Goal: Task Accomplishment & Management: Use online tool/utility

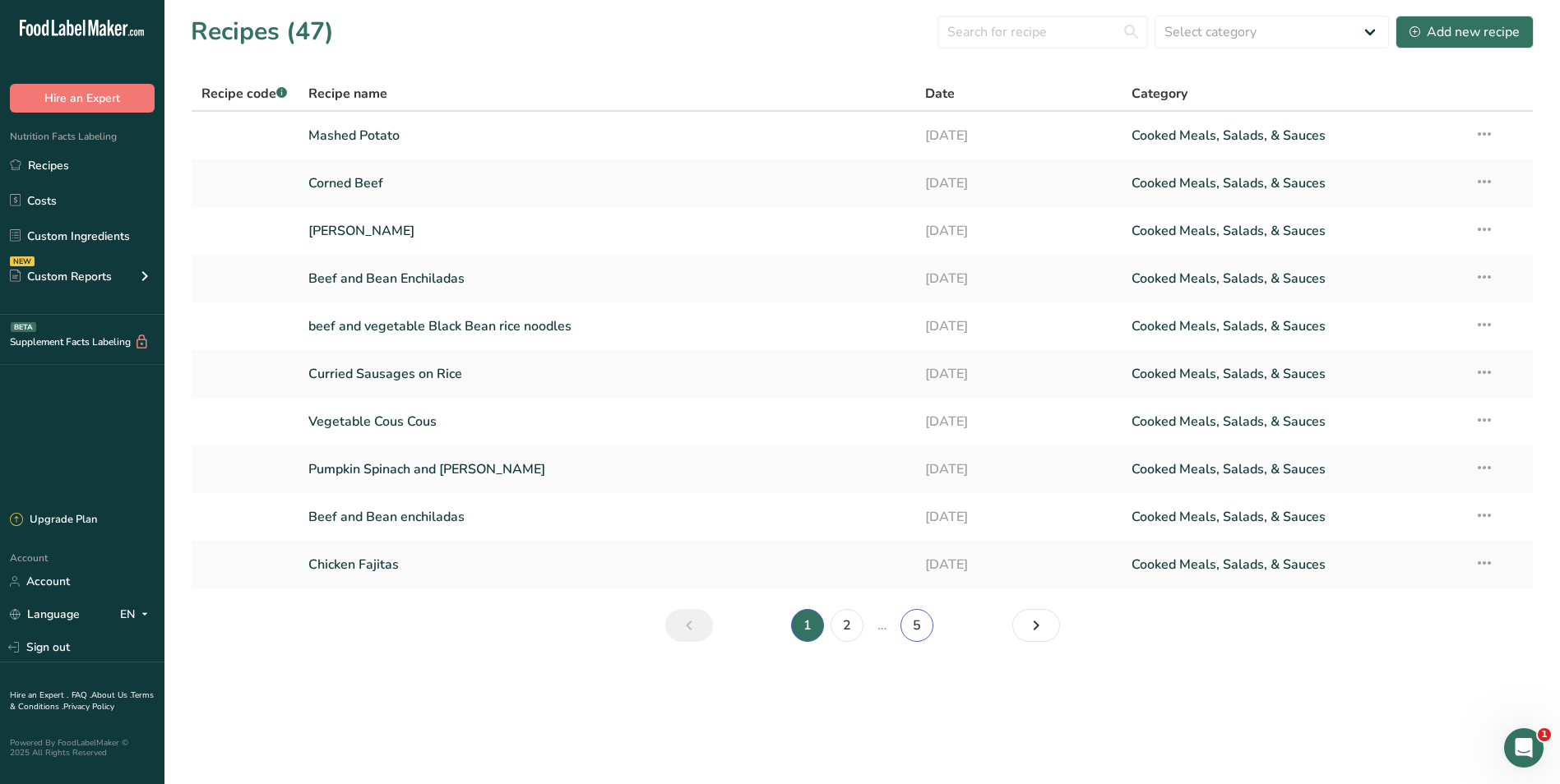
click at [913, 623] on link "5" at bounding box center [917, 626] width 33 height 33
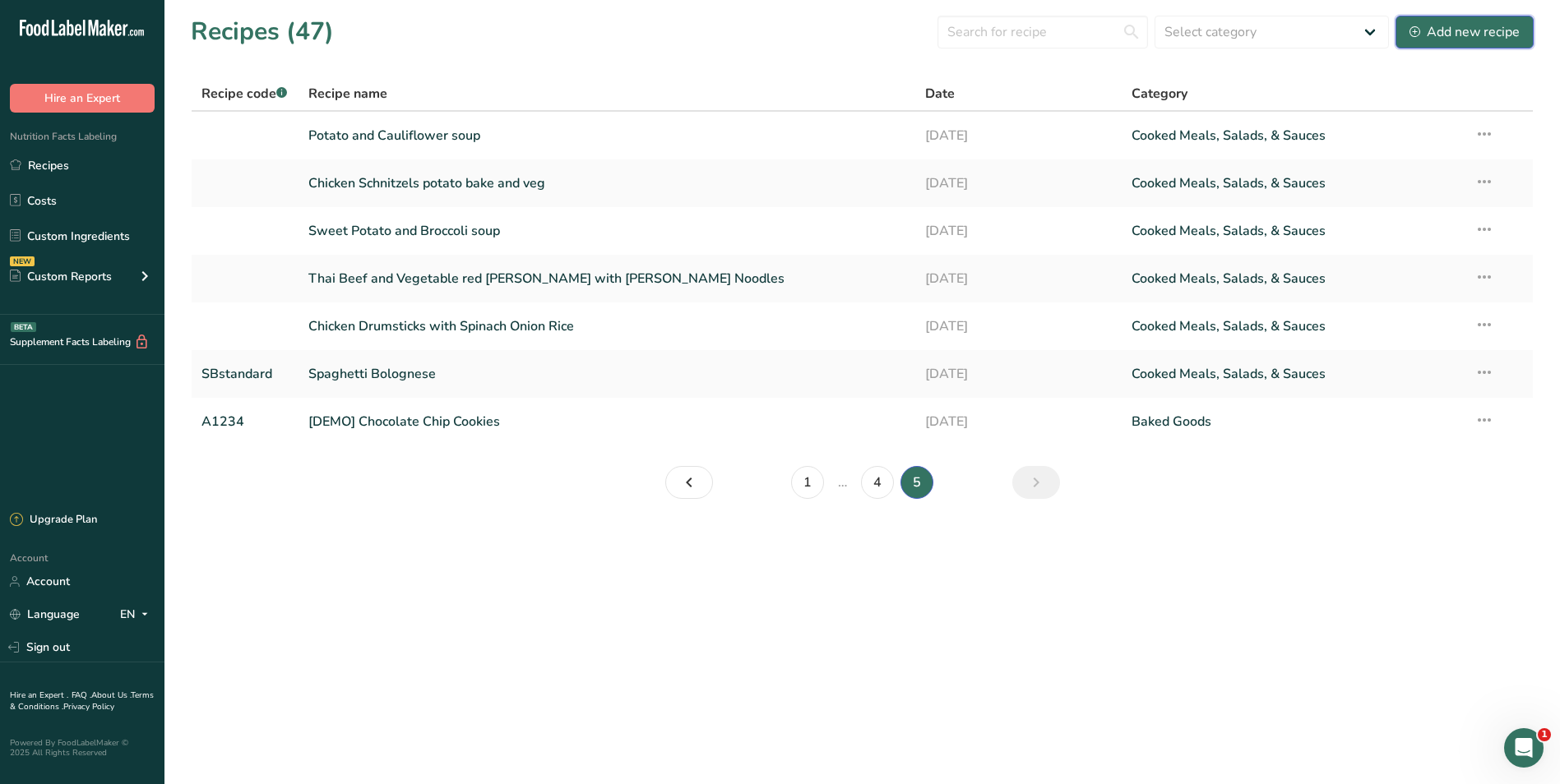
click at [1452, 24] on div "Add new recipe" at bounding box center [1464, 32] width 110 height 19
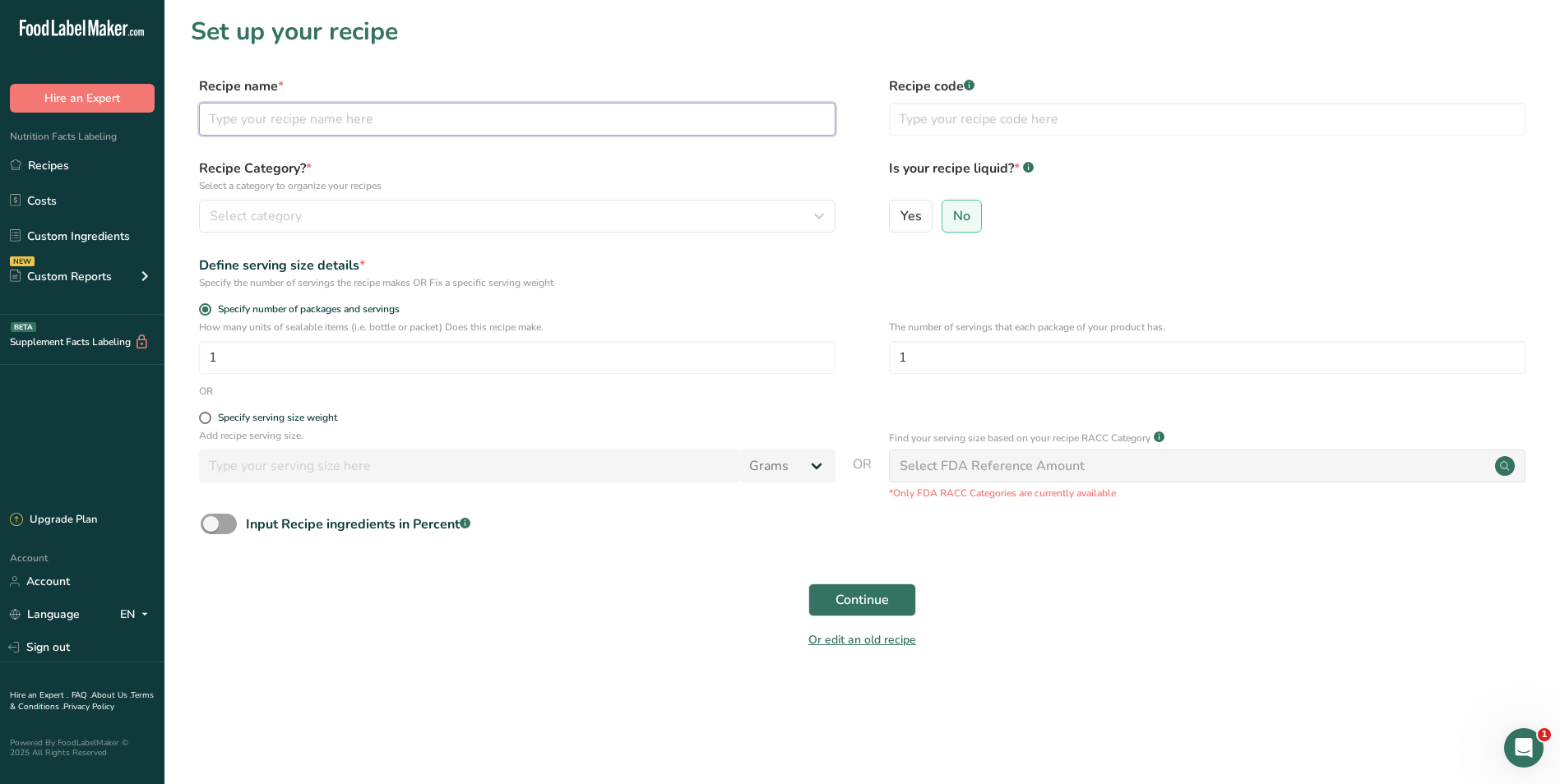
click at [538, 116] on input "text" at bounding box center [517, 120] width 637 height 33
type input "c"
type input "Chicke Schnitzels"
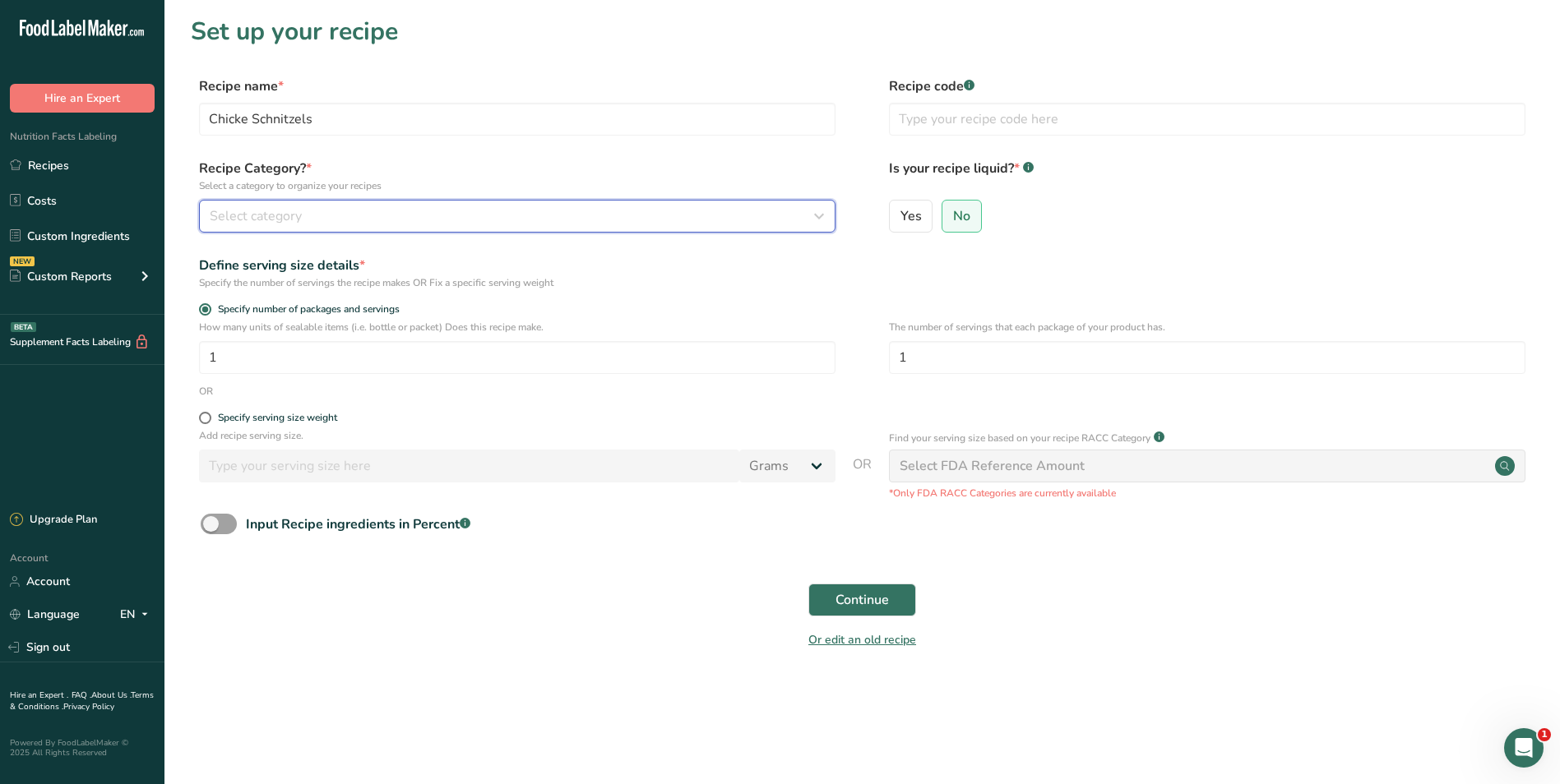
click at [822, 217] on icon "button" at bounding box center [819, 216] width 19 height 30
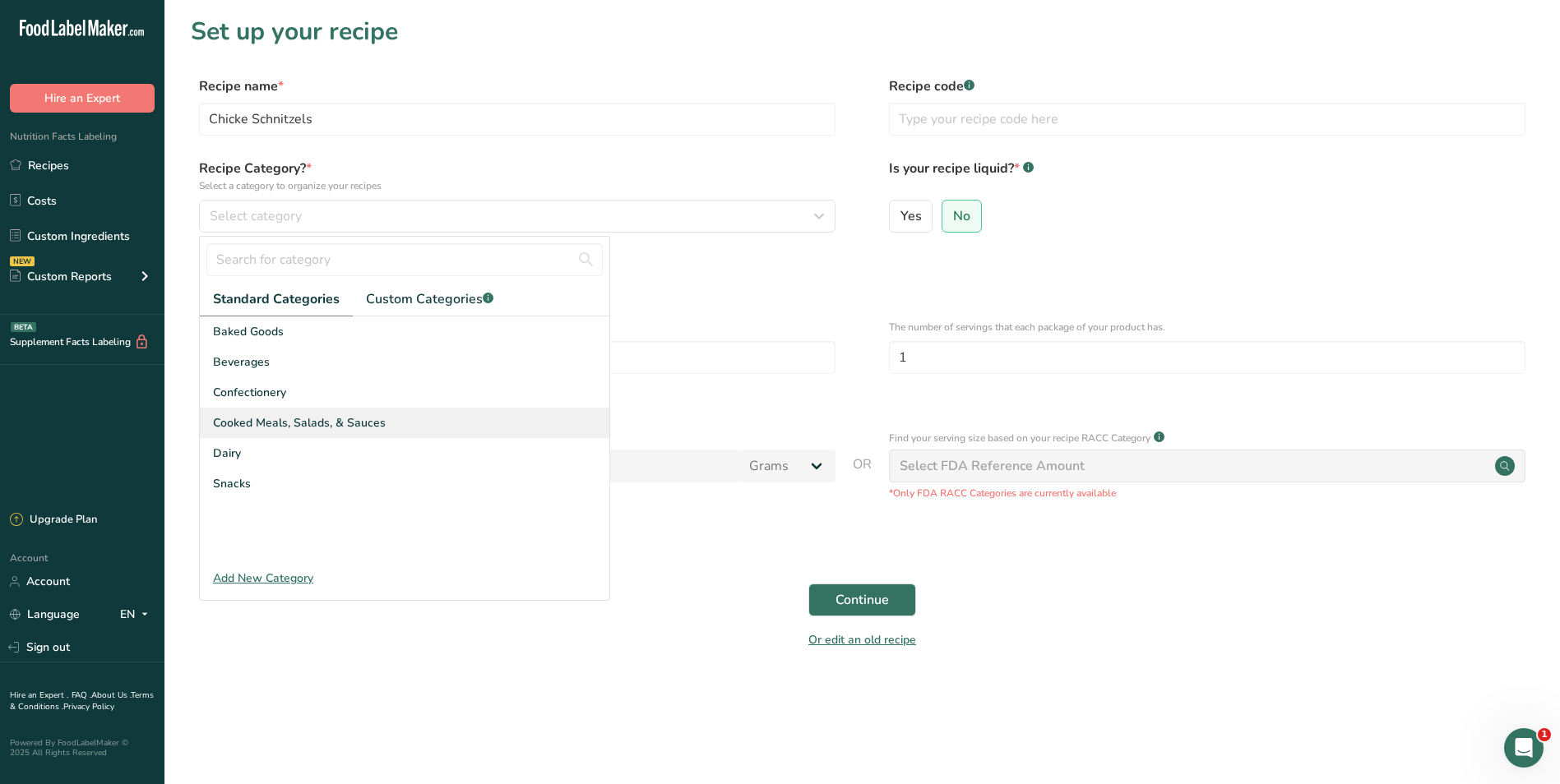
click at [315, 419] on span "Cooked Meals, Salads, & Sauces" at bounding box center [299, 423] width 173 height 17
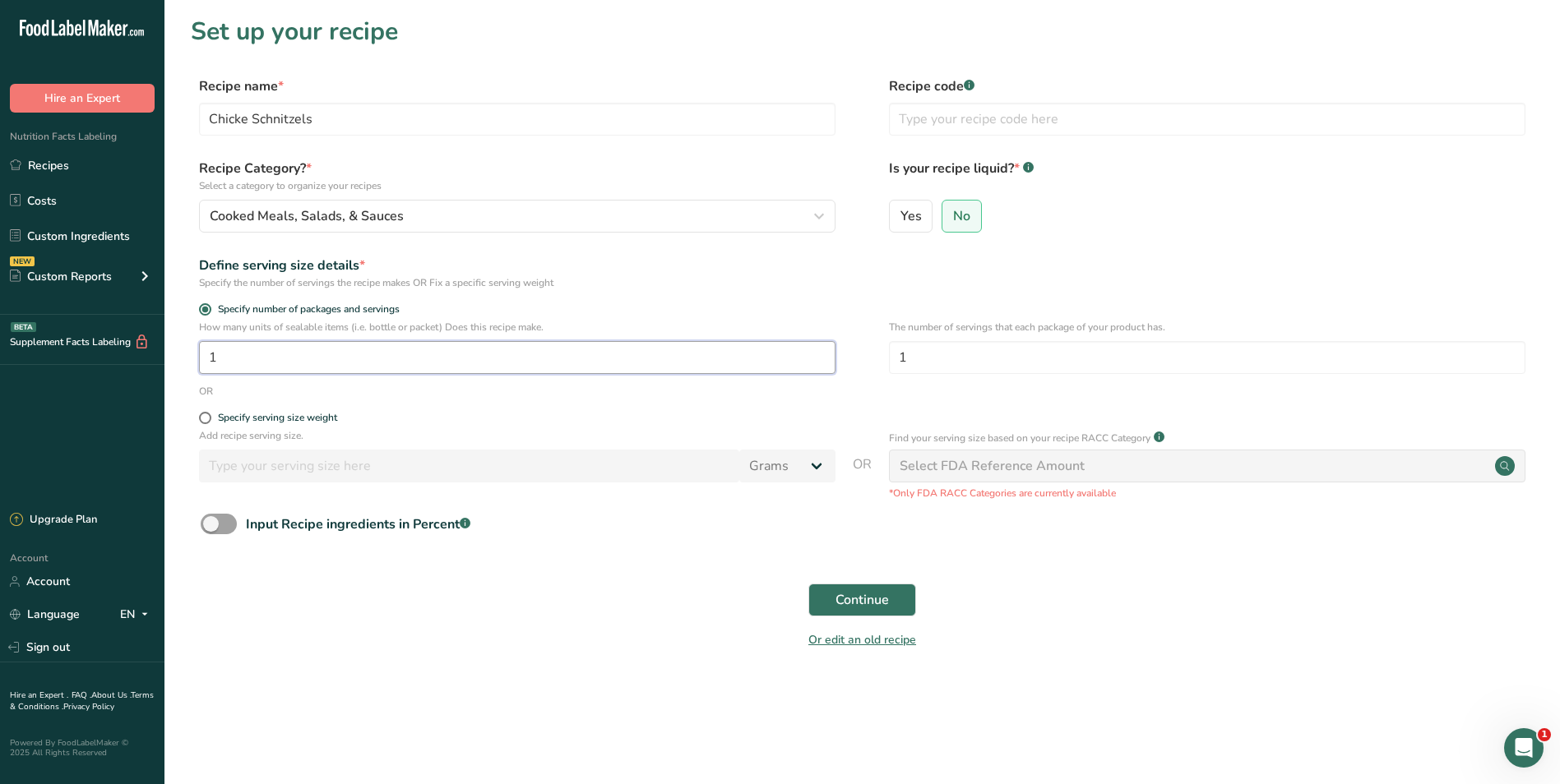
click at [229, 357] on input "1" at bounding box center [517, 358] width 637 height 33
type input "30"
click at [834, 594] on button "Continue" at bounding box center [862, 600] width 108 height 33
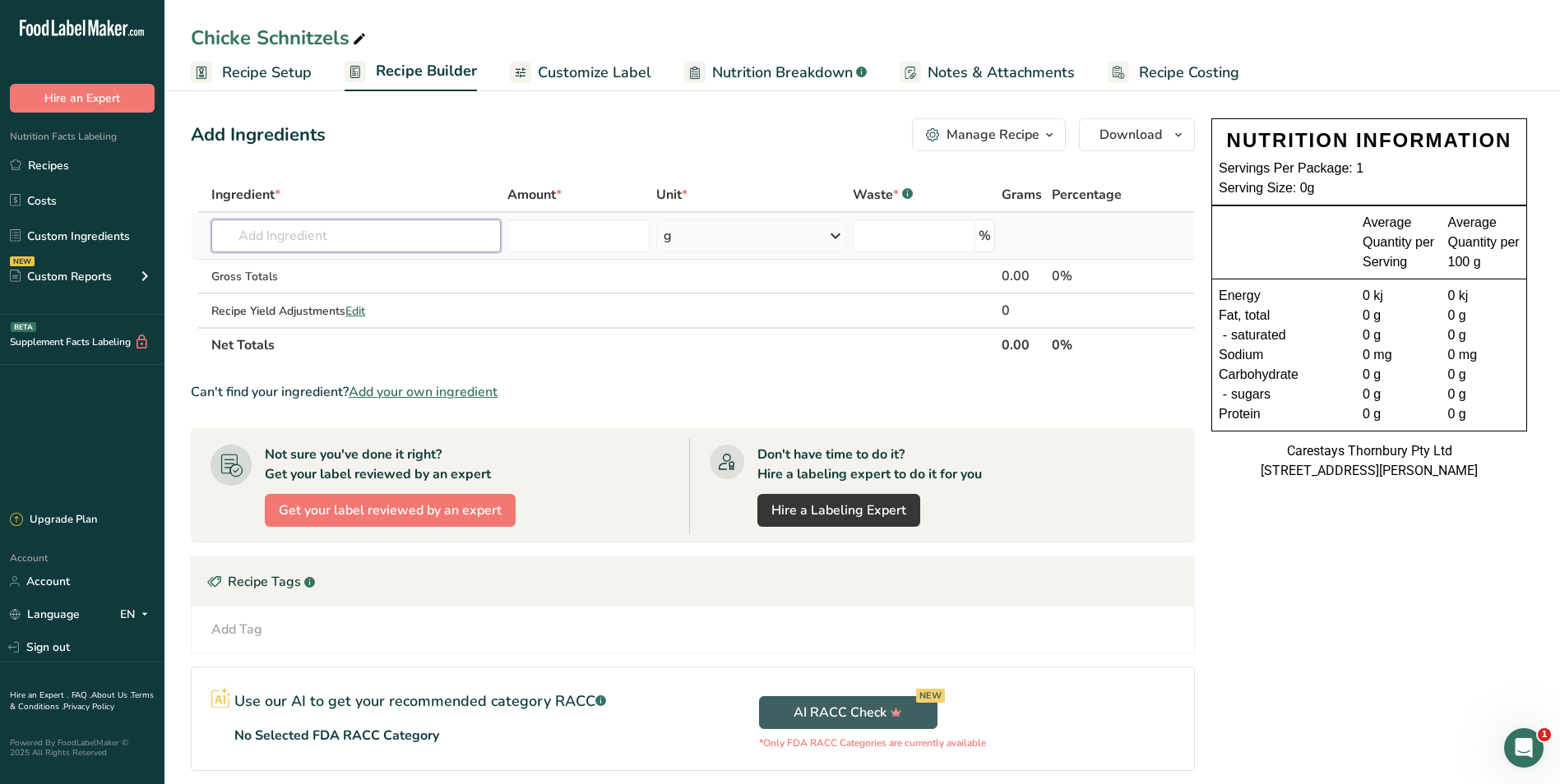
click at [284, 237] on input "text" at bounding box center [356, 236] width 289 height 33
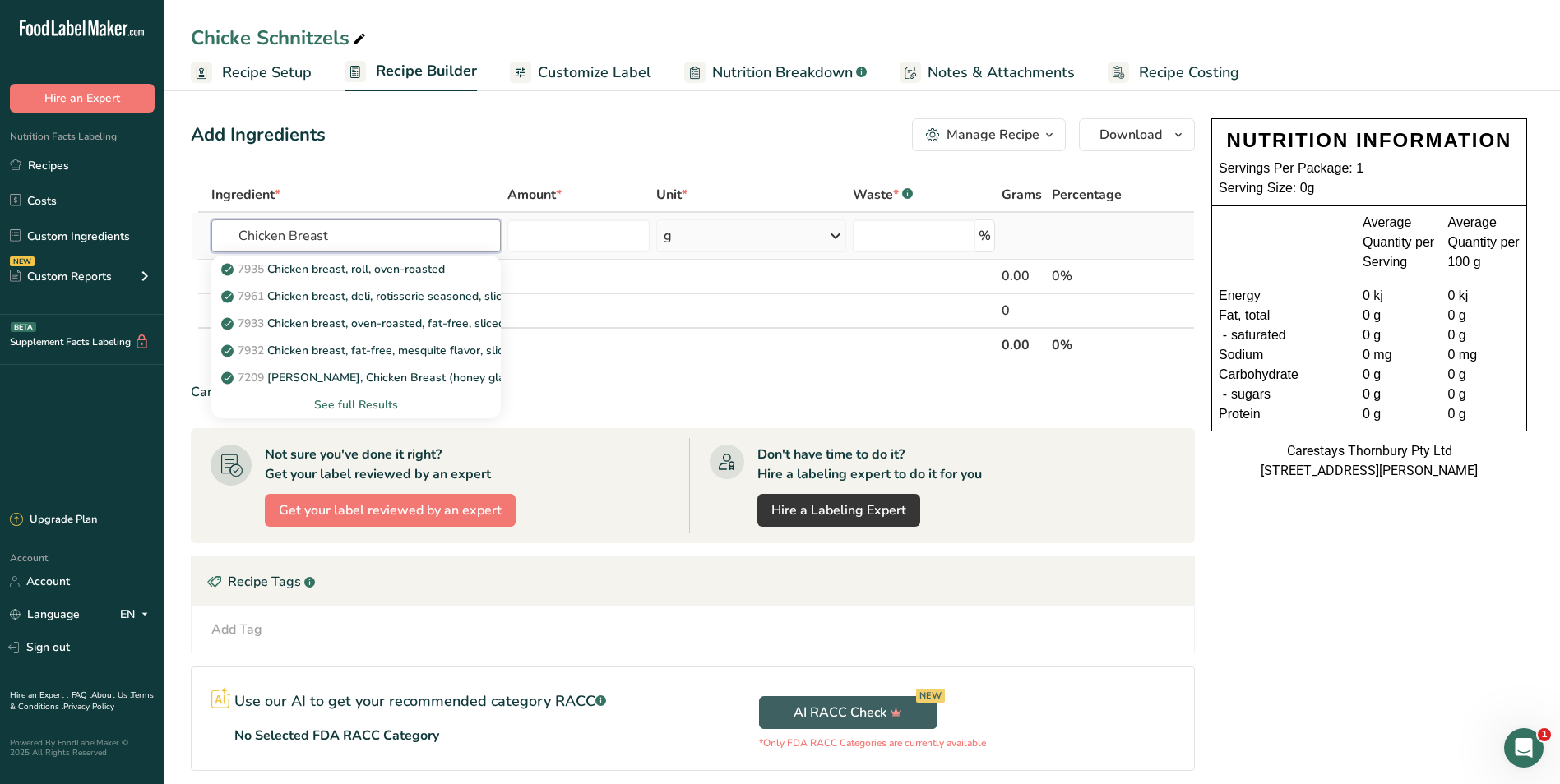
type input "Chicken Breast"
click at [351, 399] on div "See full Results" at bounding box center [356, 405] width 263 height 17
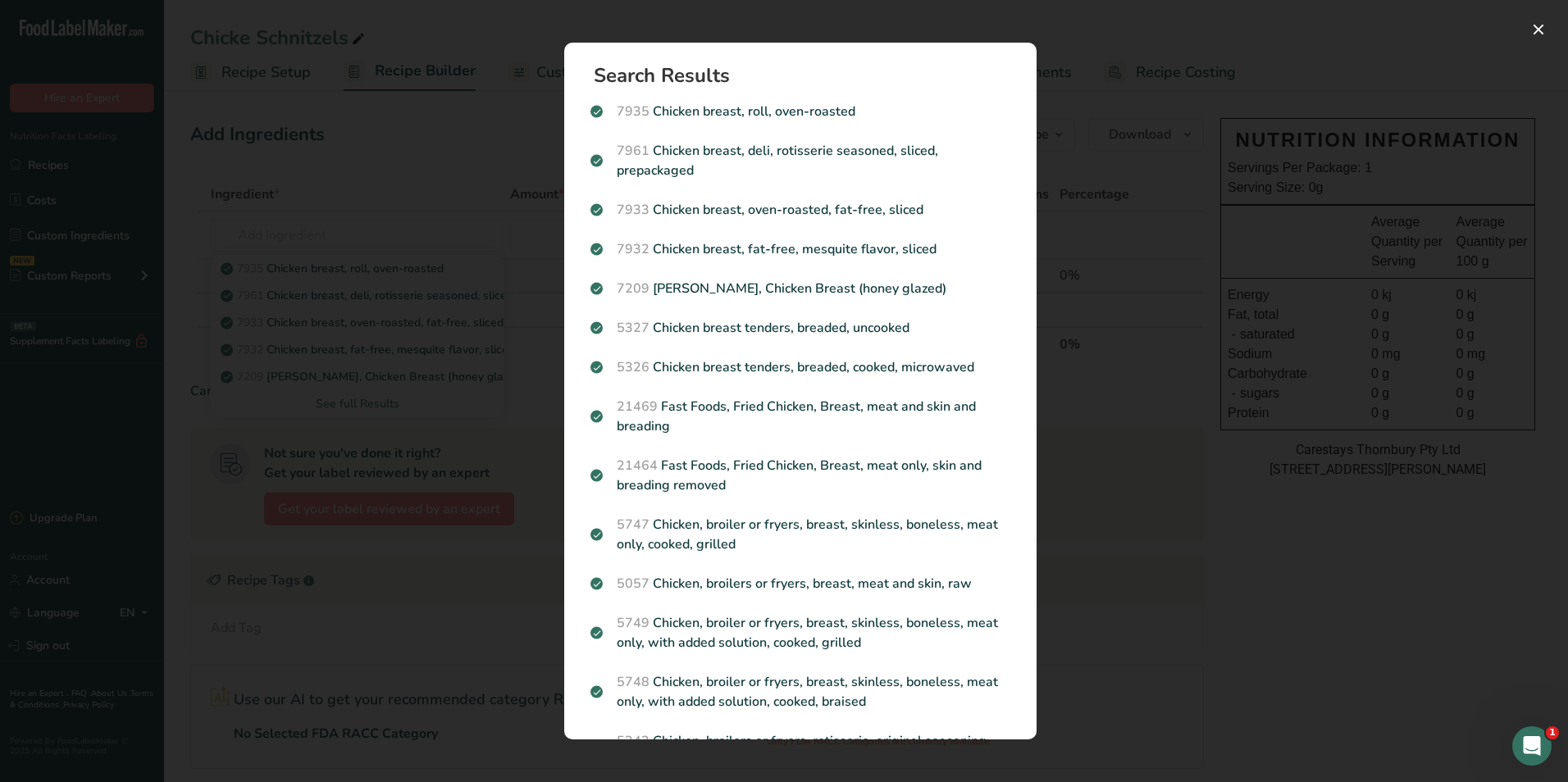
click at [372, 223] on div "Search results modal" at bounding box center [784, 391] width 1568 height 782
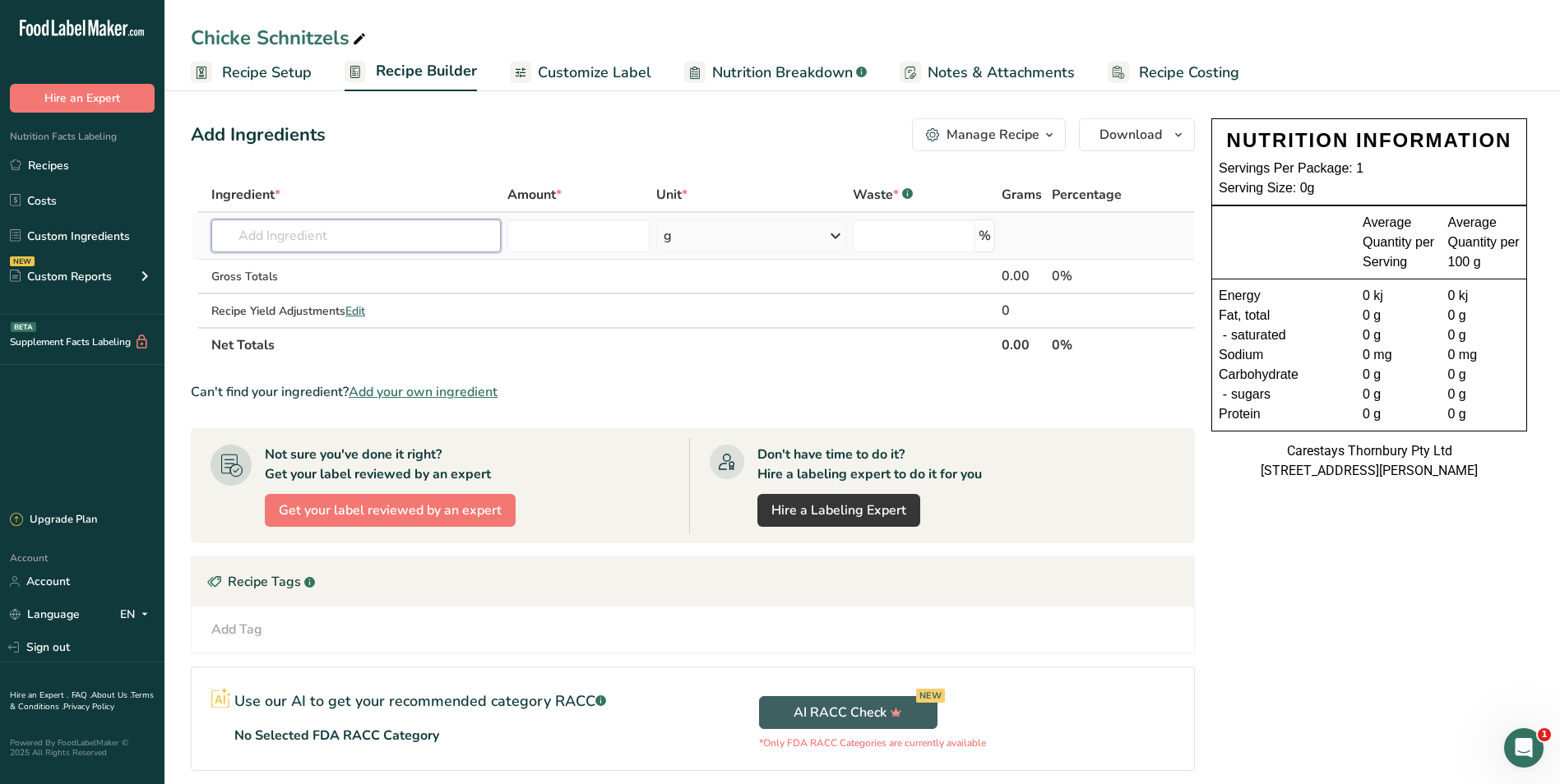
click at [369, 228] on input "text" at bounding box center [356, 236] width 289 height 33
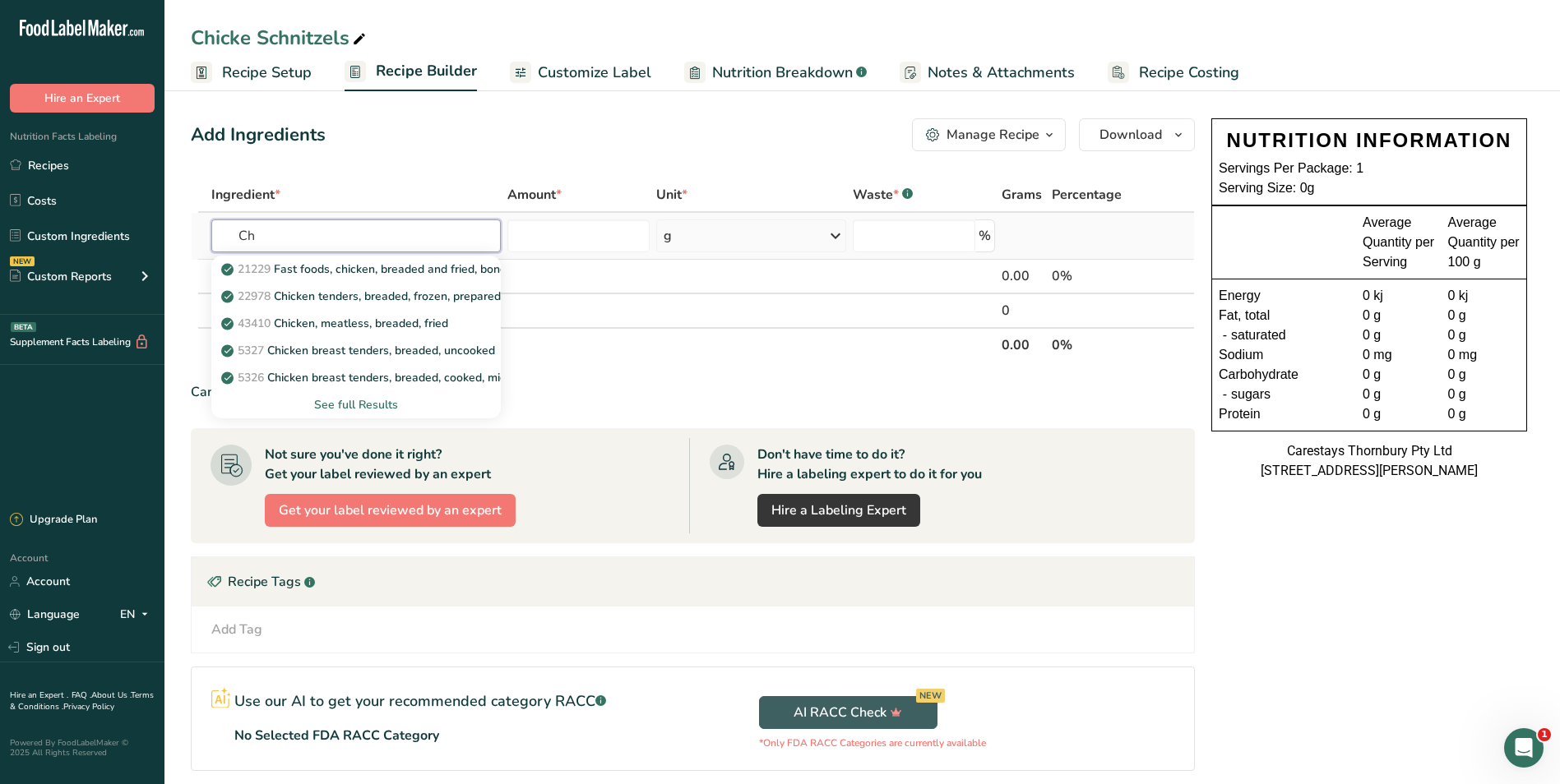
type input "C"
type input "Breaded Chicken"
click at [347, 404] on div "See full Results" at bounding box center [356, 405] width 263 height 17
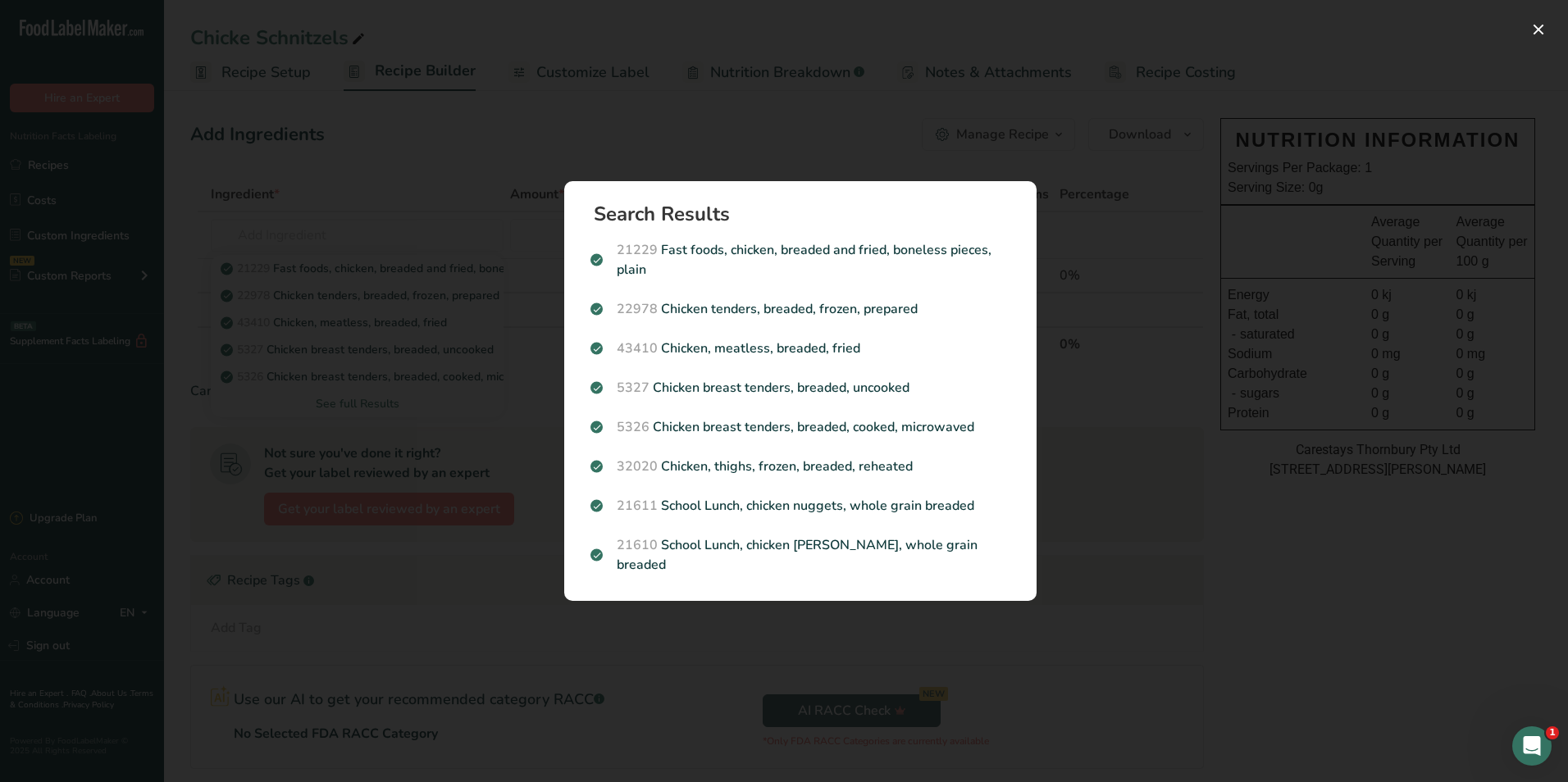
click at [326, 225] on div "Search results modal" at bounding box center [784, 391] width 1568 height 782
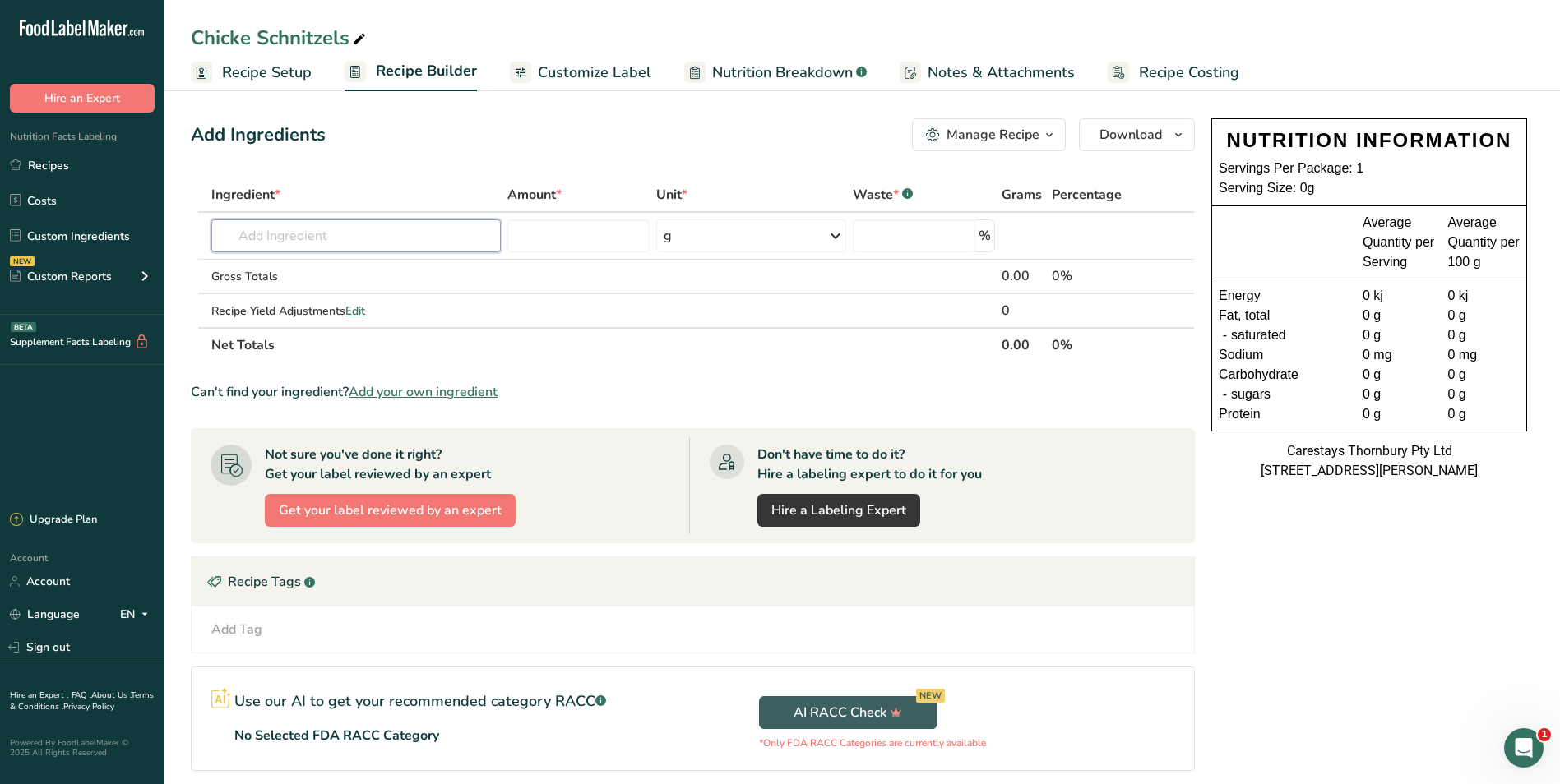
click at [327, 229] on input "text" at bounding box center [356, 236] width 289 height 33
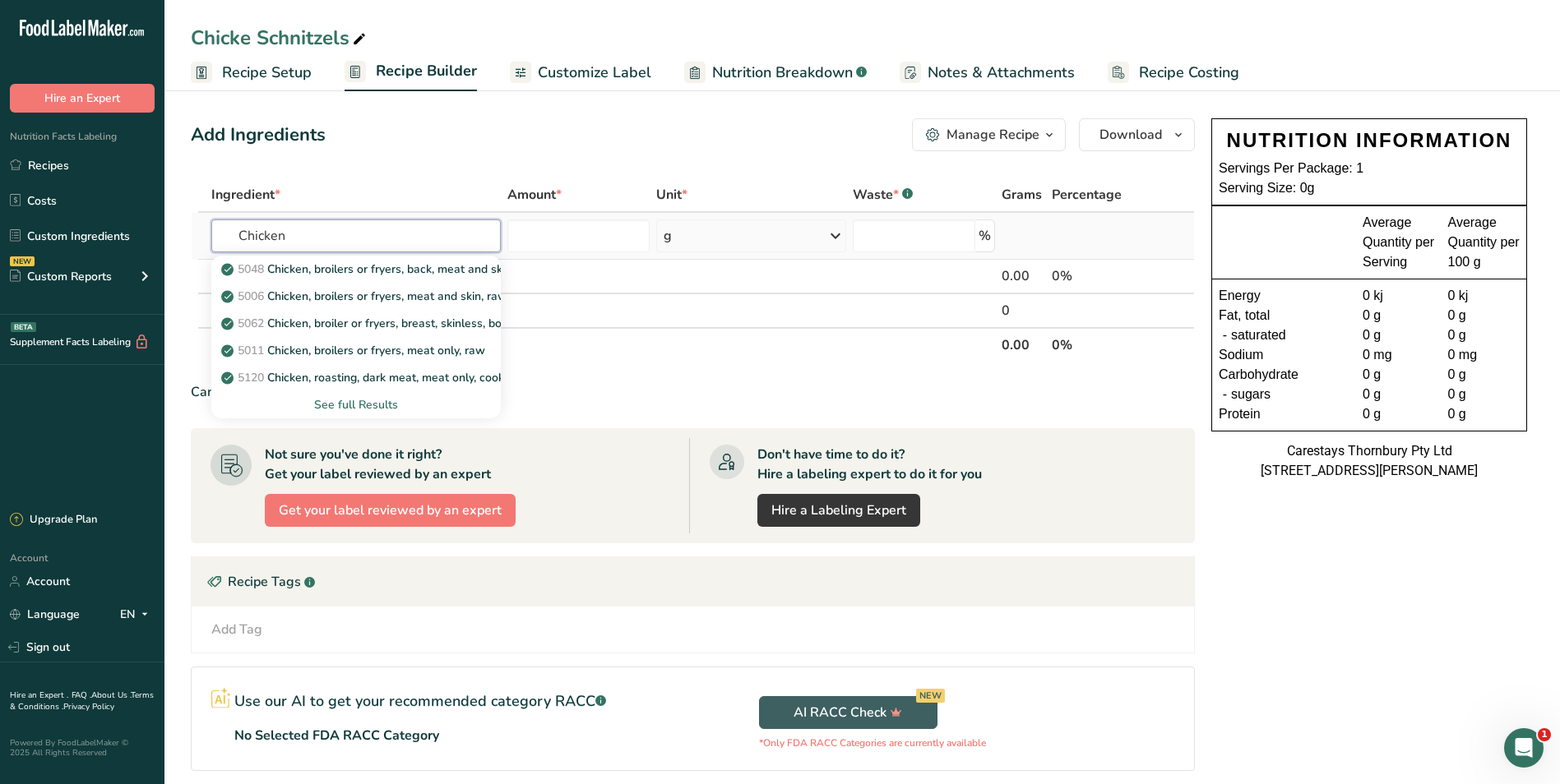
type input "Chicken"
click at [368, 399] on div "See full Results" at bounding box center [356, 405] width 263 height 17
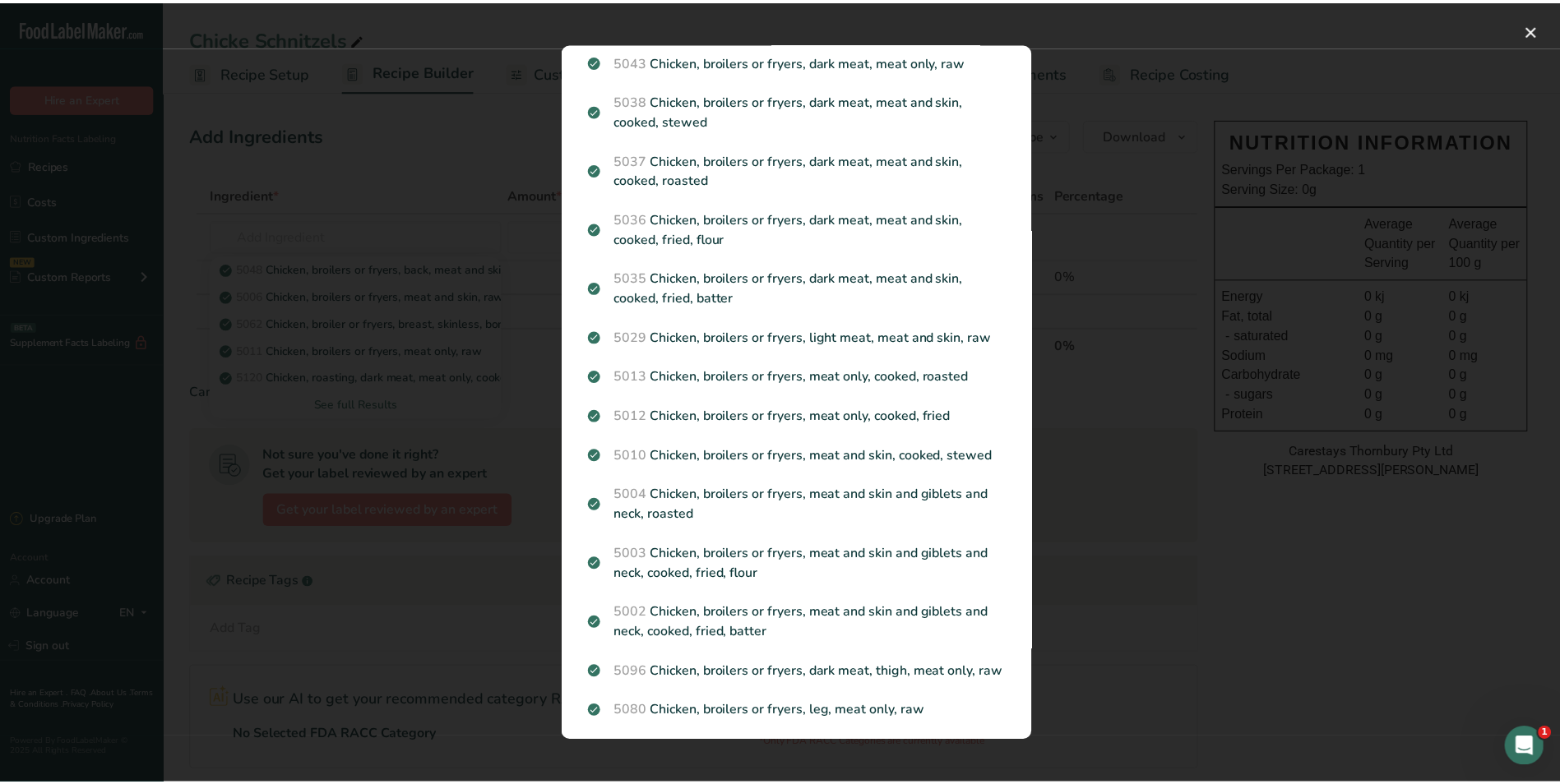
scroll to position [748, 0]
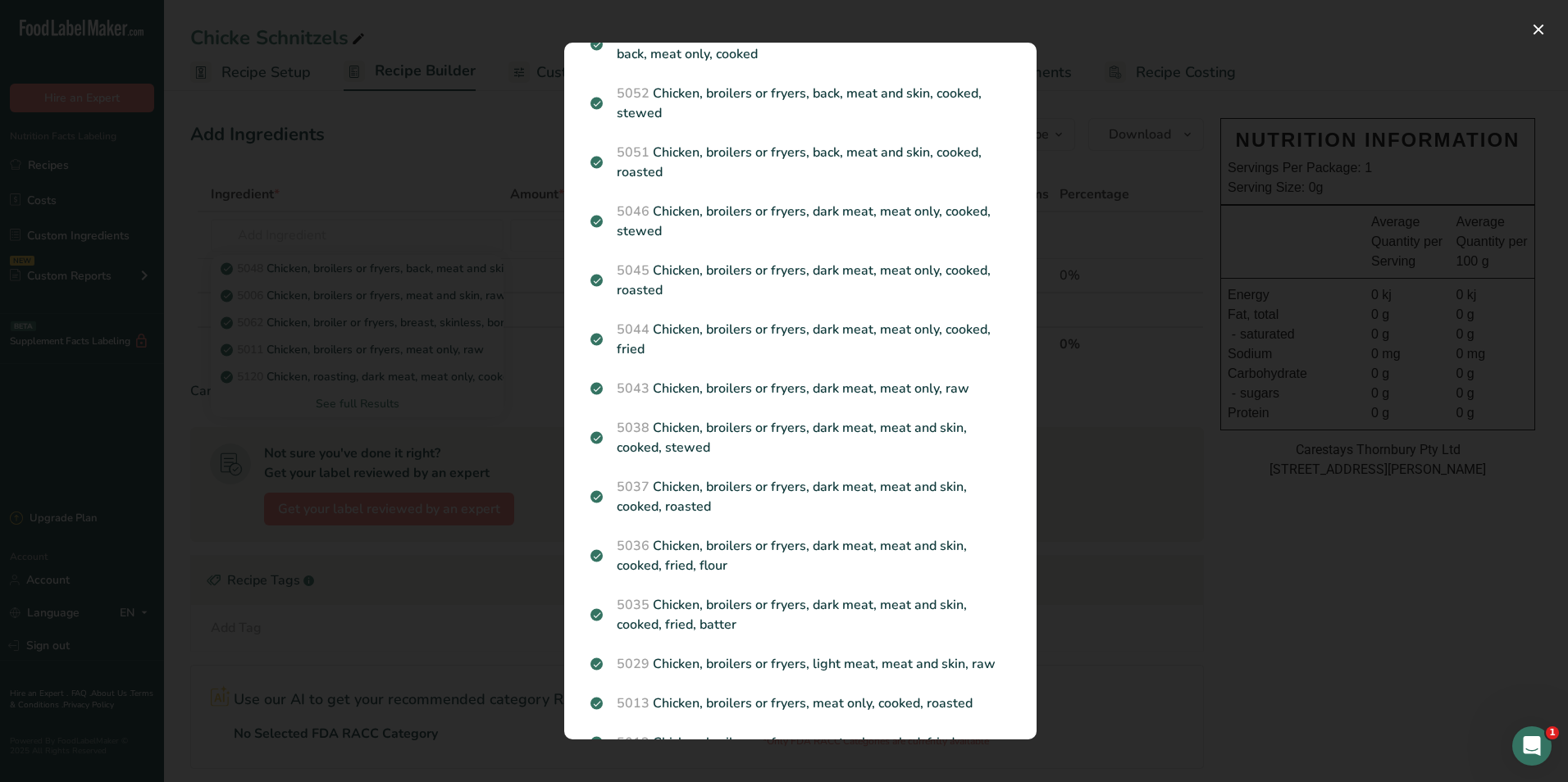
click at [303, 198] on div "Search results modal" at bounding box center [784, 391] width 1568 height 782
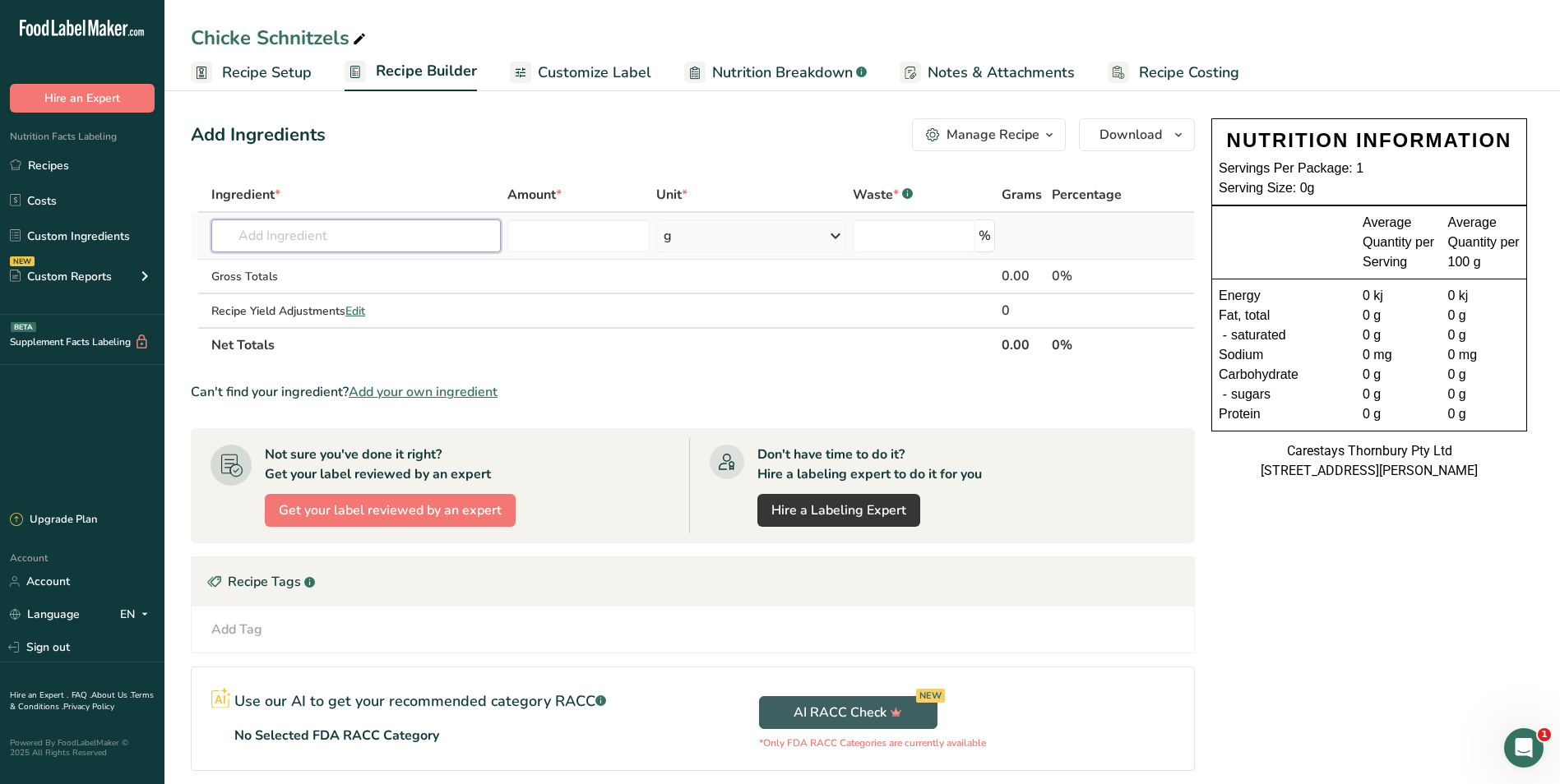
click at [300, 241] on input "text" at bounding box center [356, 236] width 289 height 33
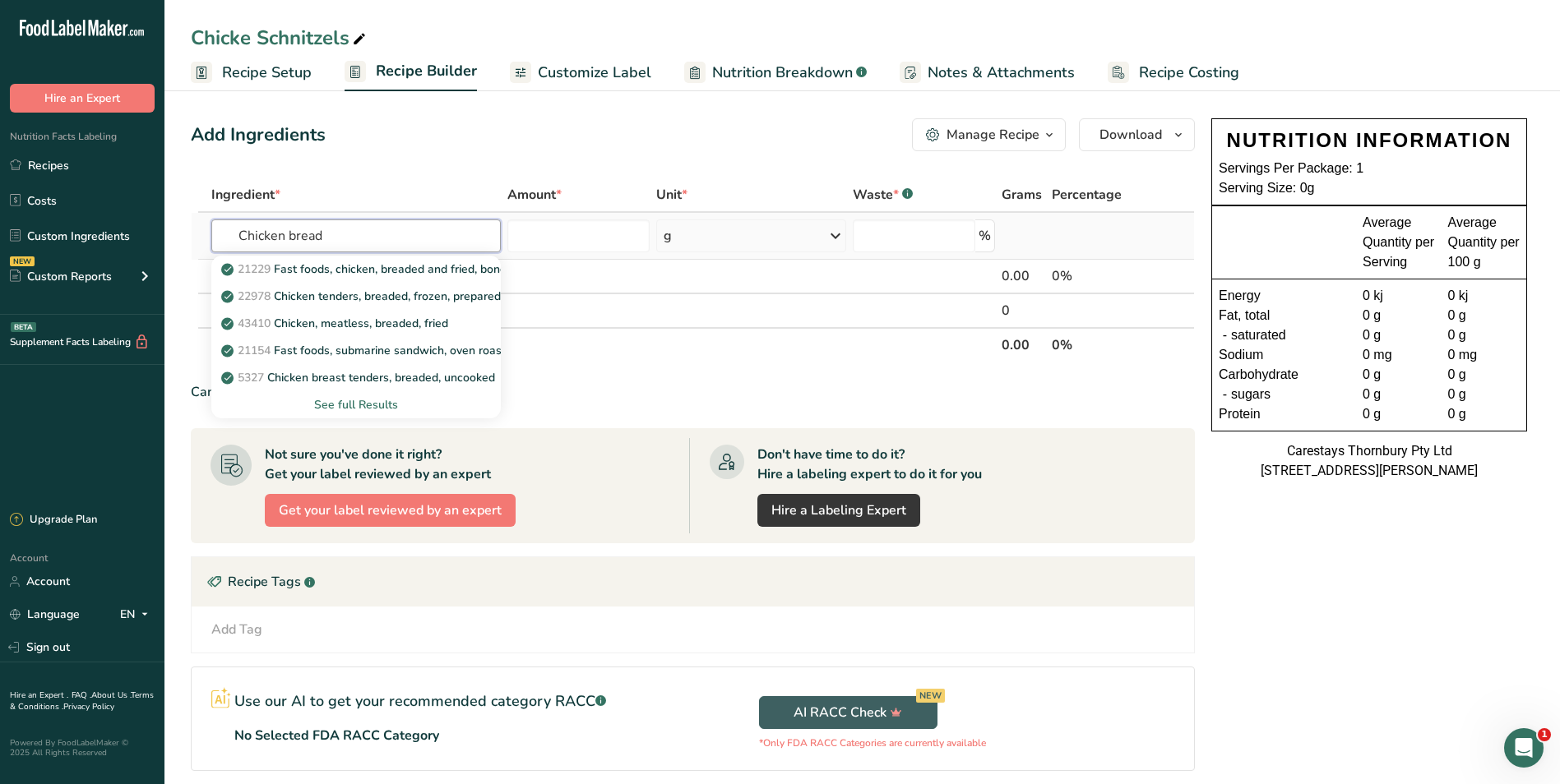
type input "Chicken bread"
click at [367, 399] on div "See full Results" at bounding box center [356, 405] width 263 height 17
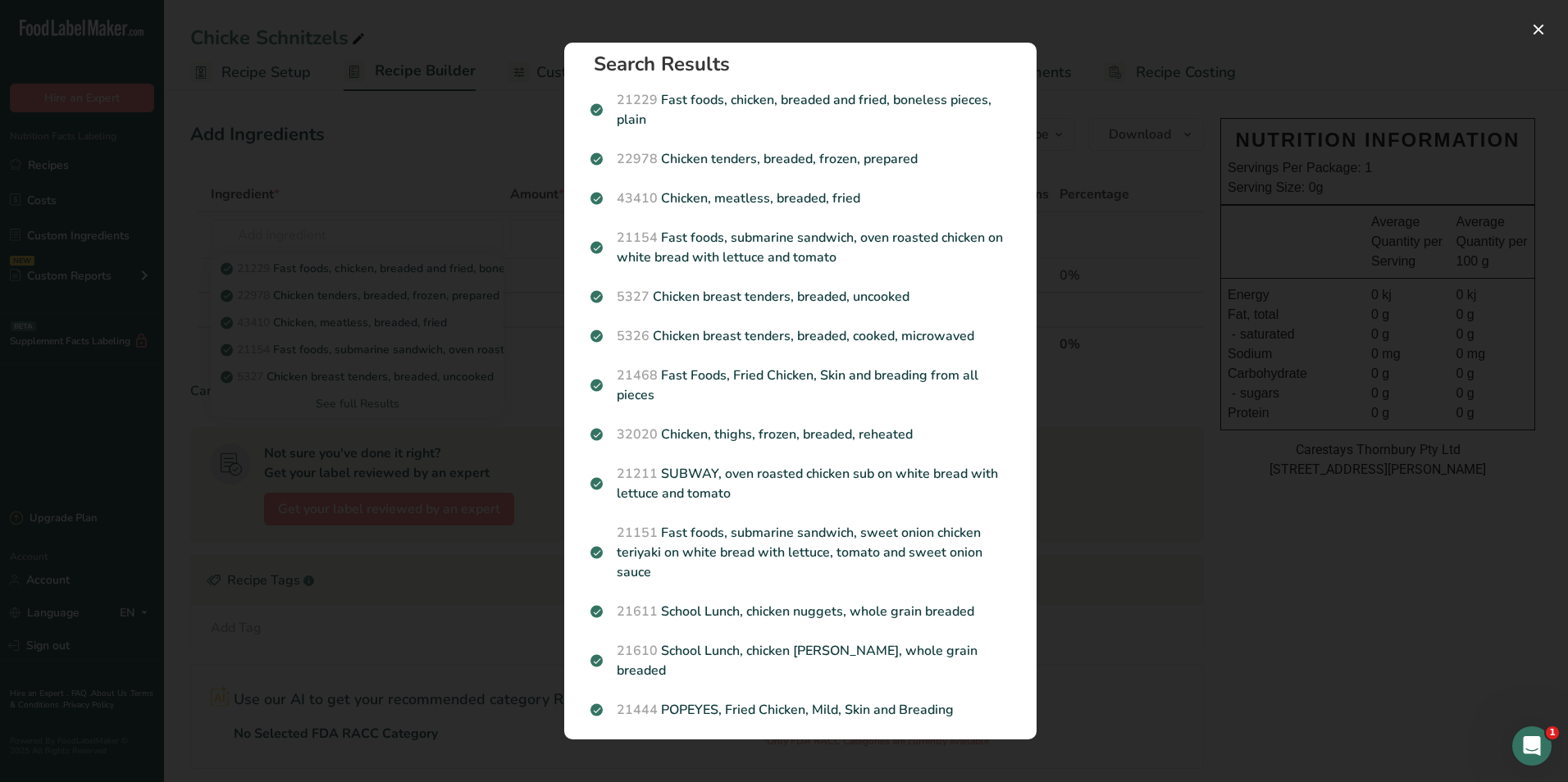
scroll to position [0, 0]
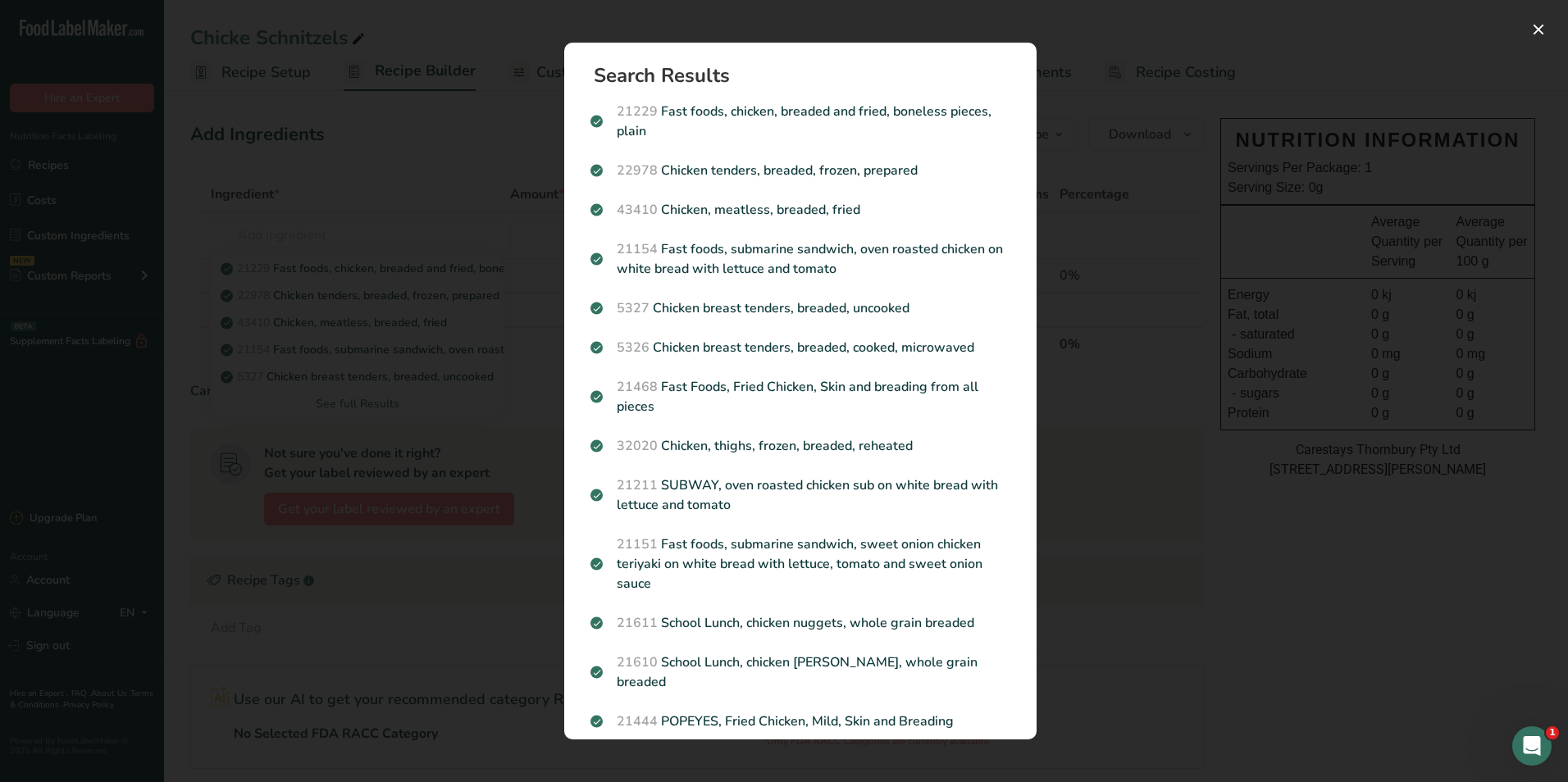
click at [371, 240] on div "Search results modal" at bounding box center [784, 391] width 1568 height 782
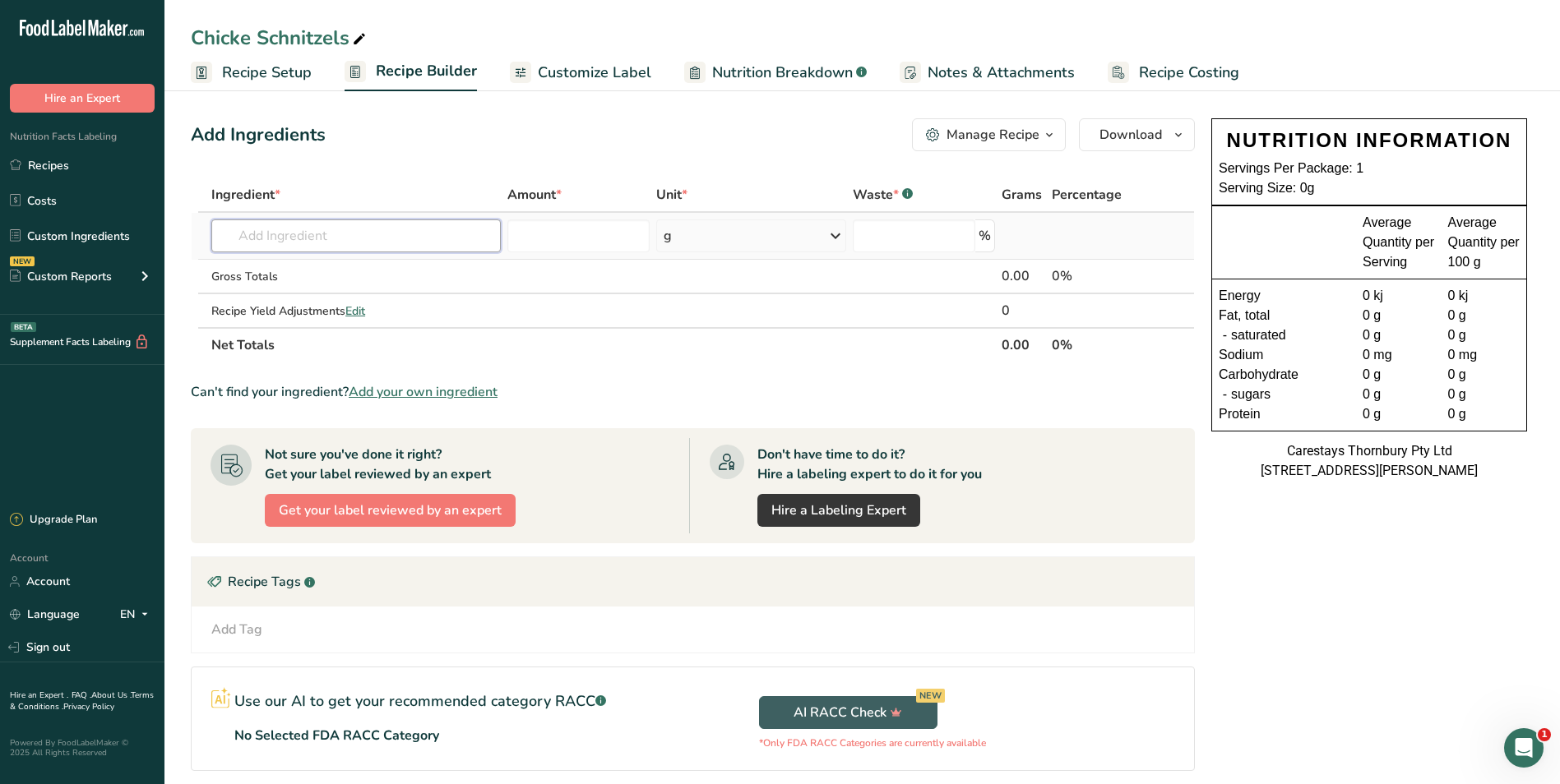
click at [321, 231] on input "text" at bounding box center [356, 236] width 289 height 33
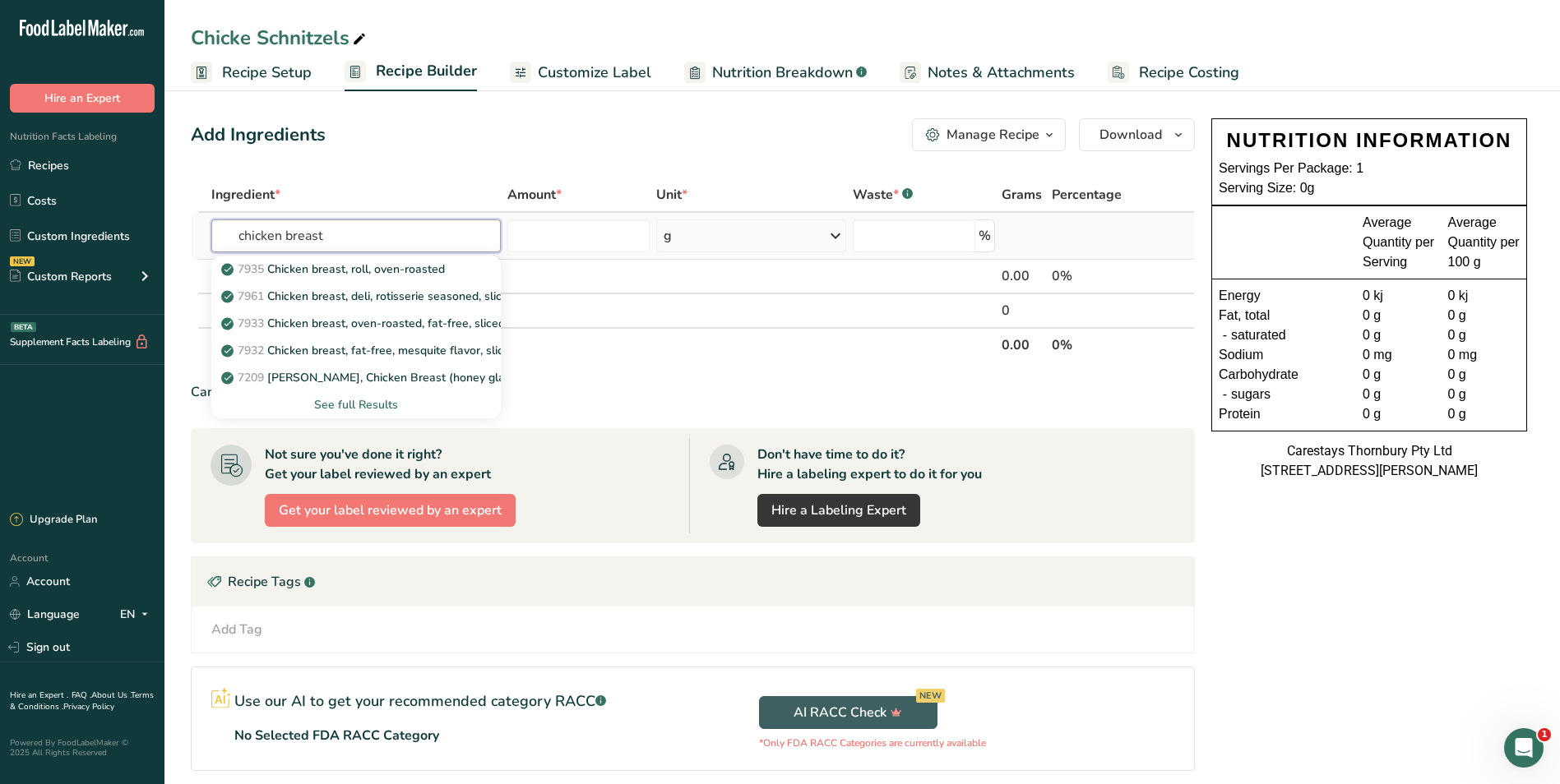
type input "chicken breast"
click at [360, 399] on div "See full Results" at bounding box center [356, 405] width 263 height 17
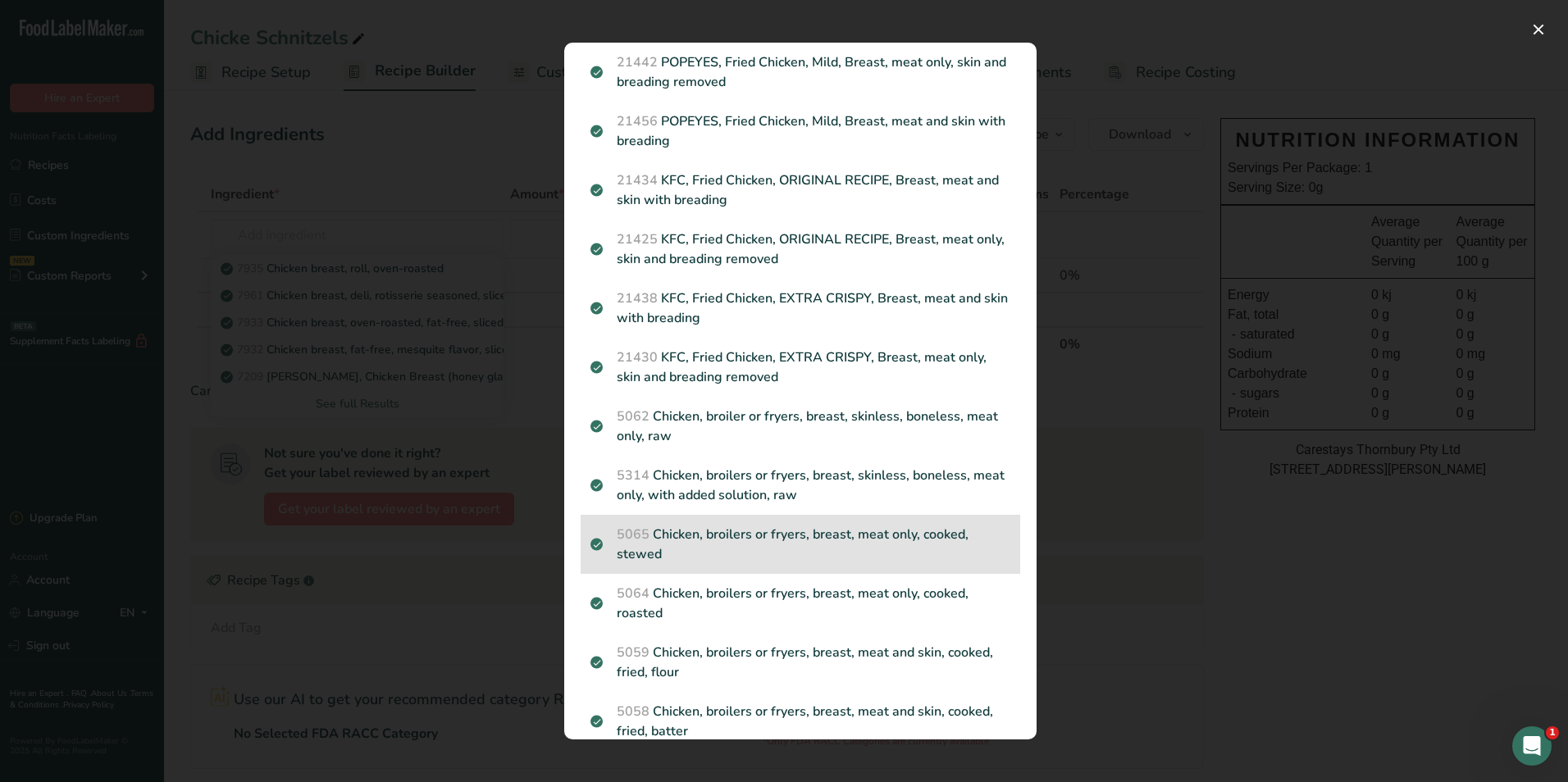
scroll to position [902, 0]
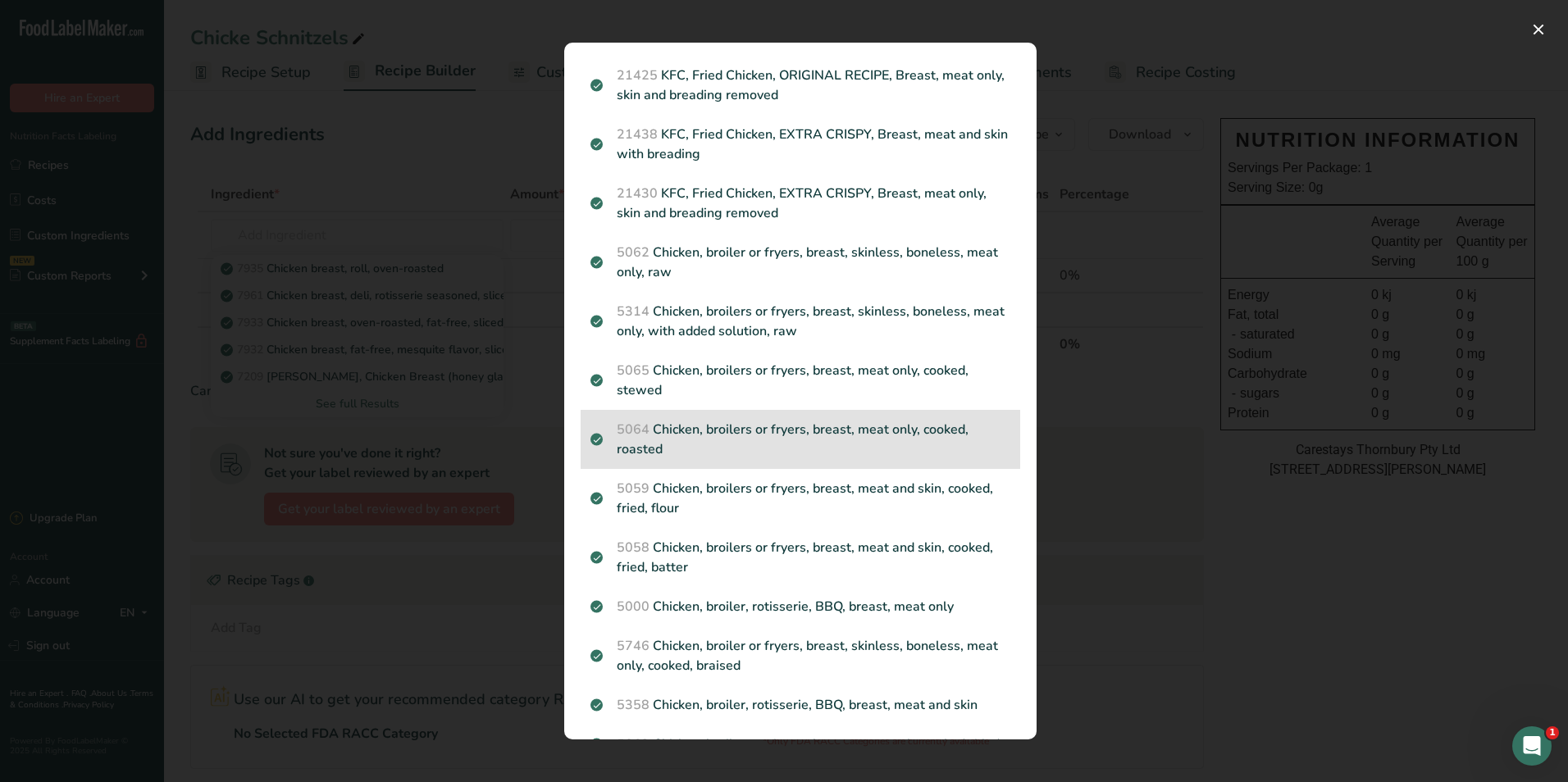
click at [786, 427] on p "5064 Chicken, broilers or fryers, breast, meat only, cooked, roasted" at bounding box center [800, 440] width 420 height 39
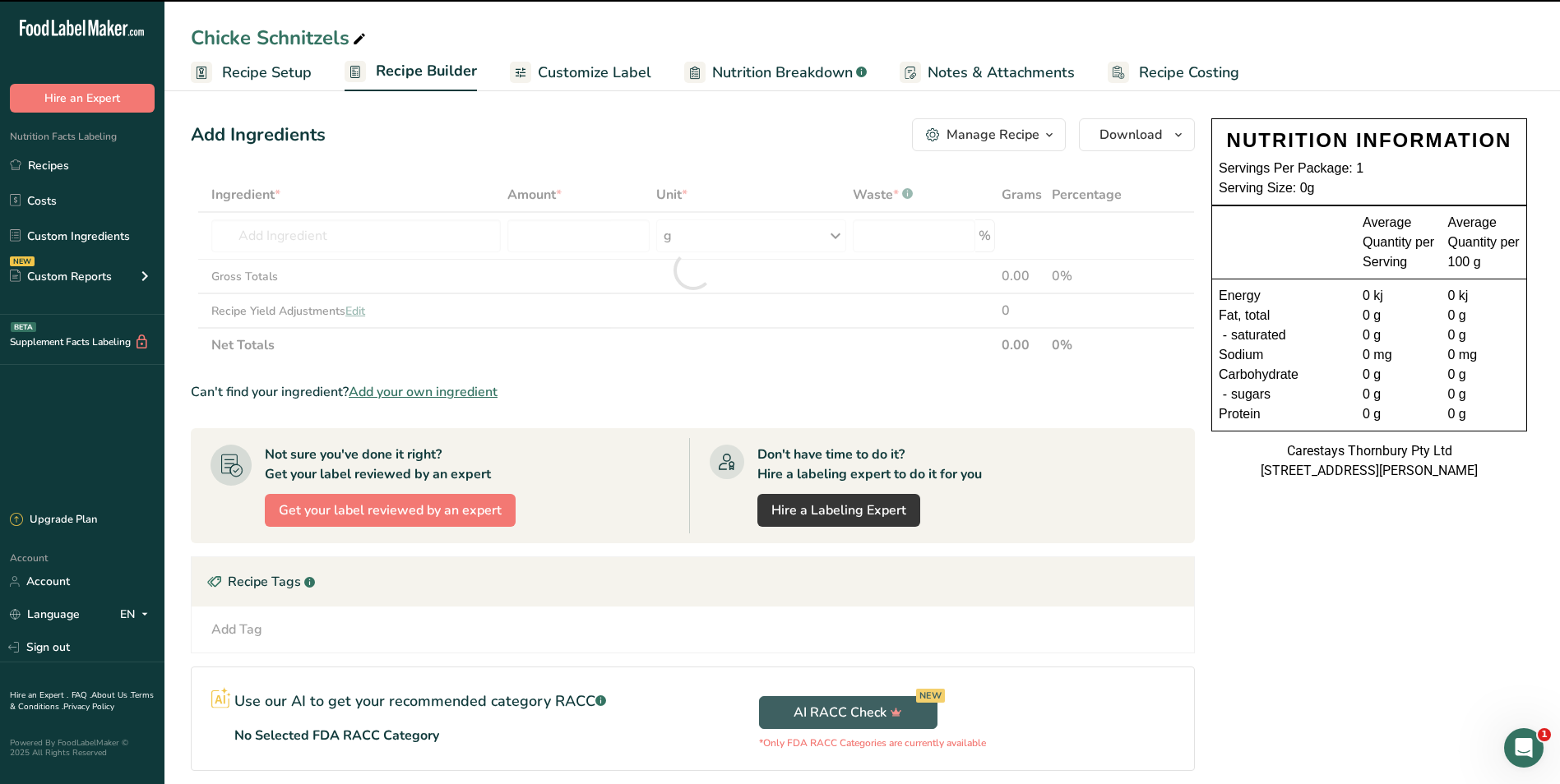
type input "0"
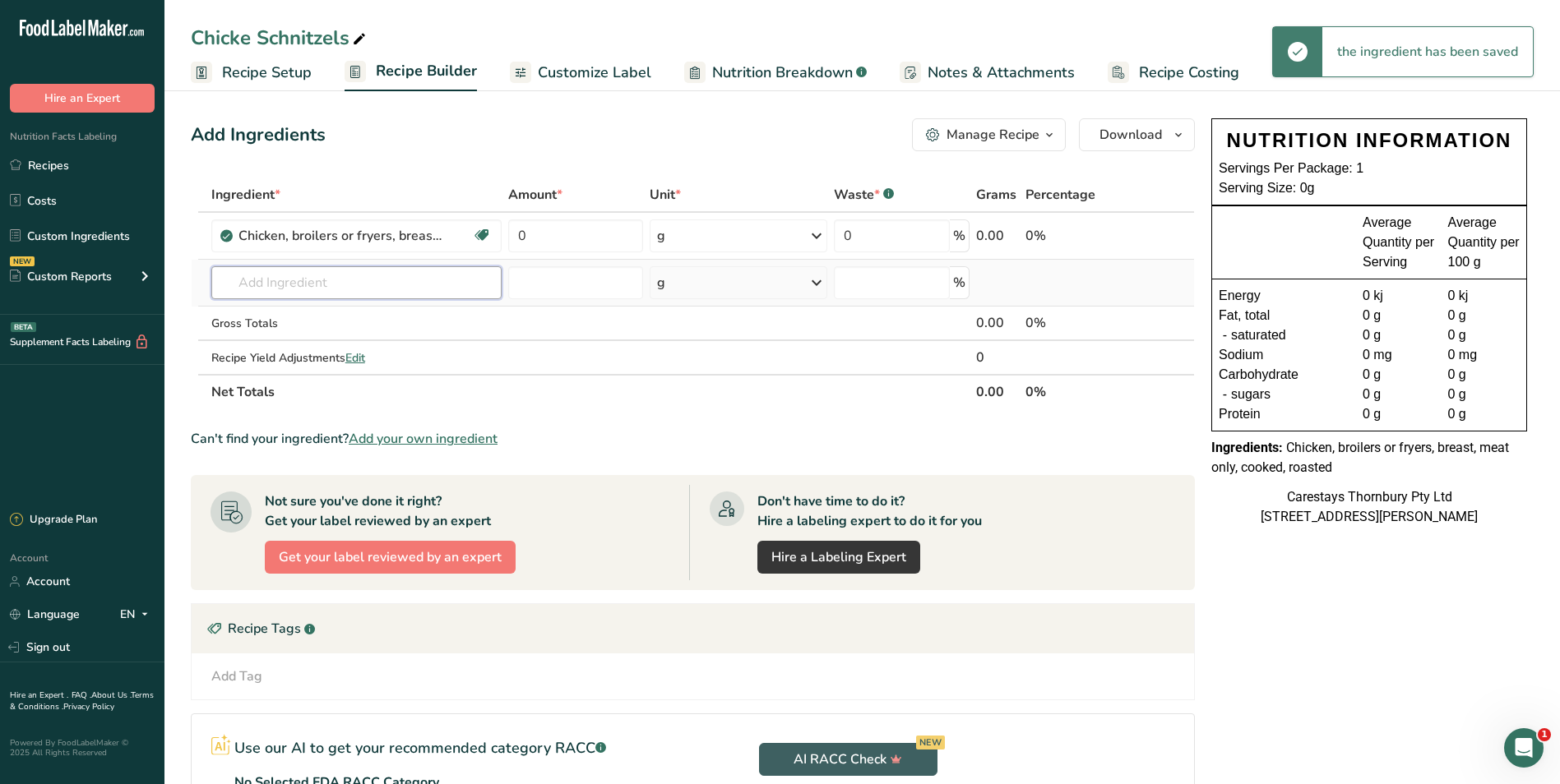
click at [265, 277] on input "text" at bounding box center [357, 283] width 291 height 33
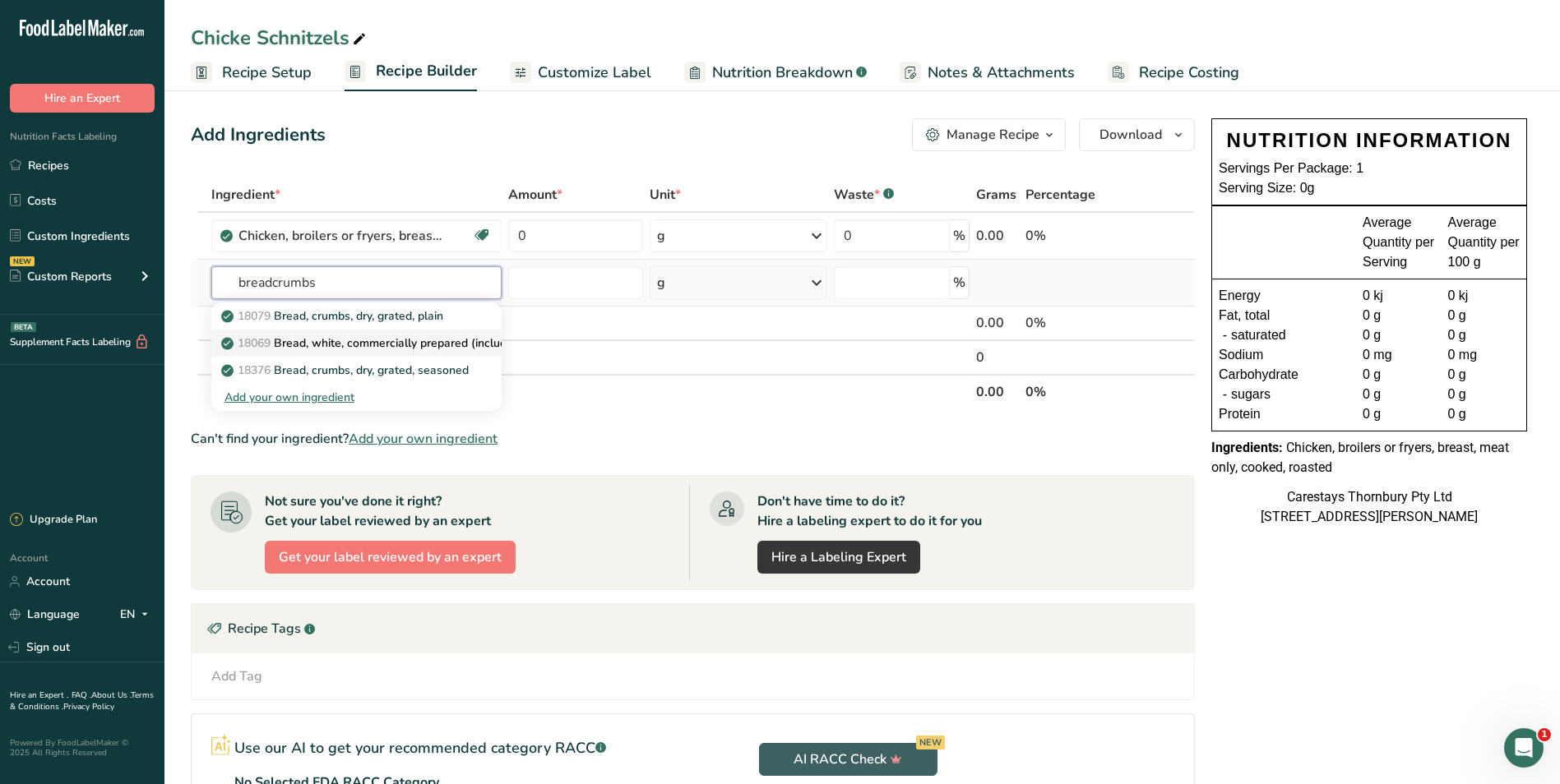
type input "breadcrumbs"
click at [305, 336] on p "18069 Bread, white, commercially prepared (includes soft bread crumbs)" at bounding box center [424, 343] width 398 height 17
type input "Bread, white, commercially prepared (includes soft bread crumbs)"
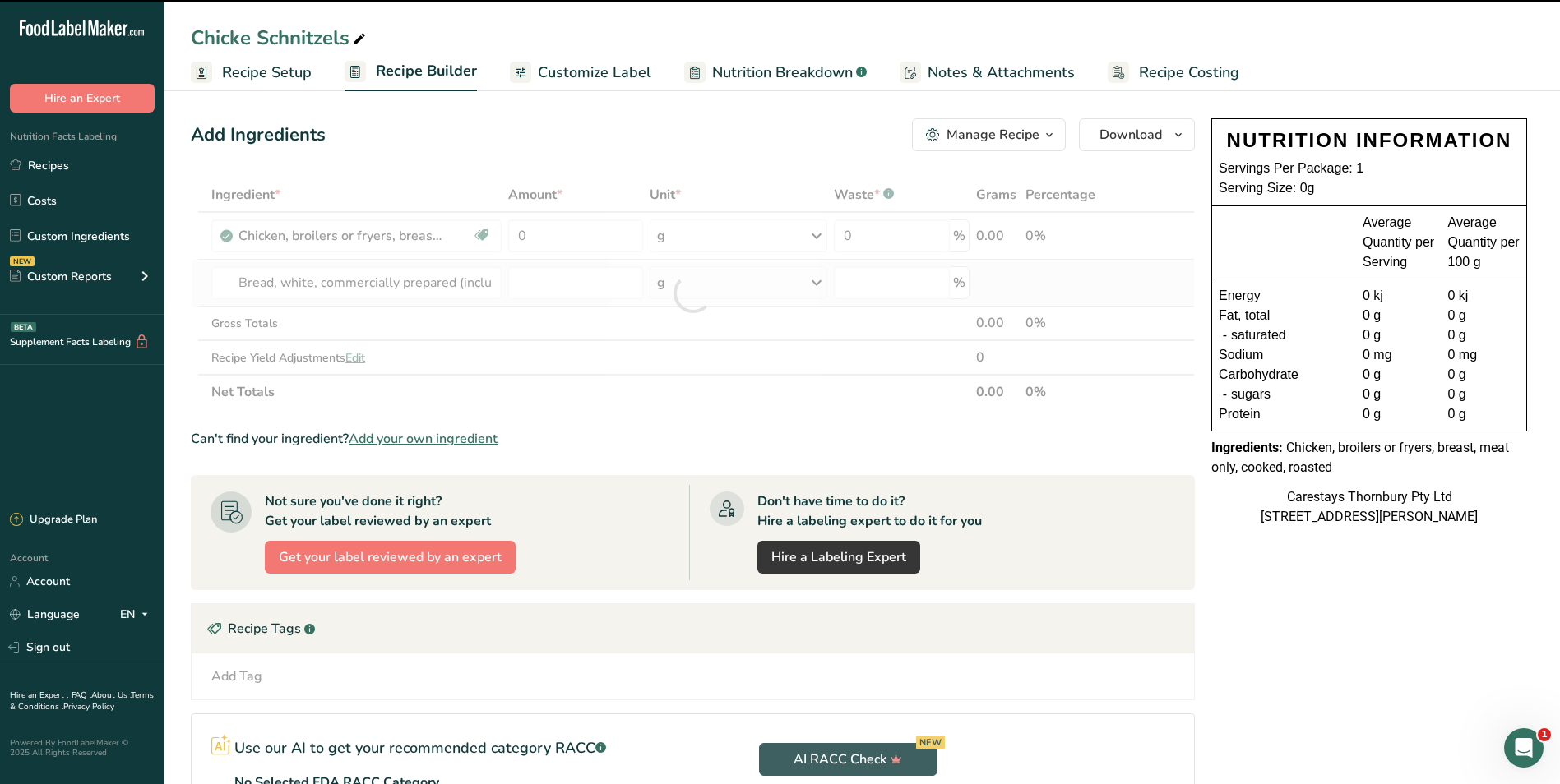
type input "0"
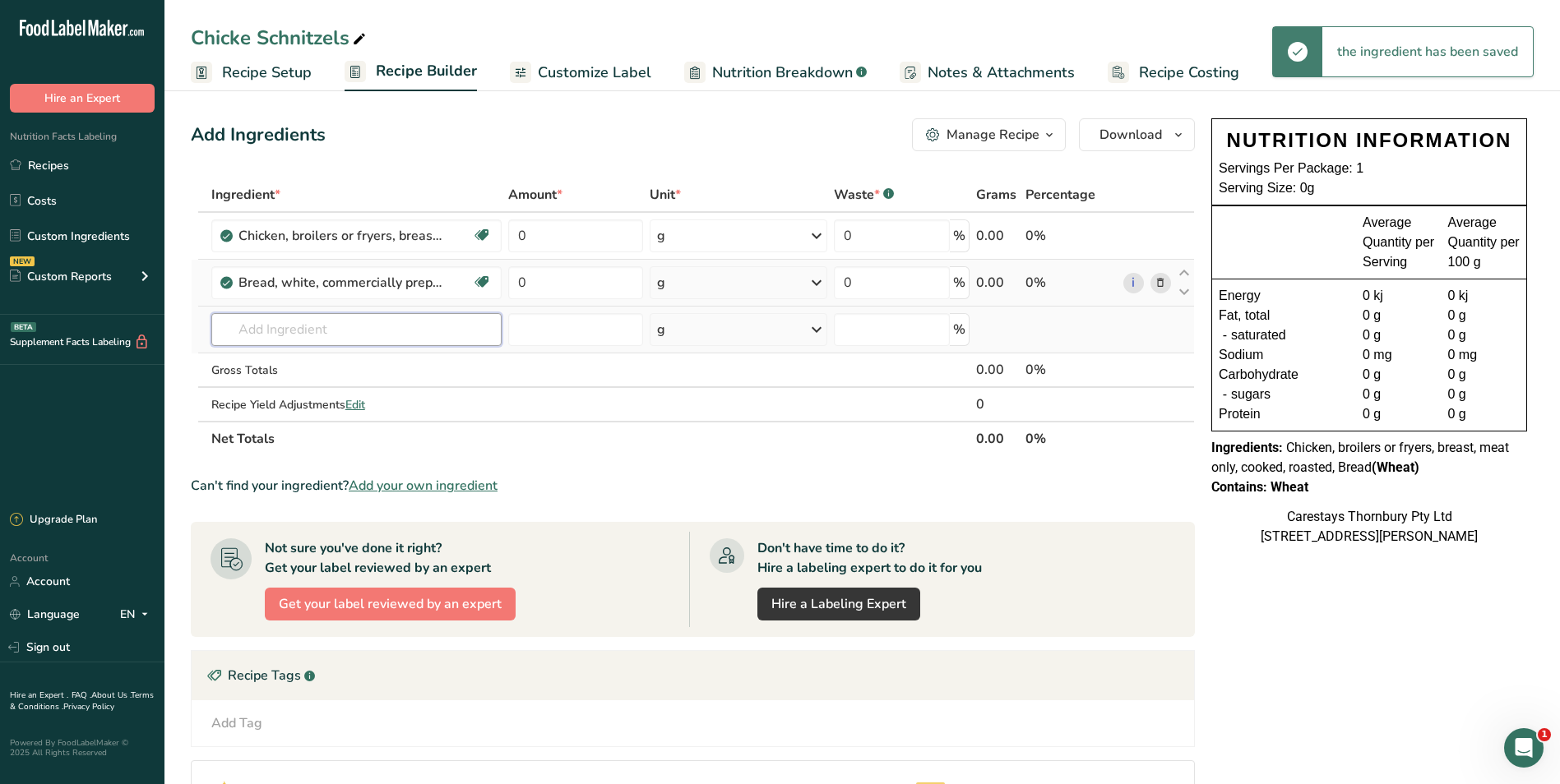
click at [266, 332] on input "text" at bounding box center [357, 330] width 291 height 33
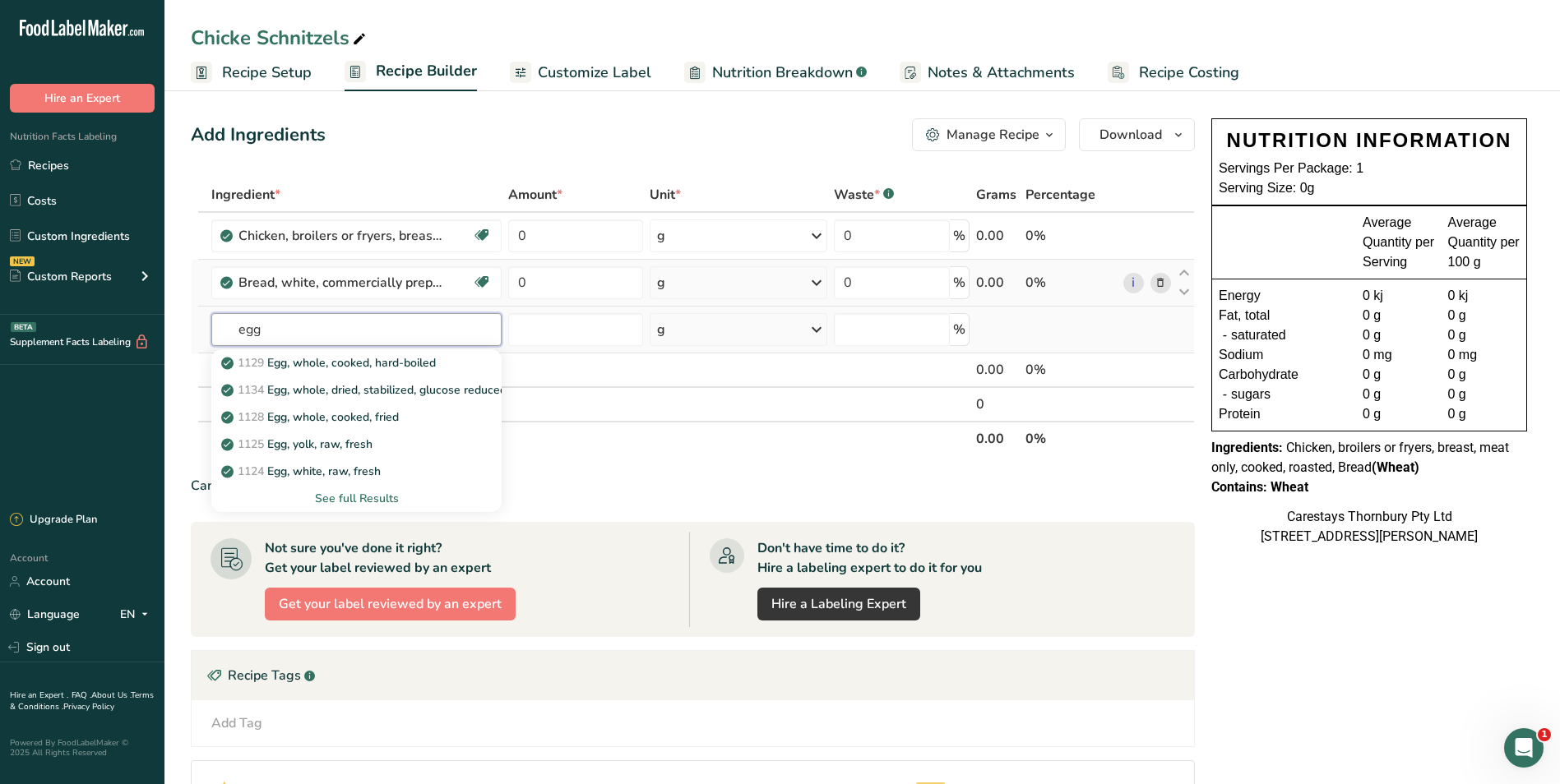
type input "egg"
click at [372, 491] on div "See full Results" at bounding box center [357, 499] width 265 height 17
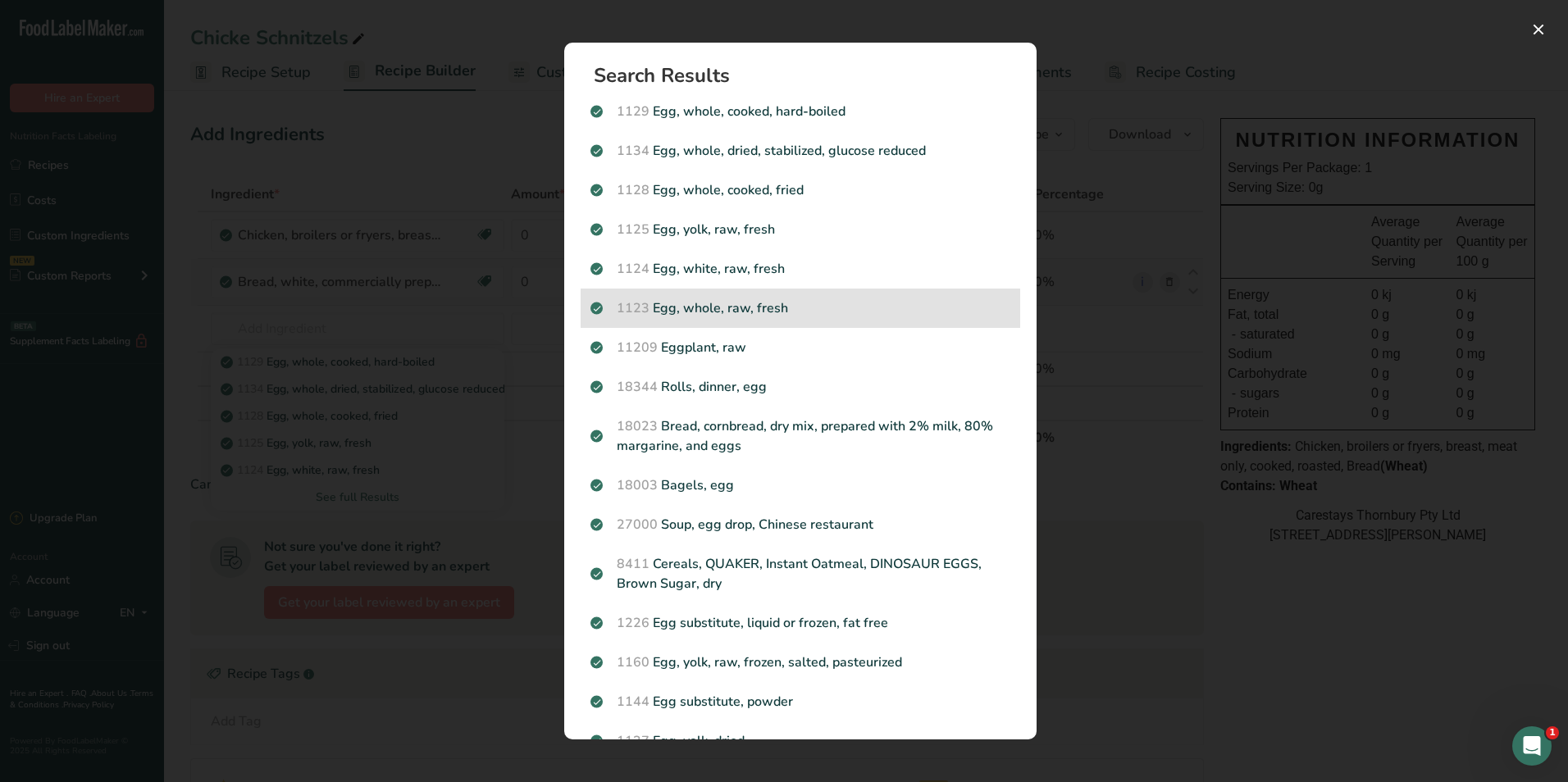
click at [725, 301] on p "1123 Egg, whole, raw, fresh" at bounding box center [800, 308] width 420 height 19
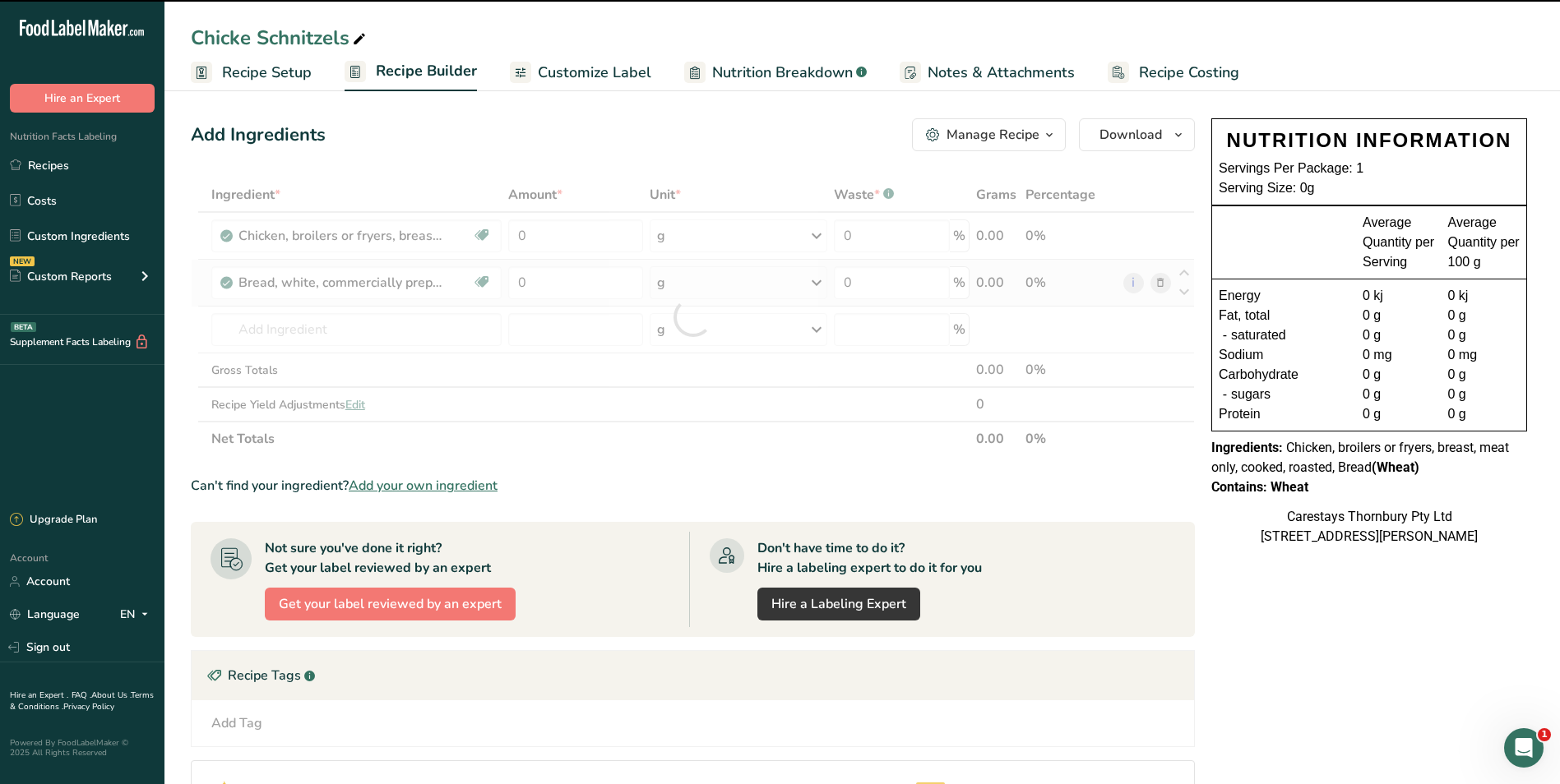
type input "0"
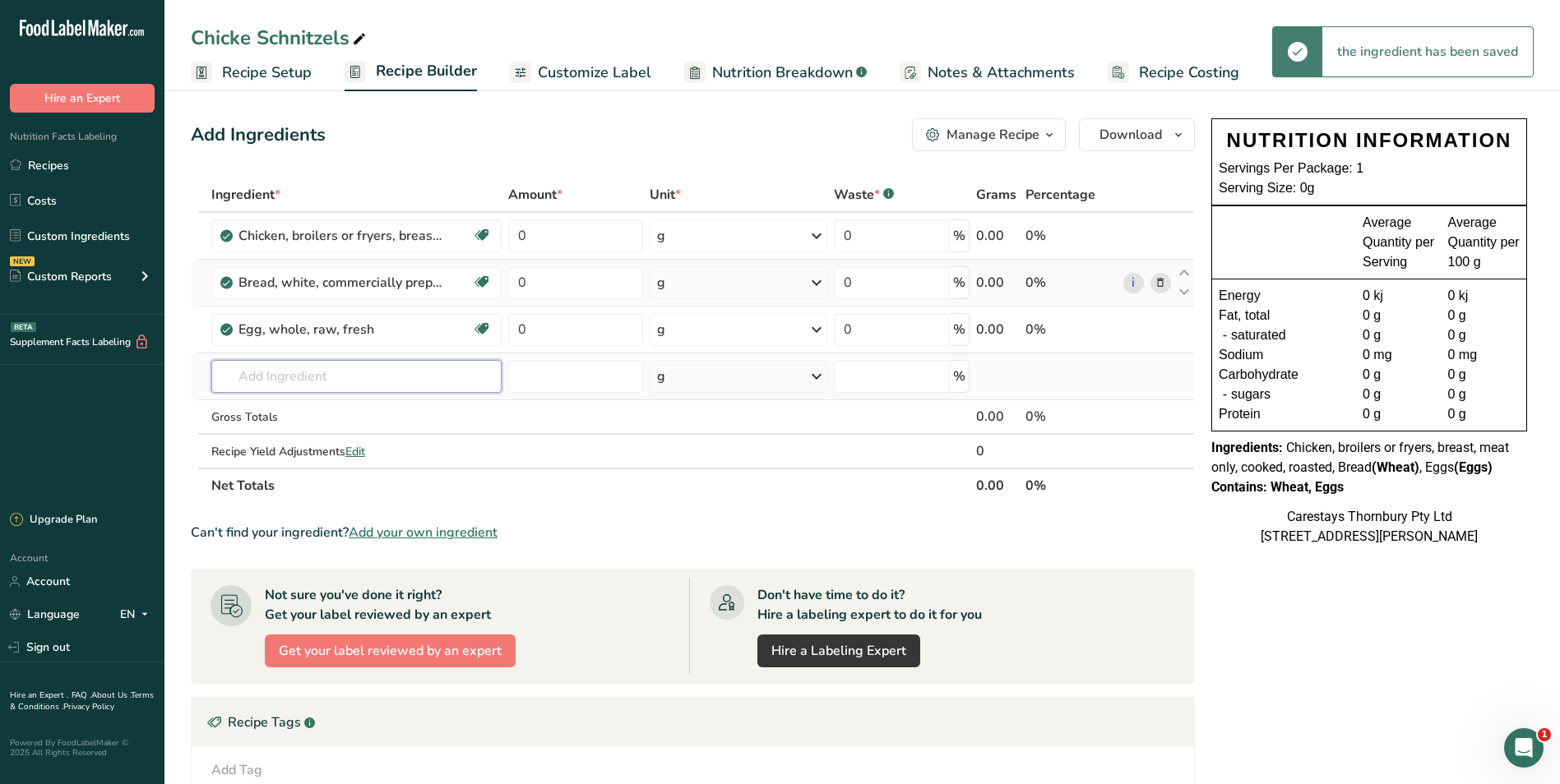
click at [253, 373] on input "text" at bounding box center [357, 376] width 291 height 33
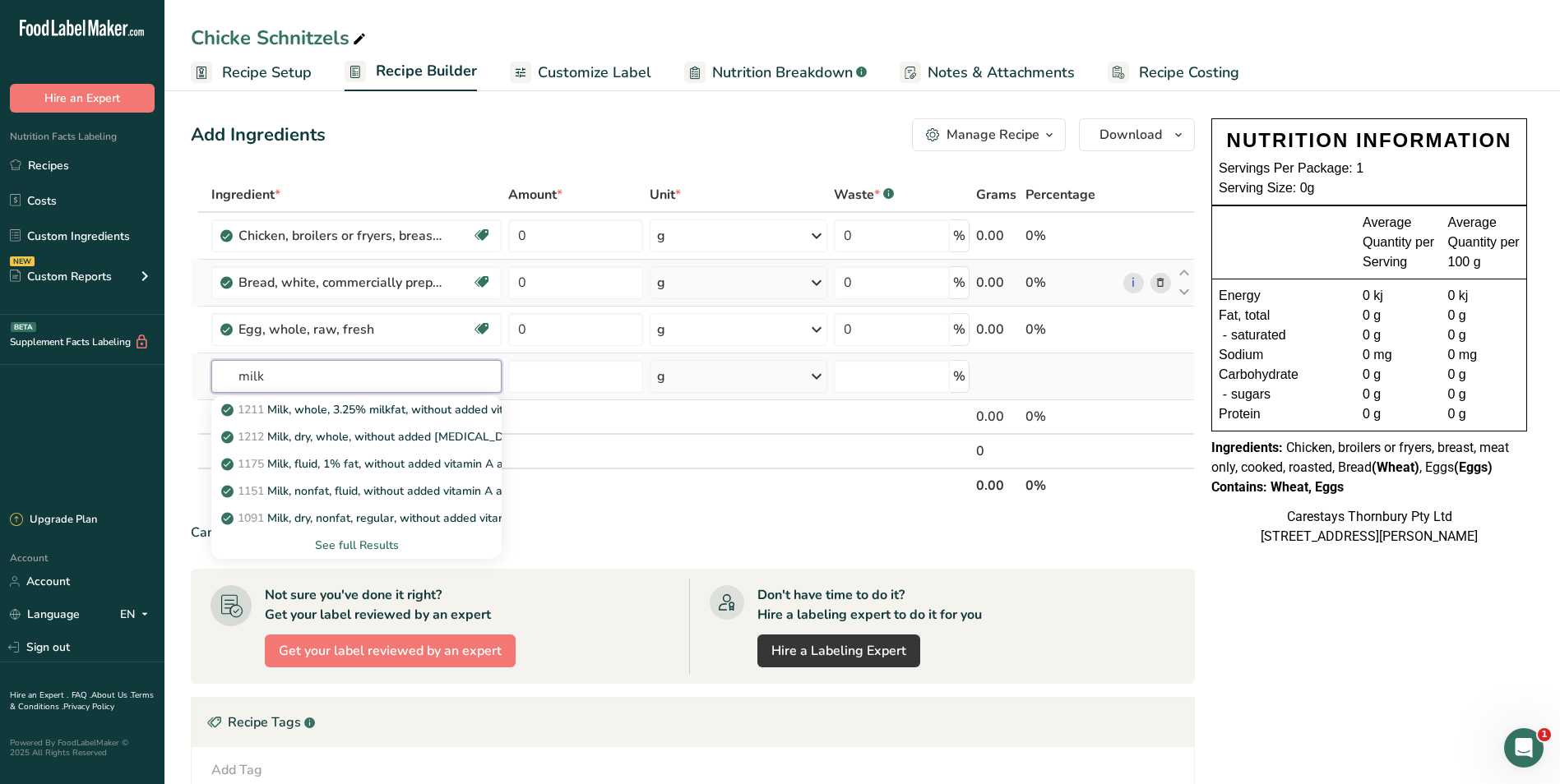
type input "milk"
click at [354, 544] on div "See full Results" at bounding box center [357, 546] width 265 height 17
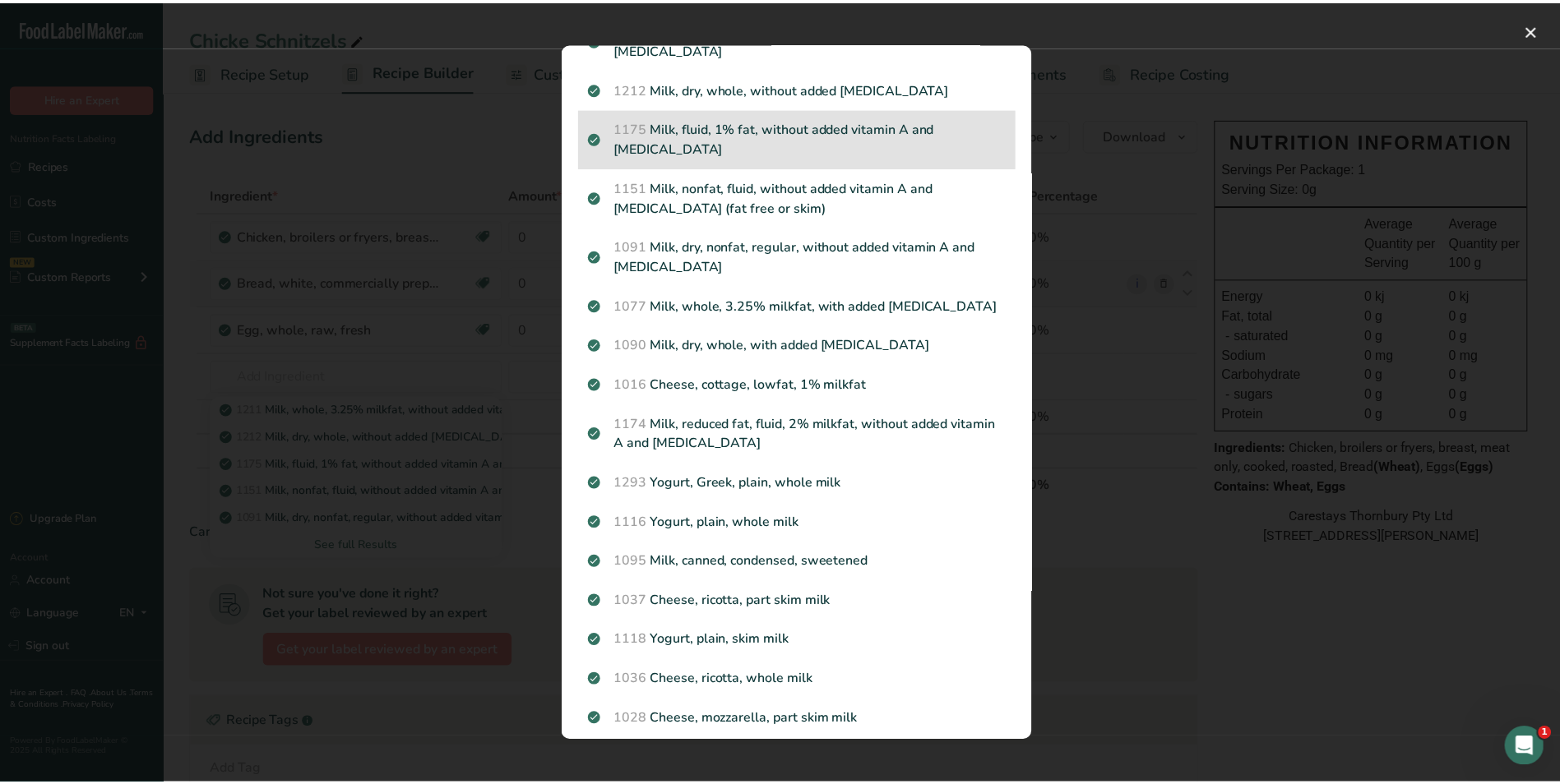
scroll to position [0, 0]
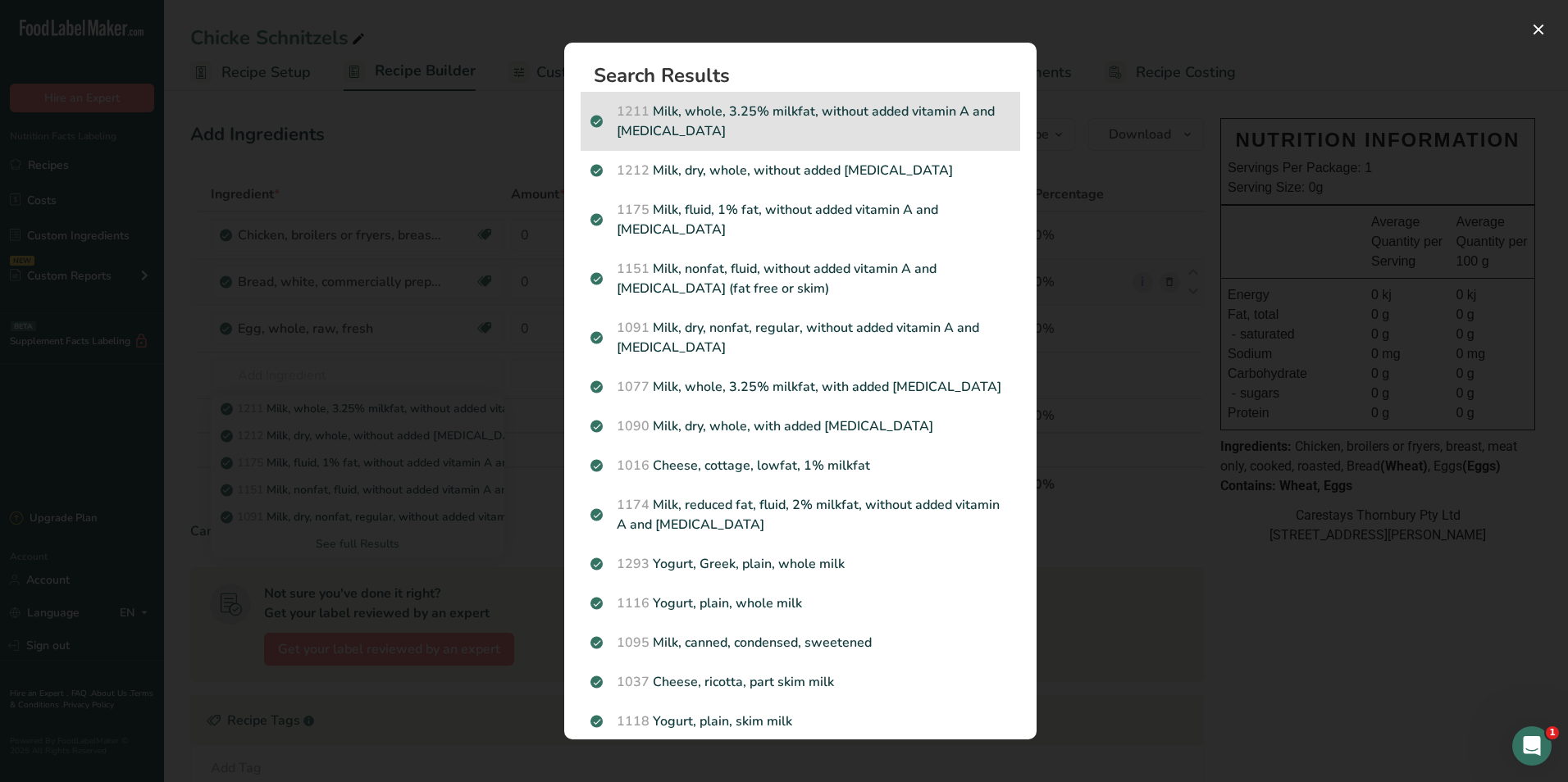
click at [801, 113] on p "1211 Milk, whole, 3.25% milkfat, without added vitamin A and vitamin D" at bounding box center [800, 121] width 420 height 39
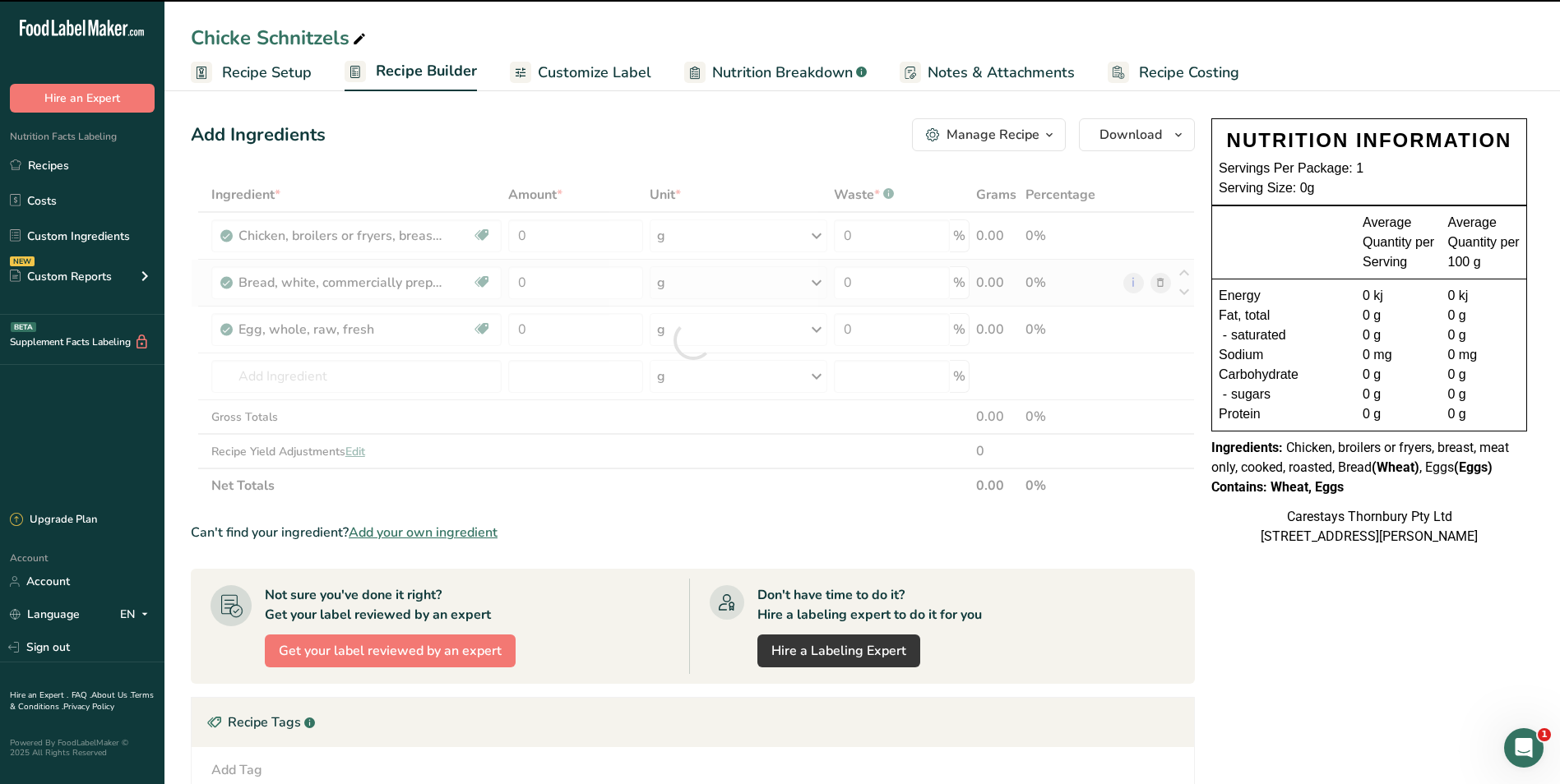
type input "0"
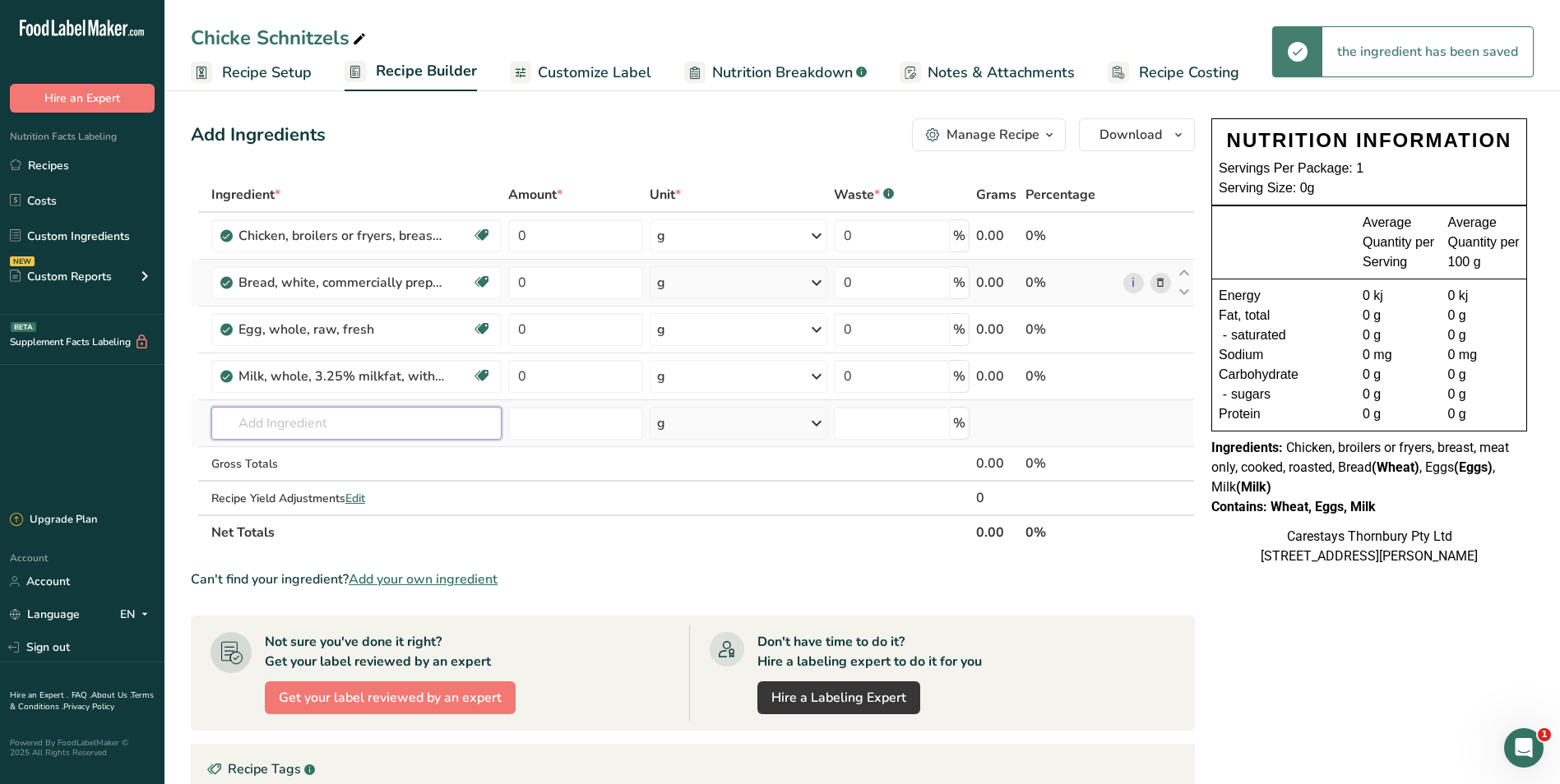
click at [269, 426] on input "text" at bounding box center [357, 423] width 291 height 33
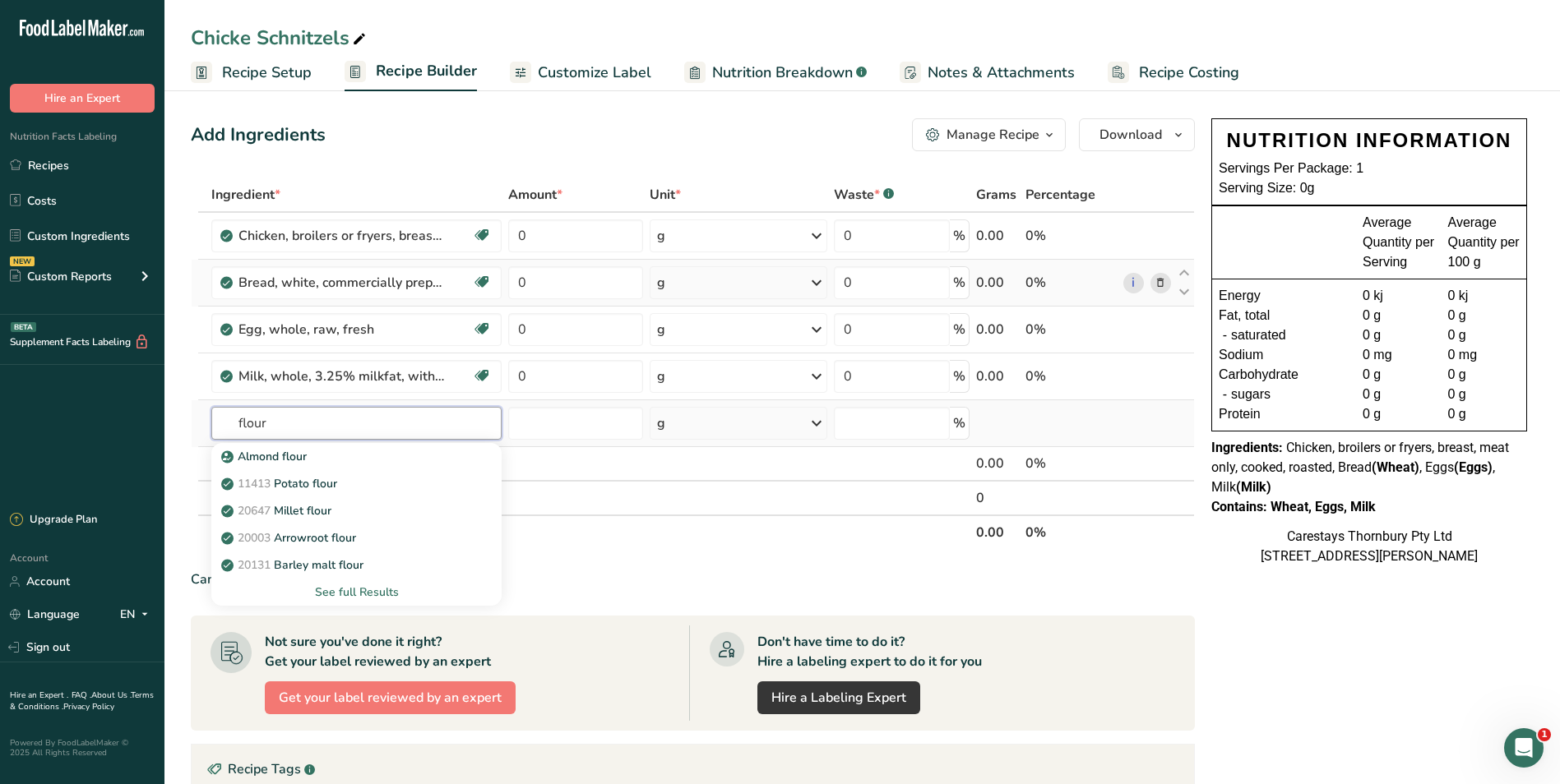
type input "flour"
click at [360, 588] on div "See full Results" at bounding box center [357, 592] width 265 height 17
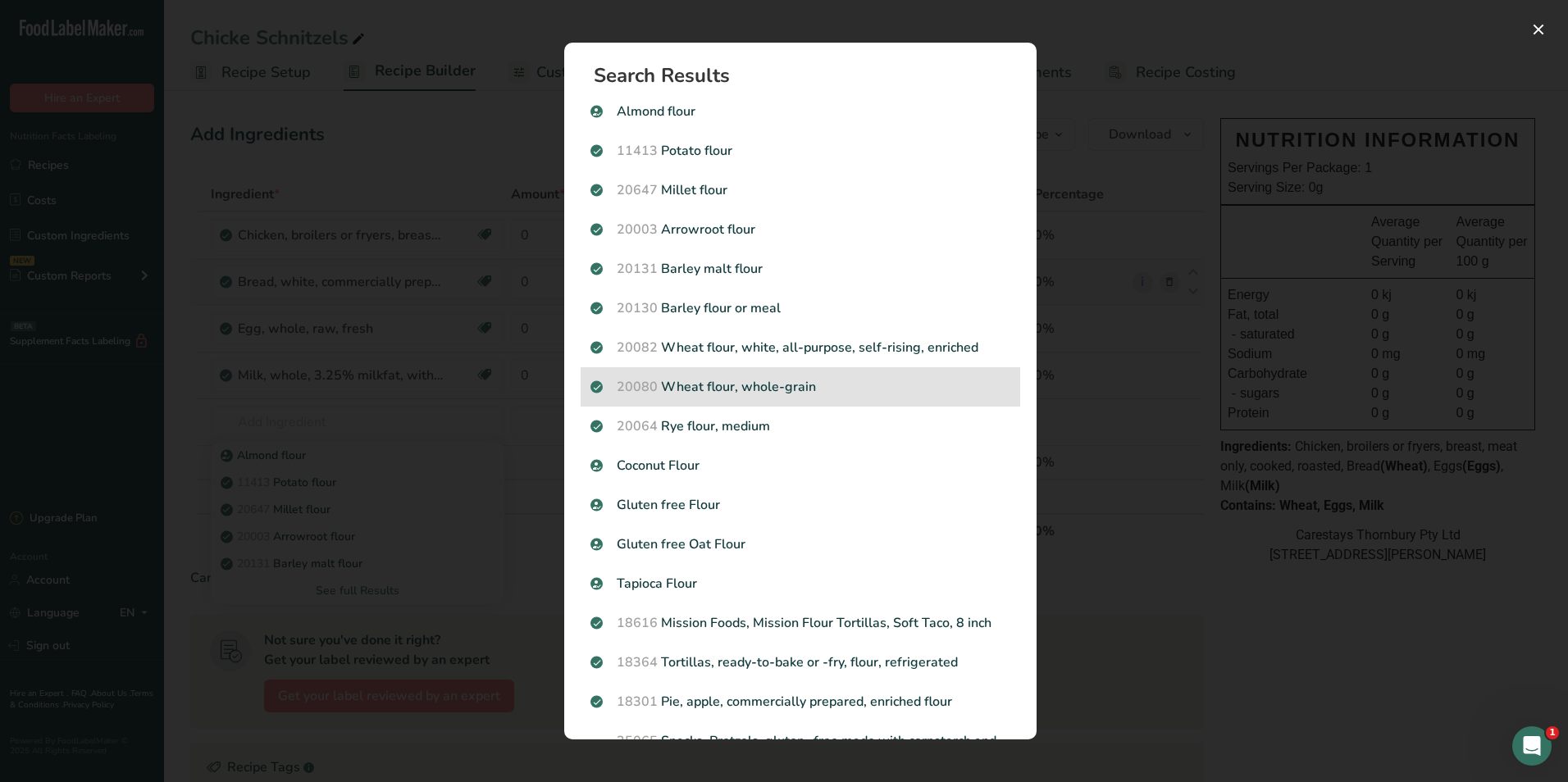
click at [753, 384] on p "20080 Wheat flour, whole-grain" at bounding box center [800, 387] width 420 height 19
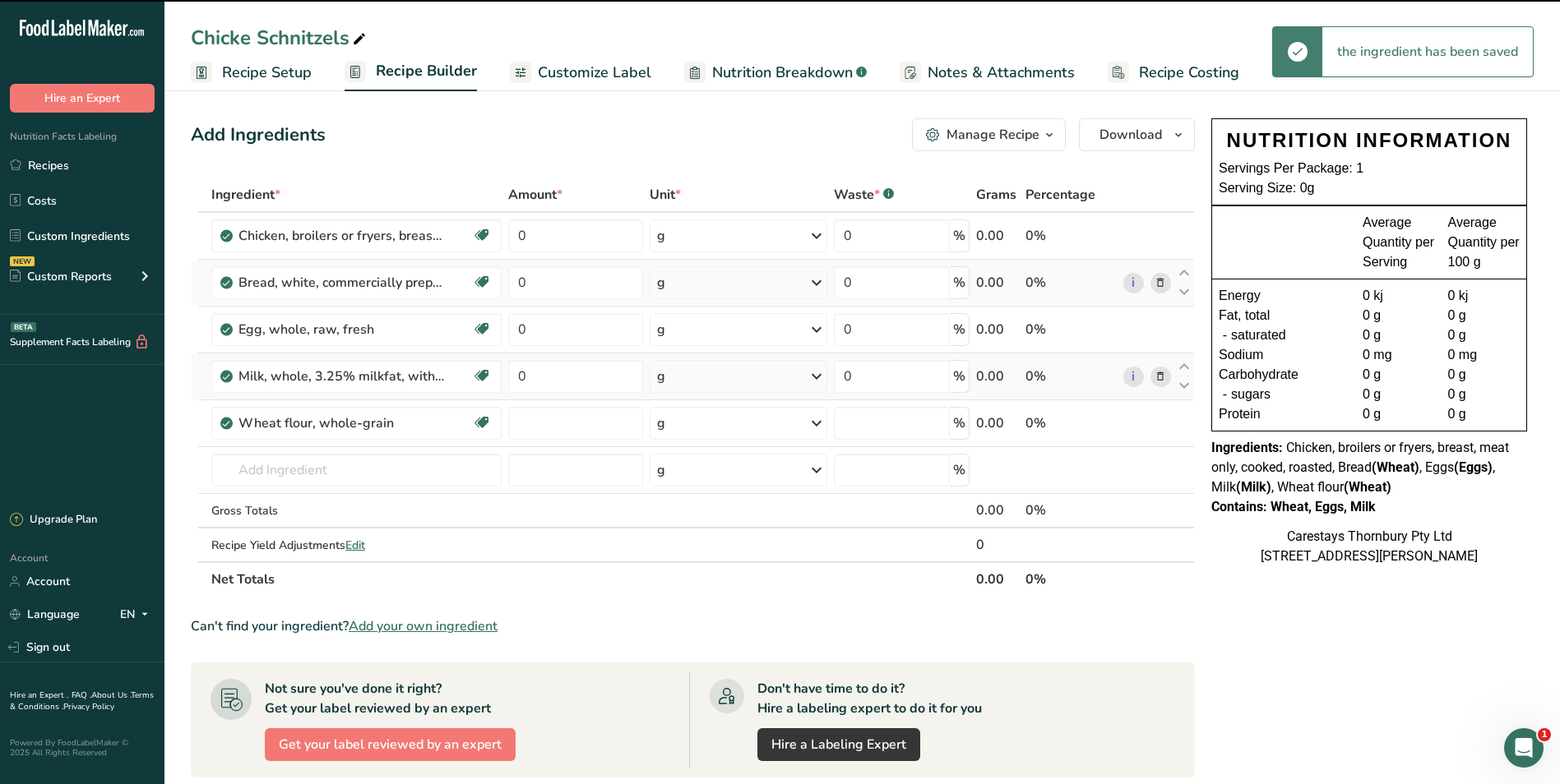
type input "0"
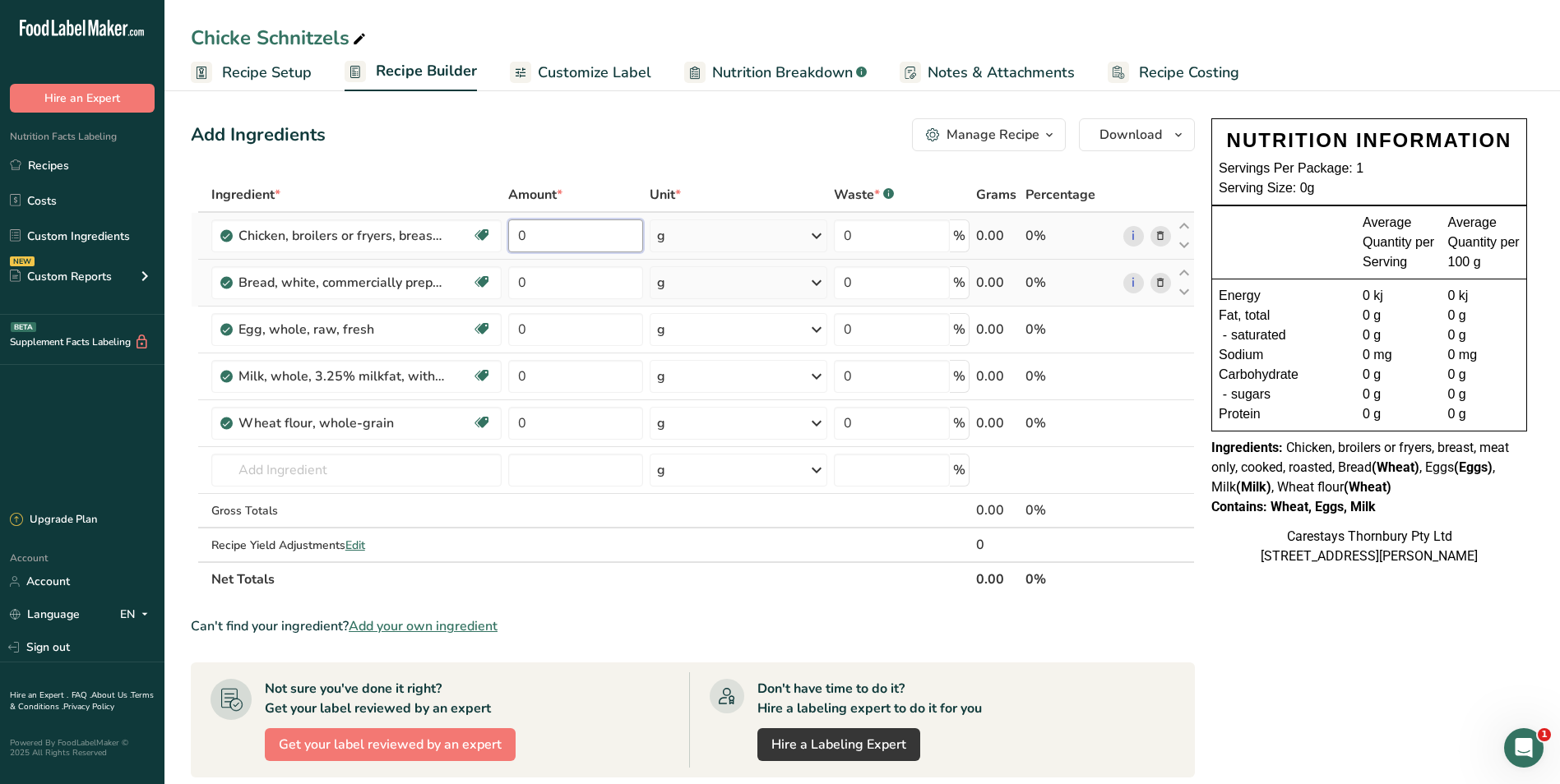
click at [570, 245] on input "0" at bounding box center [576, 236] width 135 height 33
type input "30"
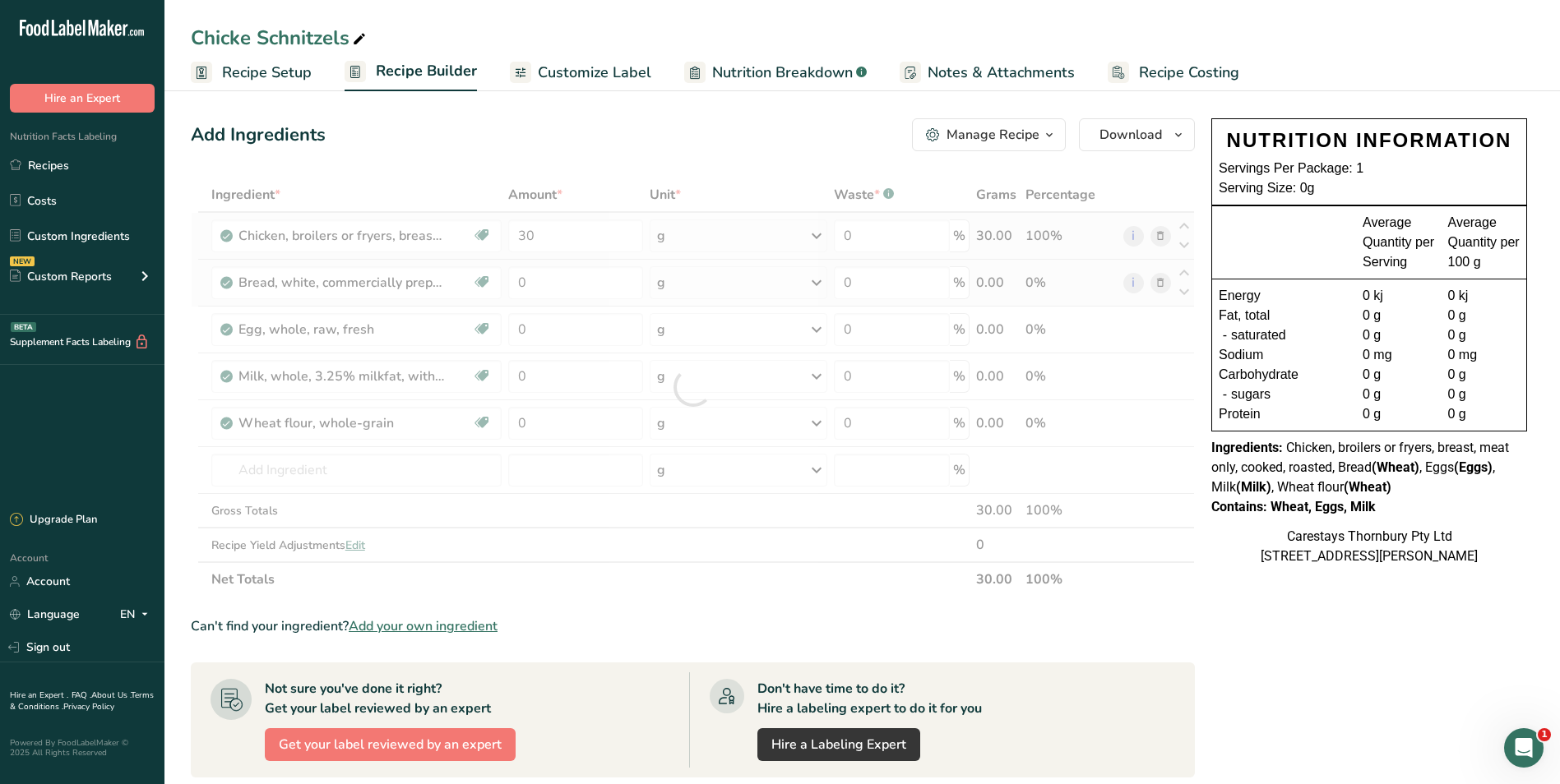
click at [817, 237] on div "Ingredient * Amount * Unit * Waste * .a-a{fill:#347362;}.b-a{fill:#fff;} Grams …" at bounding box center [693, 387] width 1004 height 419
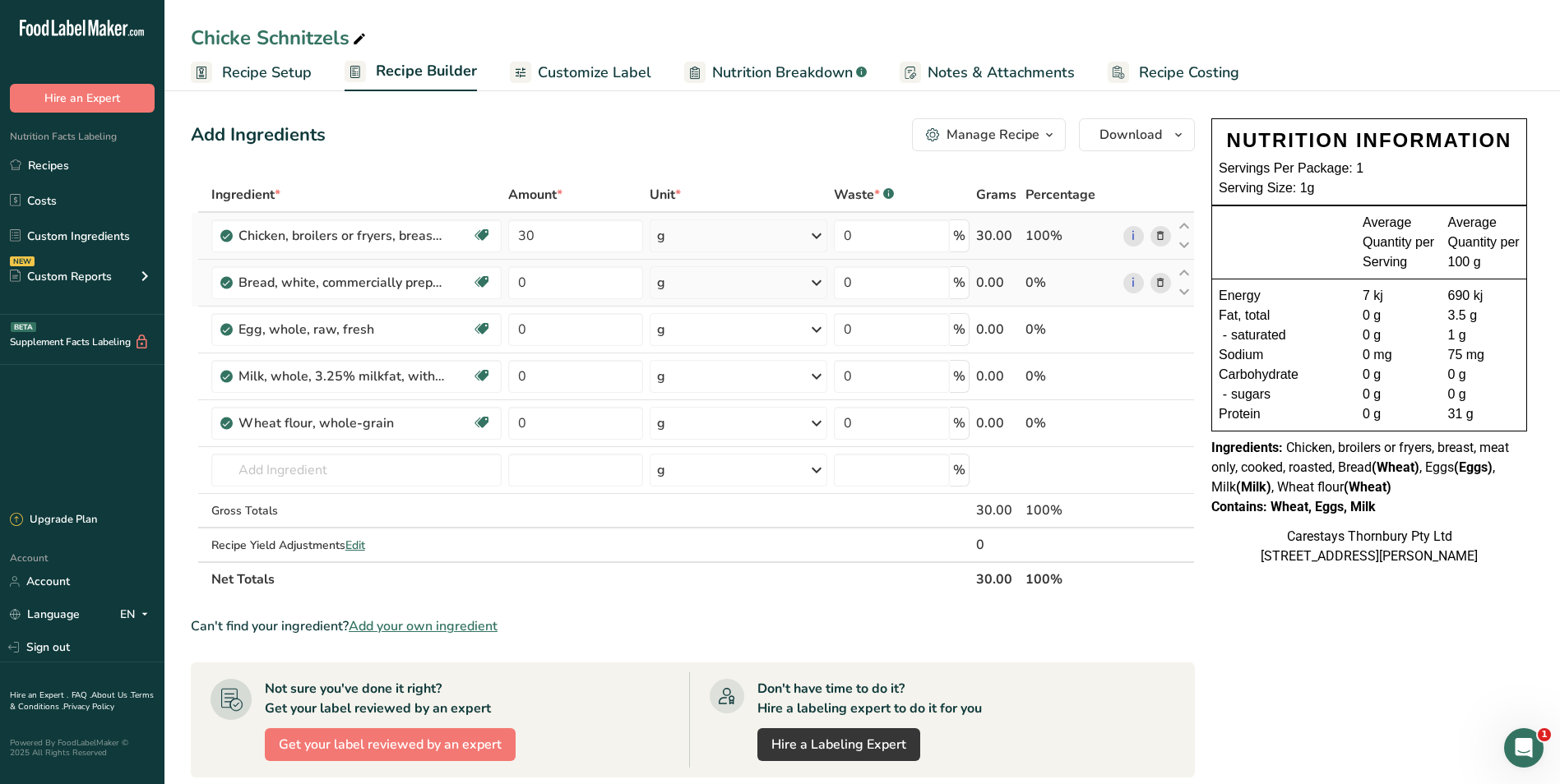
click at [817, 237] on icon at bounding box center [816, 235] width 19 height 30
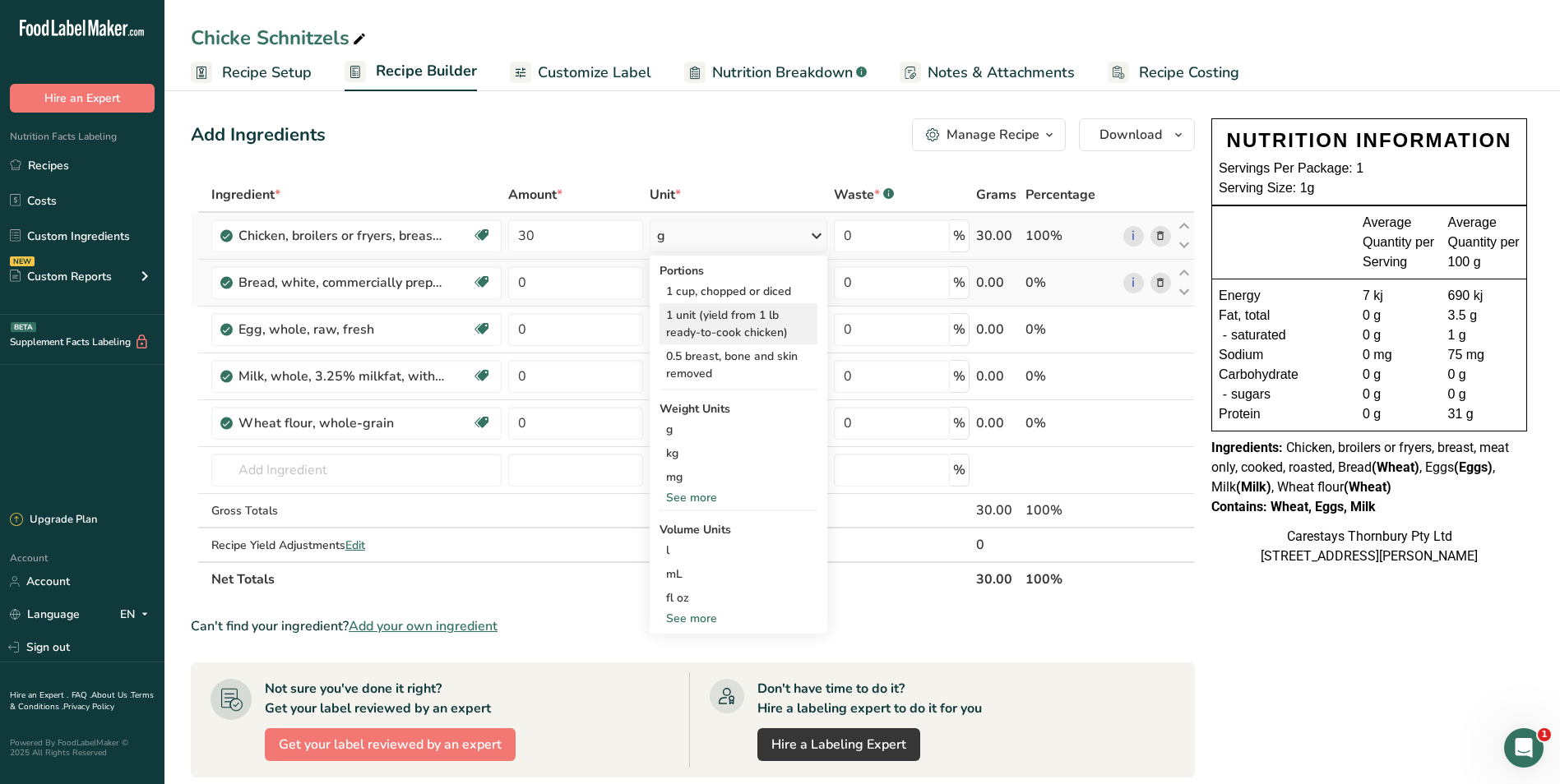
click at [755, 318] on div "1 unit (yield from 1 lb ready-to-cook chicken)" at bounding box center [739, 324] width 158 height 41
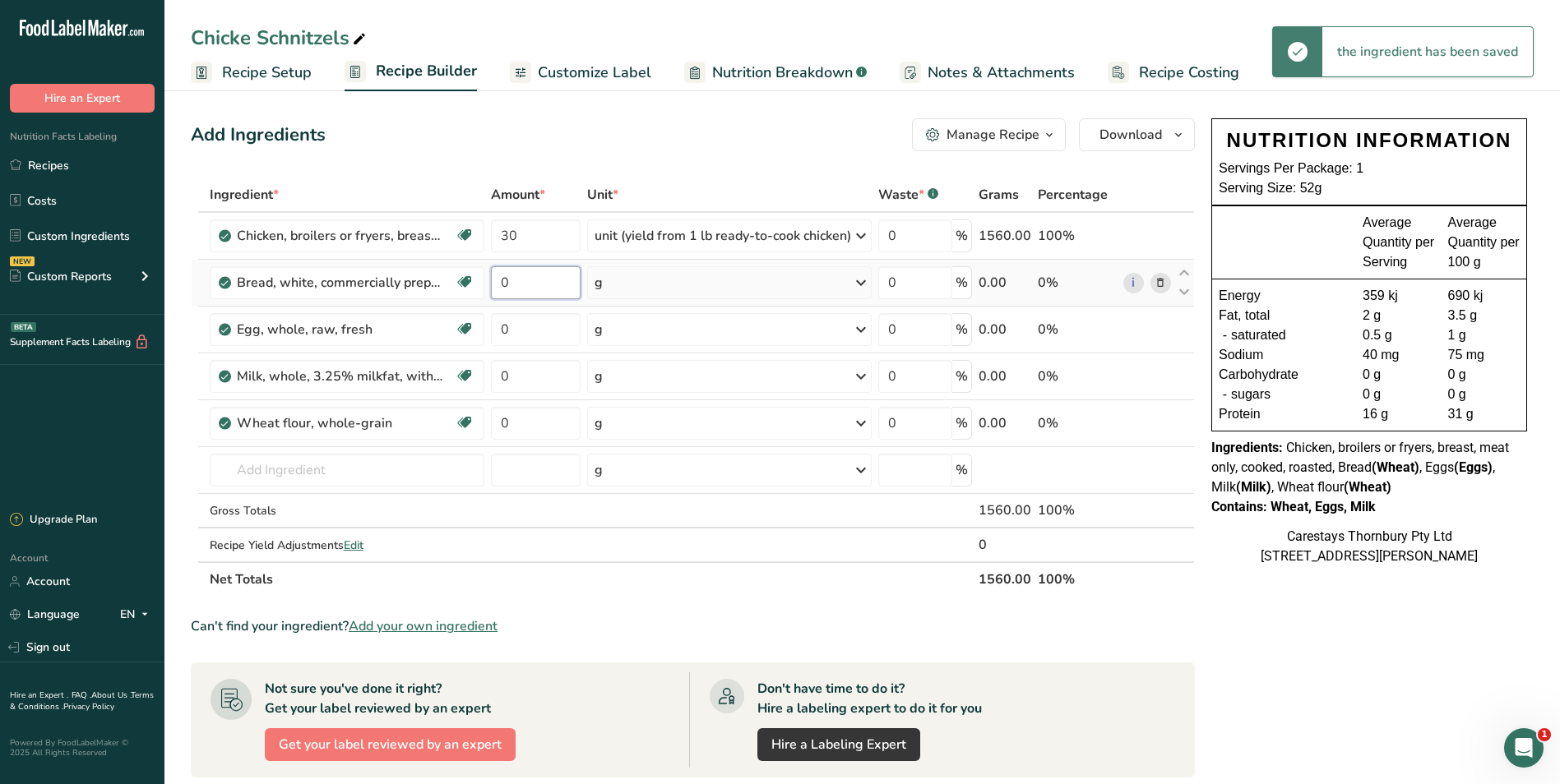
click at [531, 283] on input "0" at bounding box center [535, 283] width 90 height 33
type input "4"
type input "2"
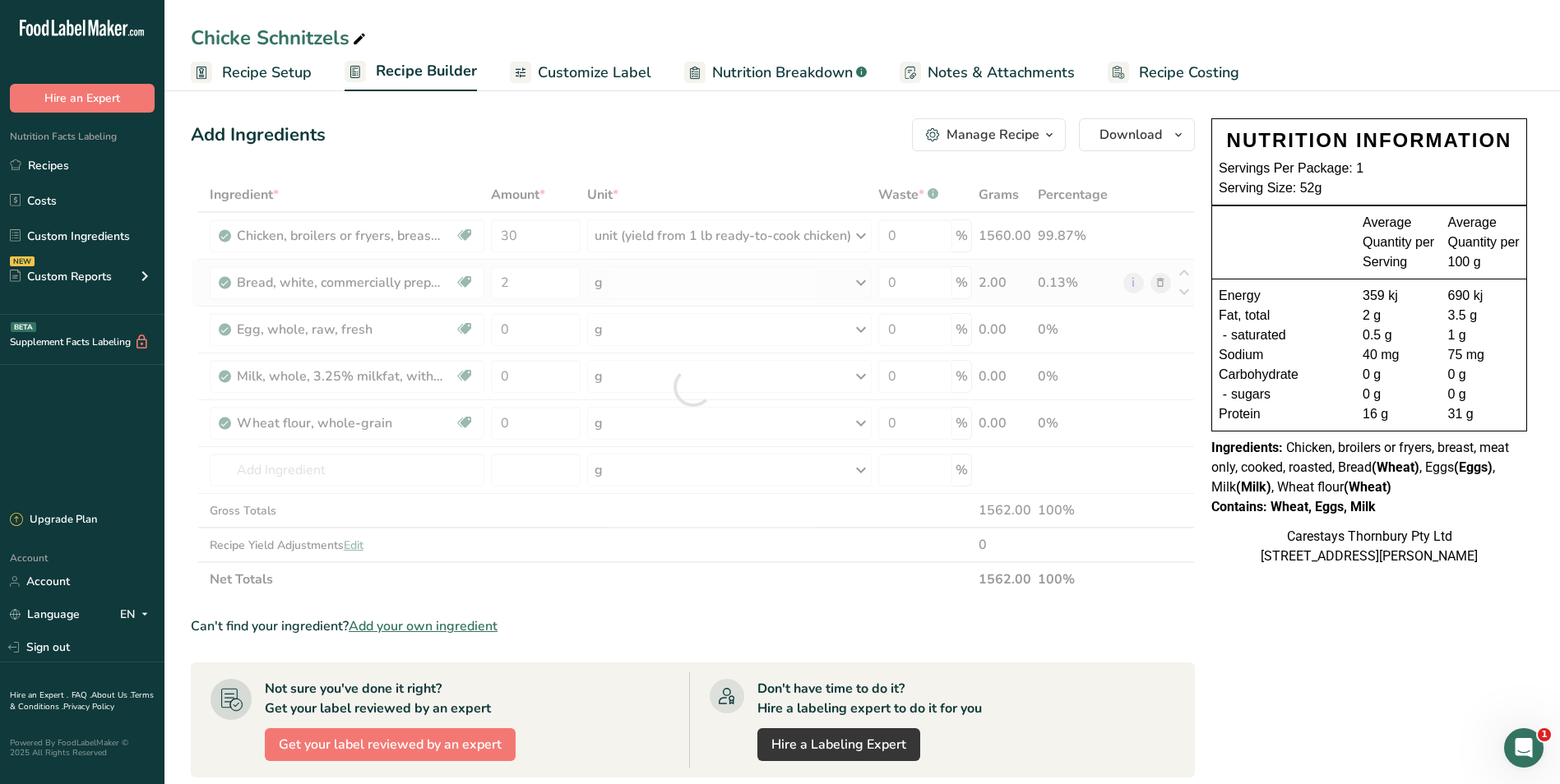
click at [865, 281] on div "Ingredient * Amount * Unit * Waste * .a-a{fill:#347362;}.b-a{fill:#fff;} Grams …" at bounding box center [693, 387] width 1004 height 419
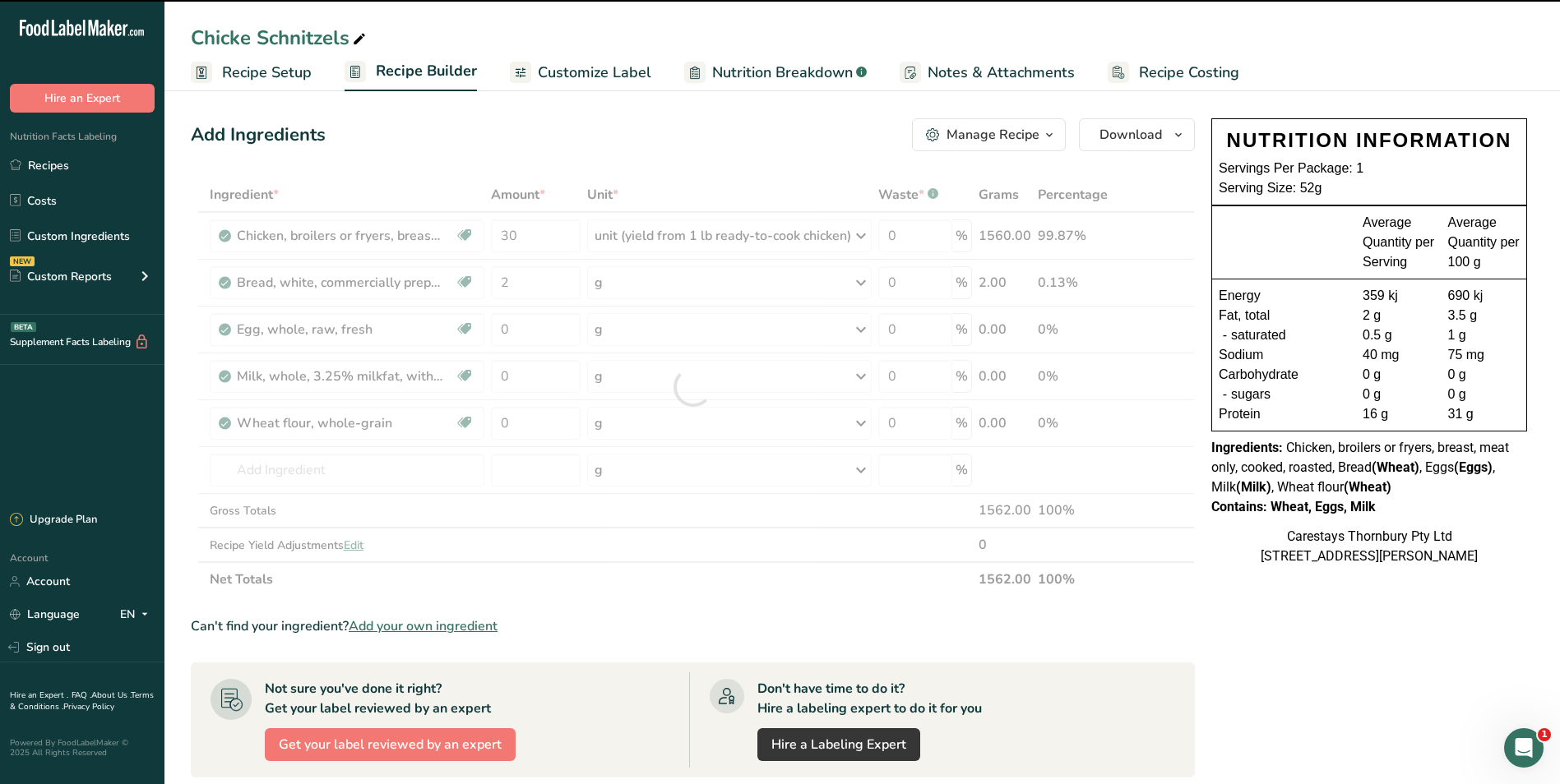
click at [862, 284] on icon at bounding box center [861, 283] width 19 height 30
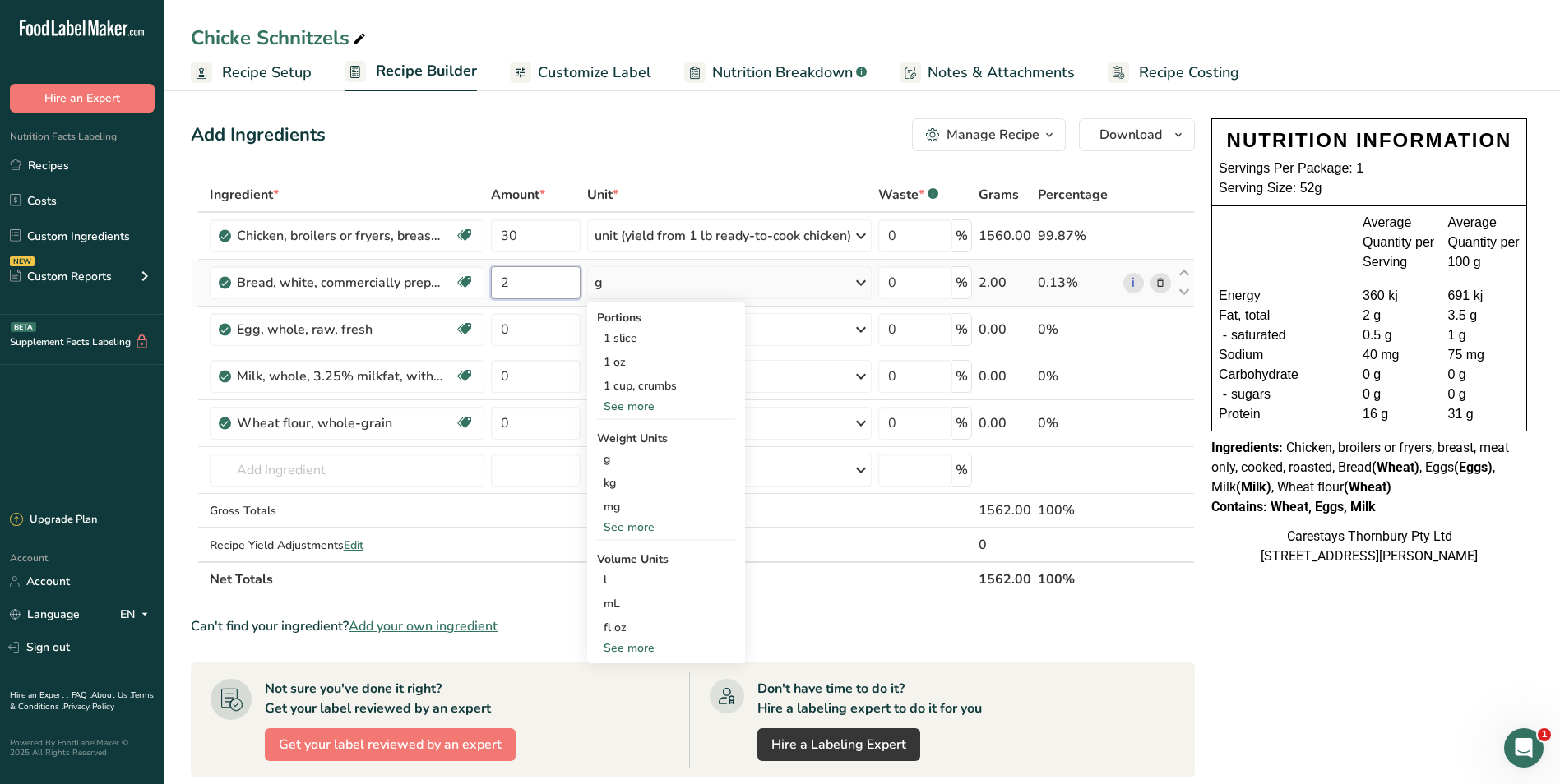
click at [534, 287] on input "2" at bounding box center [535, 283] width 90 height 33
type input "4"
click at [862, 280] on div "Ingredient * Amount * Unit * Waste * .a-a{fill:#347362;}.b-a{fill:#fff;} Grams …" at bounding box center [693, 387] width 1004 height 419
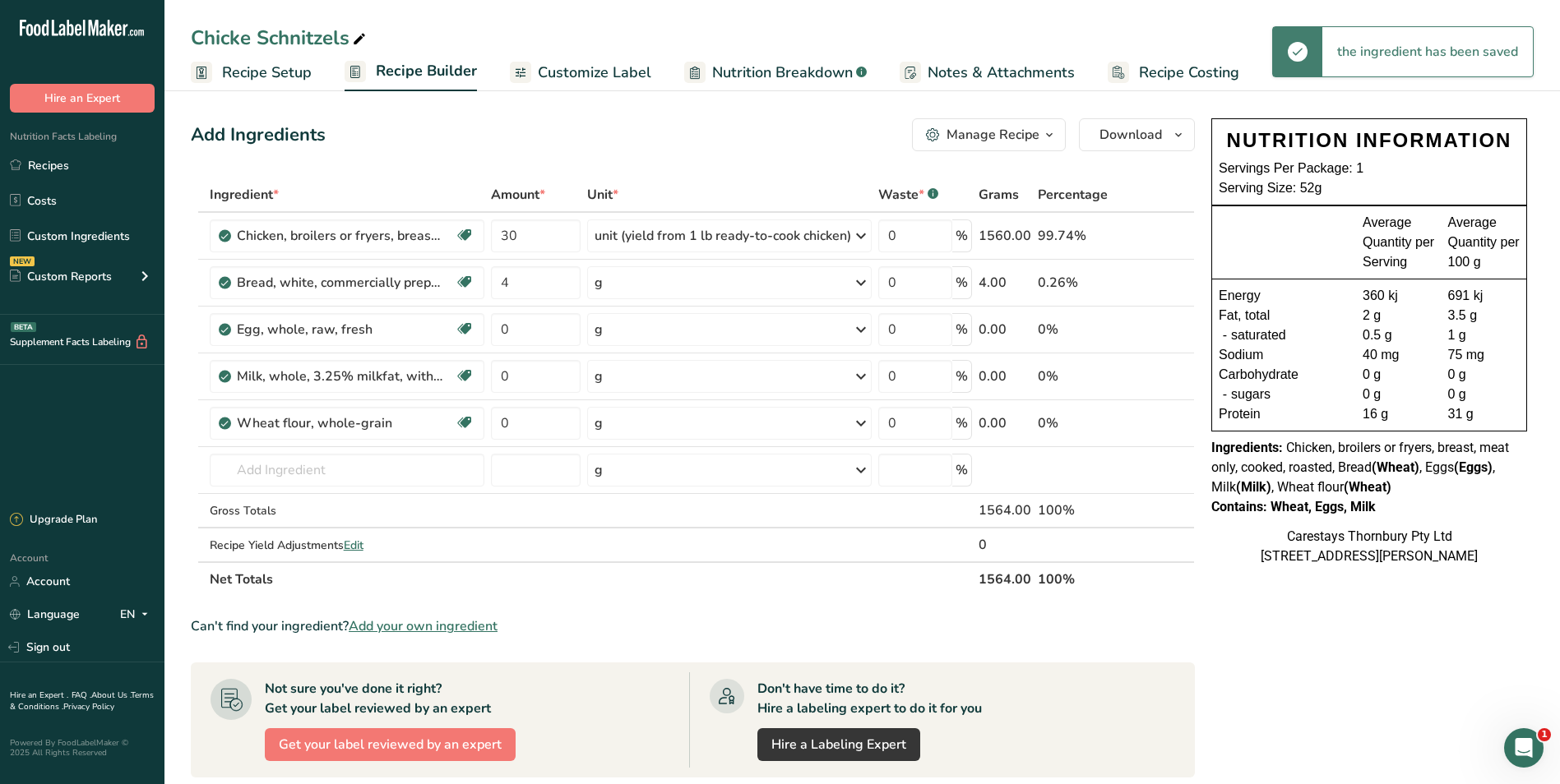
click at [863, 282] on icon at bounding box center [861, 283] width 19 height 30
click at [670, 383] on div "1 cup, crumbs" at bounding box center [666, 386] width 138 height 24
click at [524, 332] on input "0" at bounding box center [535, 330] width 90 height 33
type input "2"
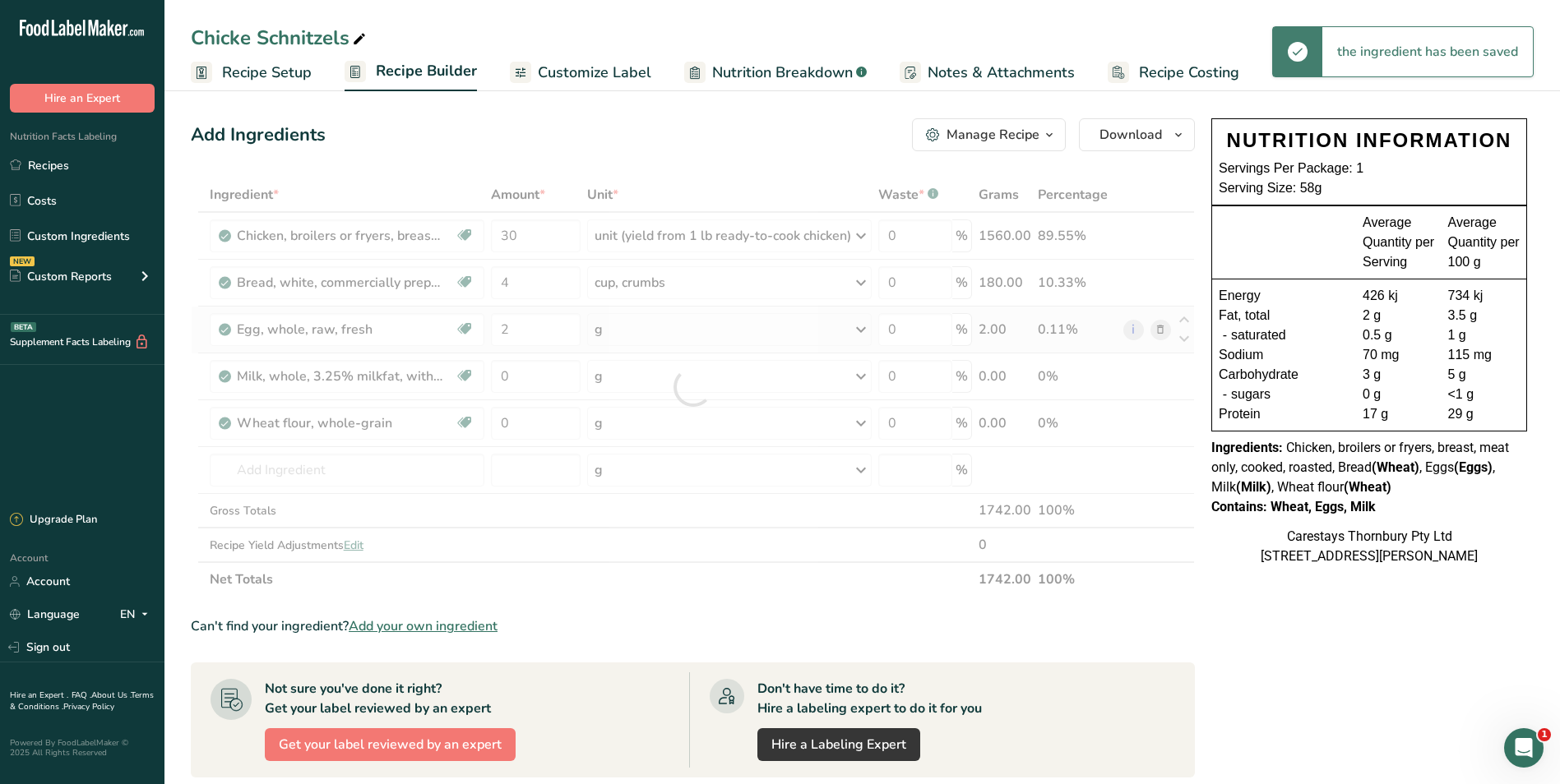
click at [862, 327] on div "Ingredient * Amount * Unit * Waste * .a-a{fill:#347362;}.b-a{fill:#fff;} Grams …" at bounding box center [693, 387] width 1004 height 419
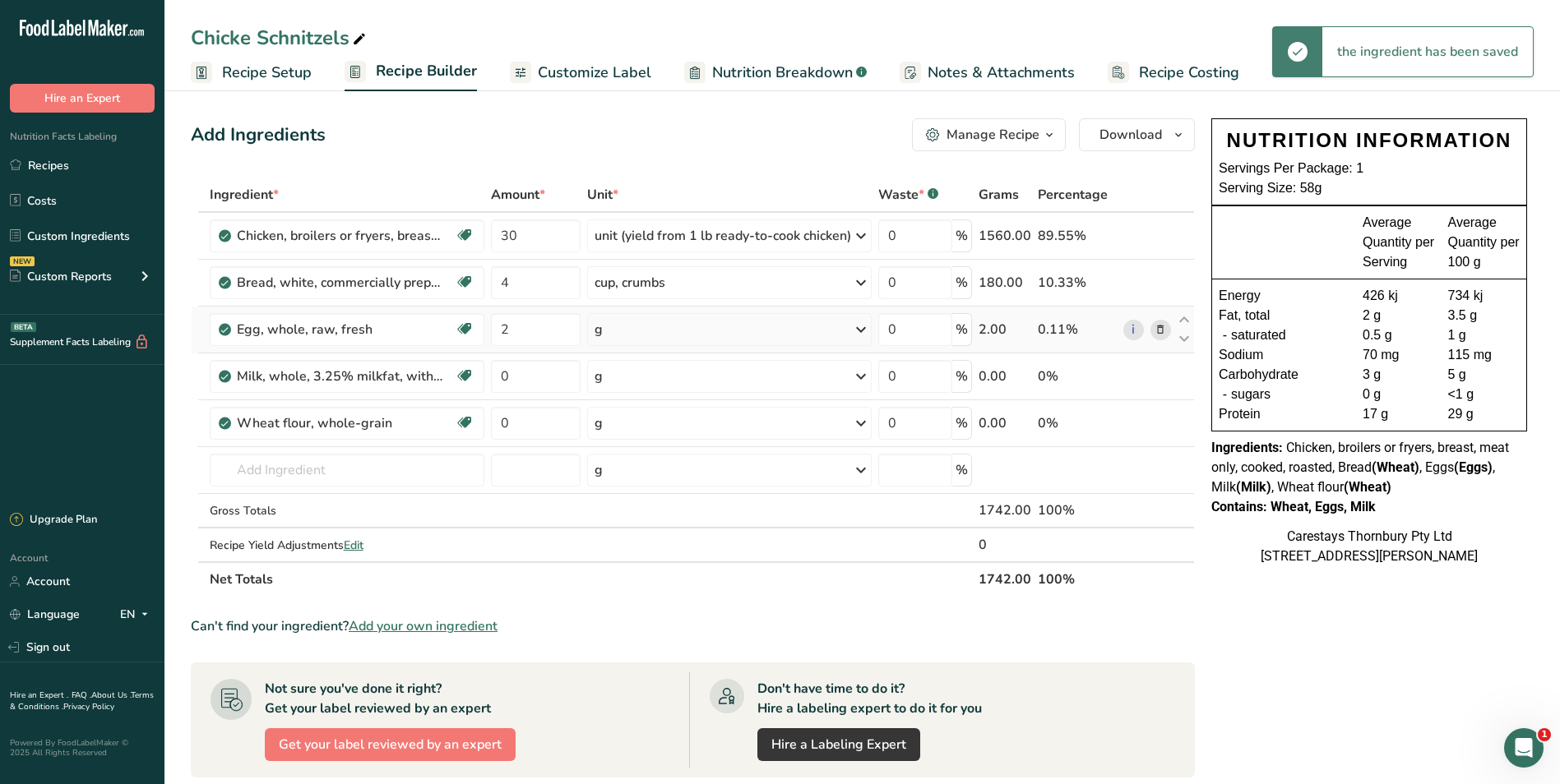
click at [862, 327] on icon at bounding box center [861, 330] width 19 height 30
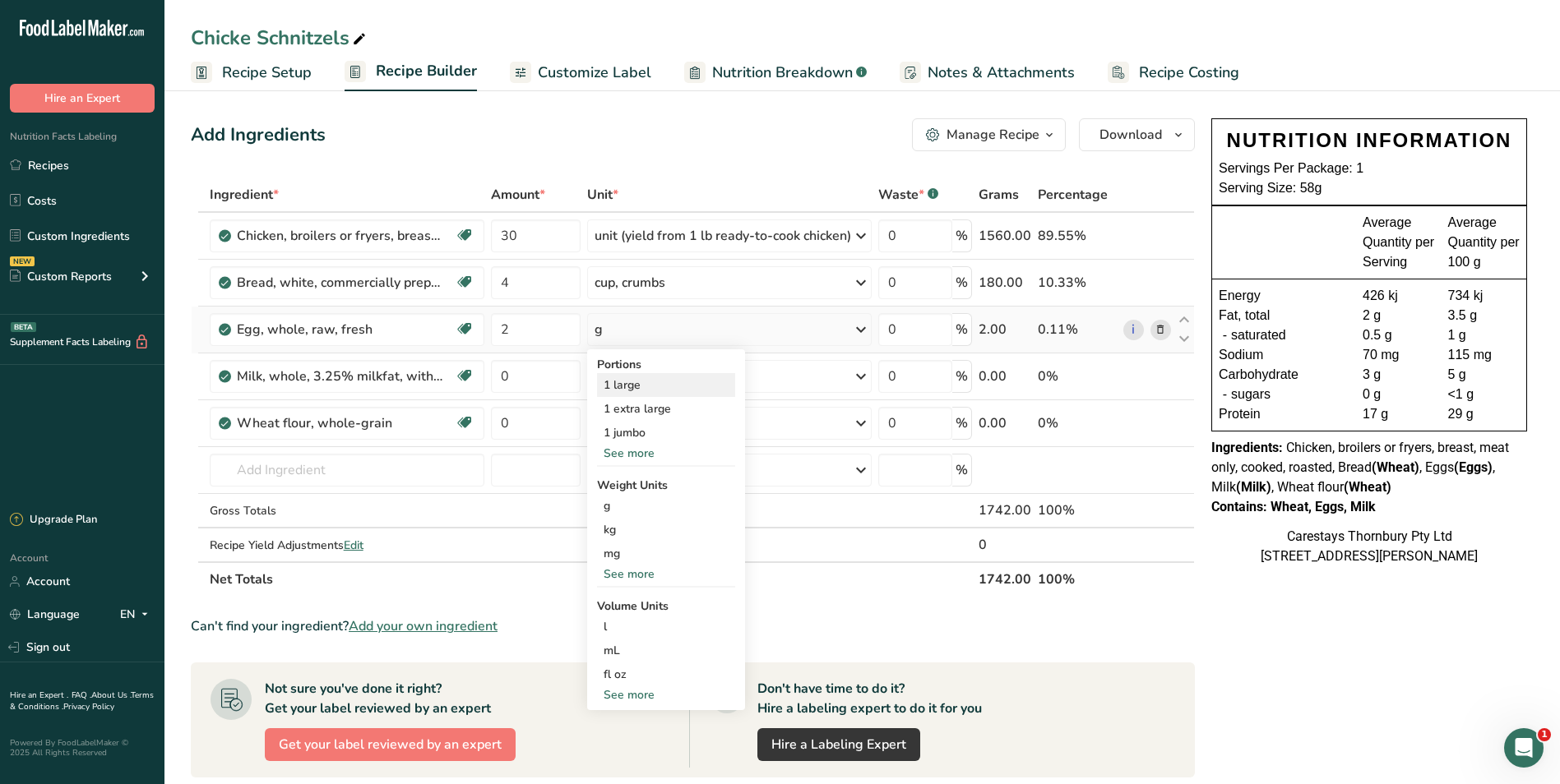
click at [634, 382] on div "1 large" at bounding box center [666, 385] width 138 height 24
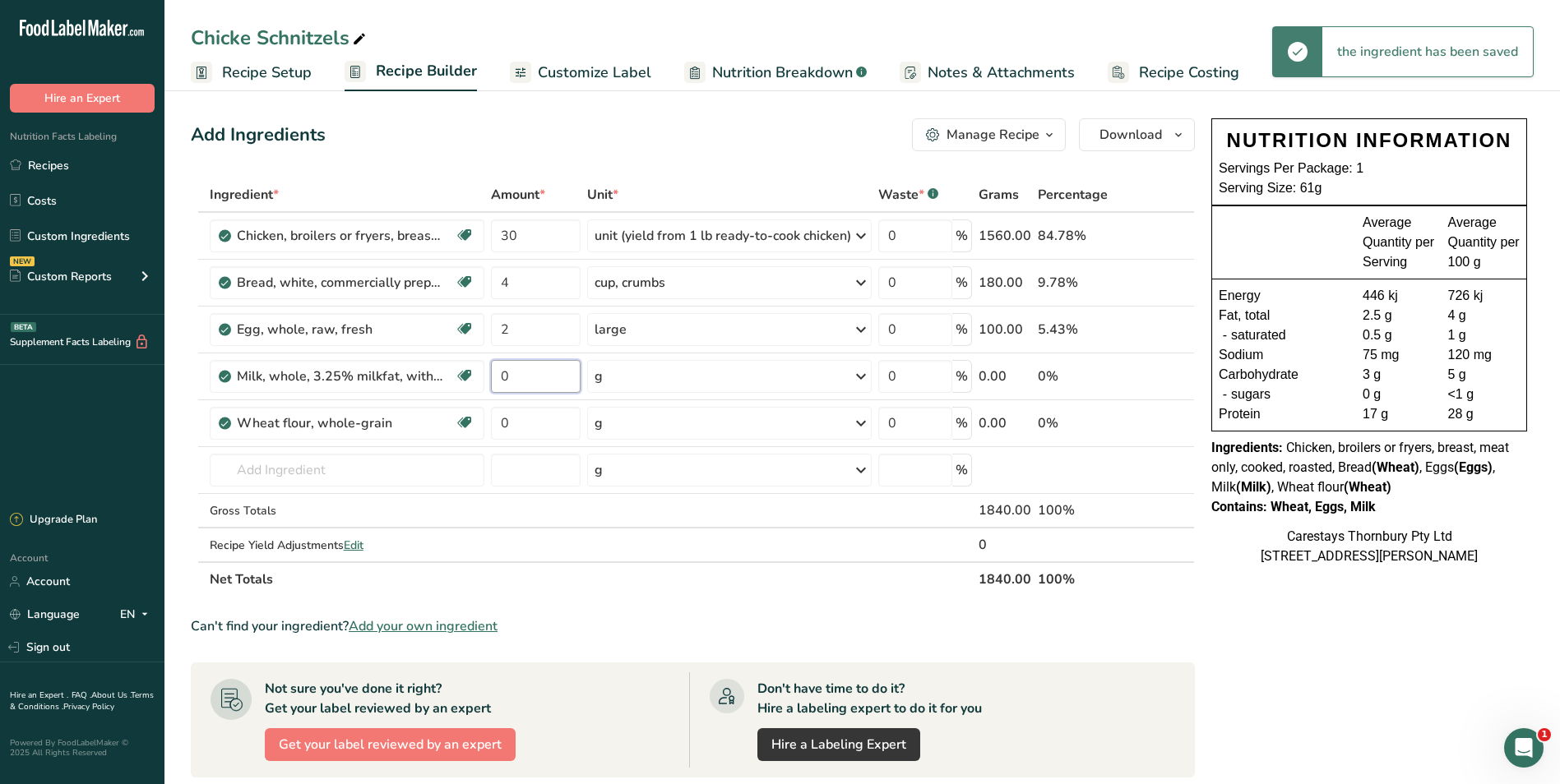
click at [522, 378] on input "0" at bounding box center [535, 376] width 90 height 33
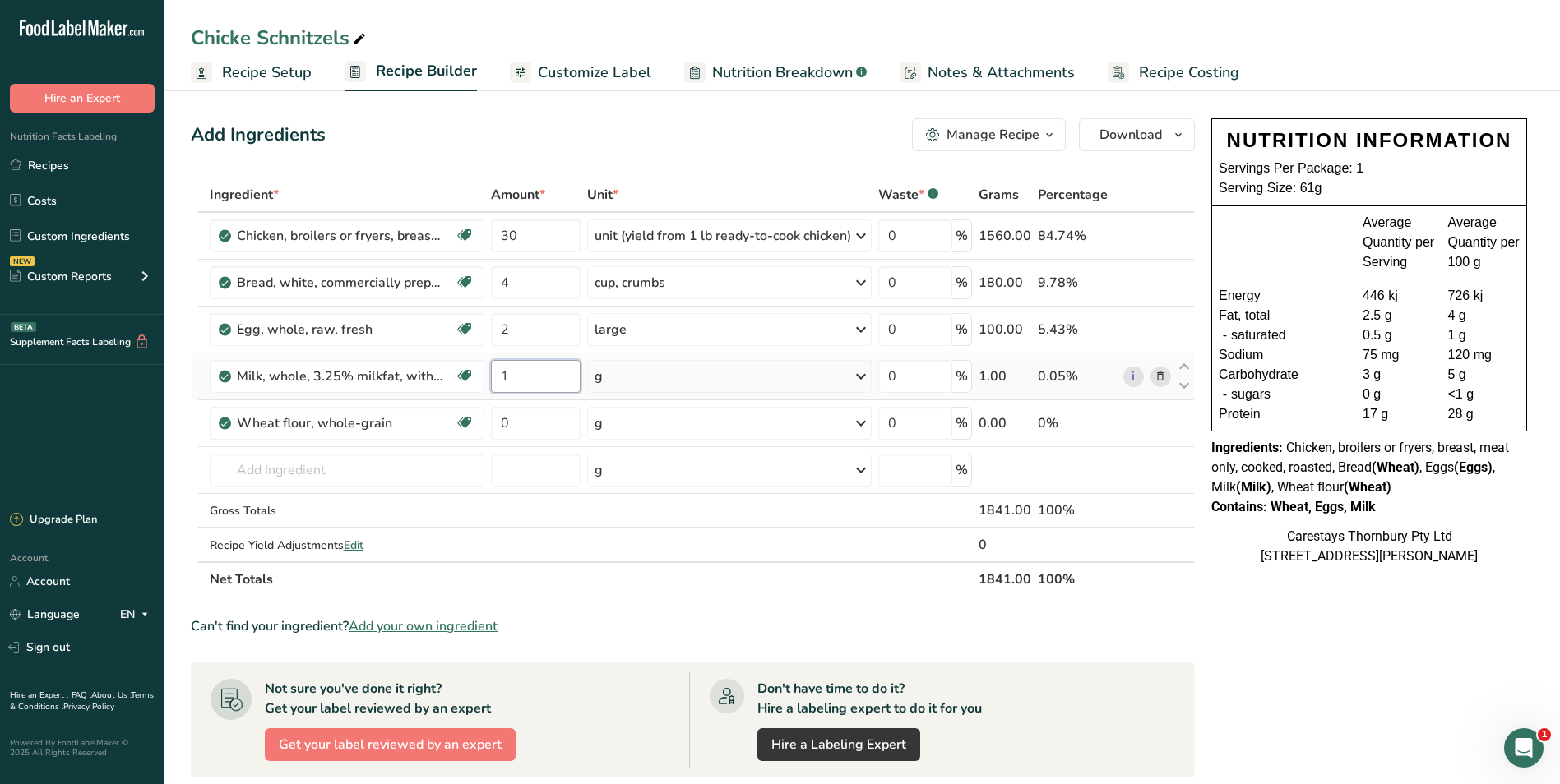
type input "1"
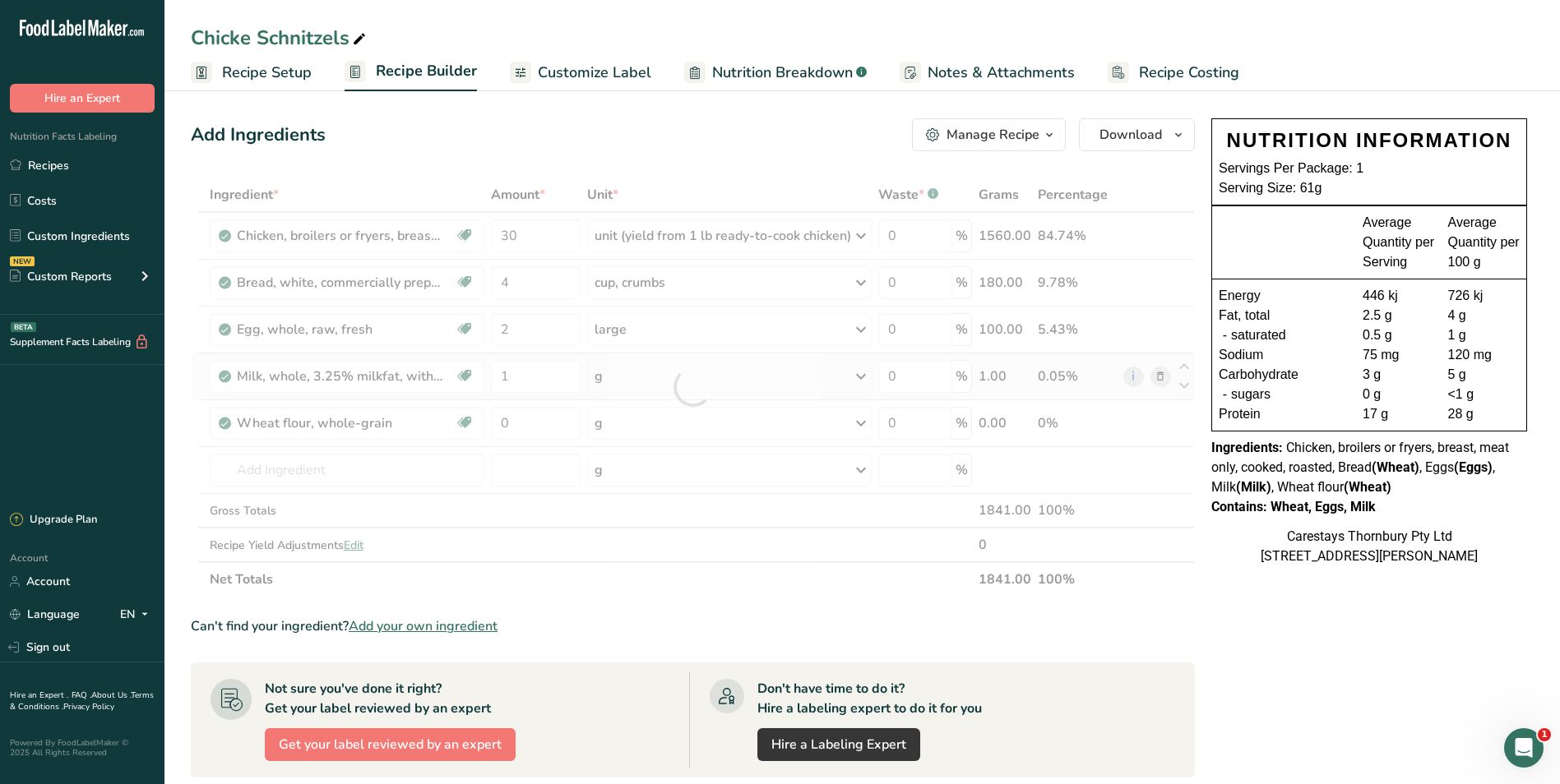
click at [862, 372] on div "Ingredient * Amount * Unit * Waste * .a-a{fill:#347362;}.b-a{fill:#fff;} Grams …" at bounding box center [693, 387] width 1004 height 419
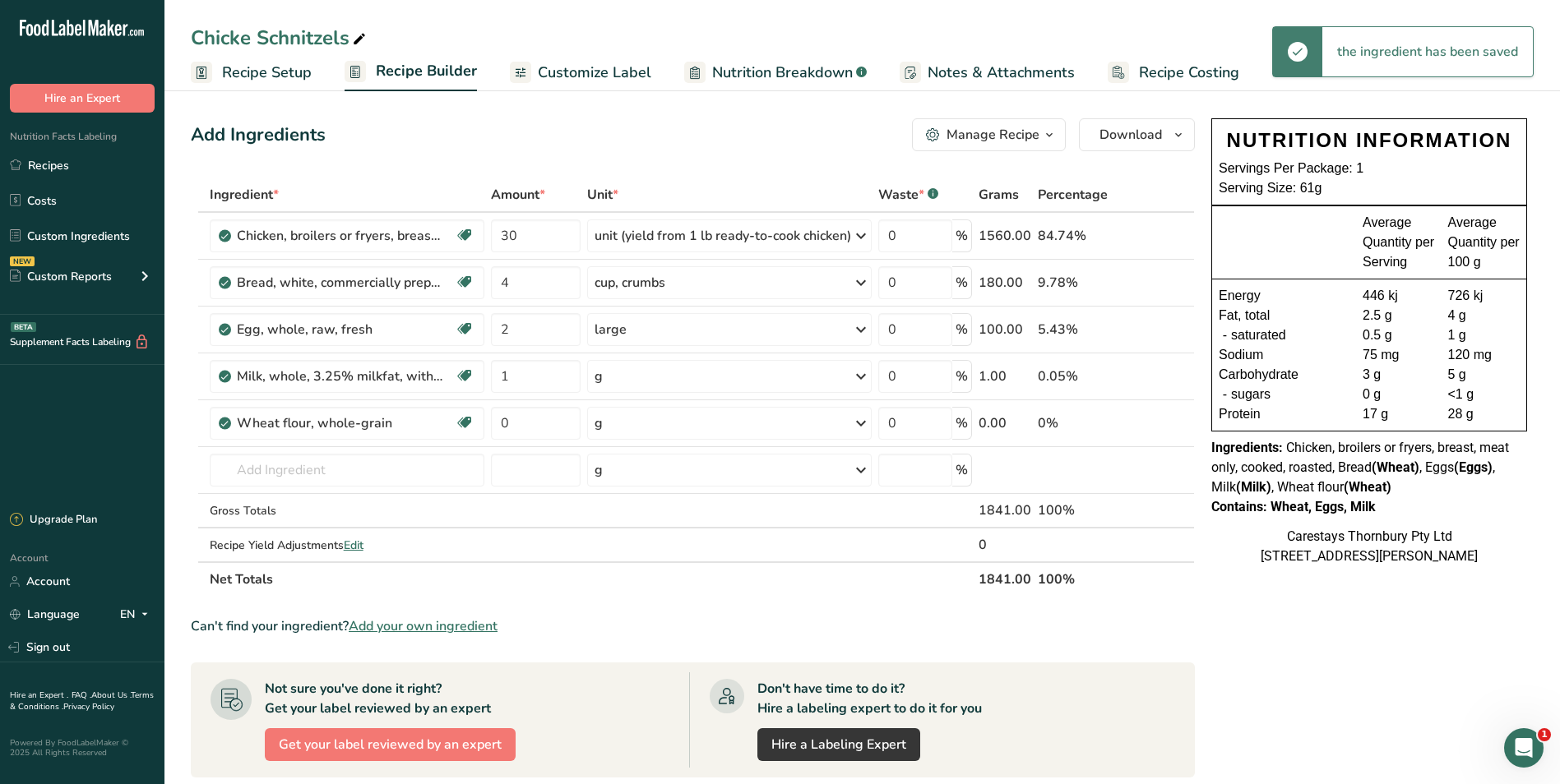
click at [863, 376] on icon at bounding box center [861, 376] width 19 height 30
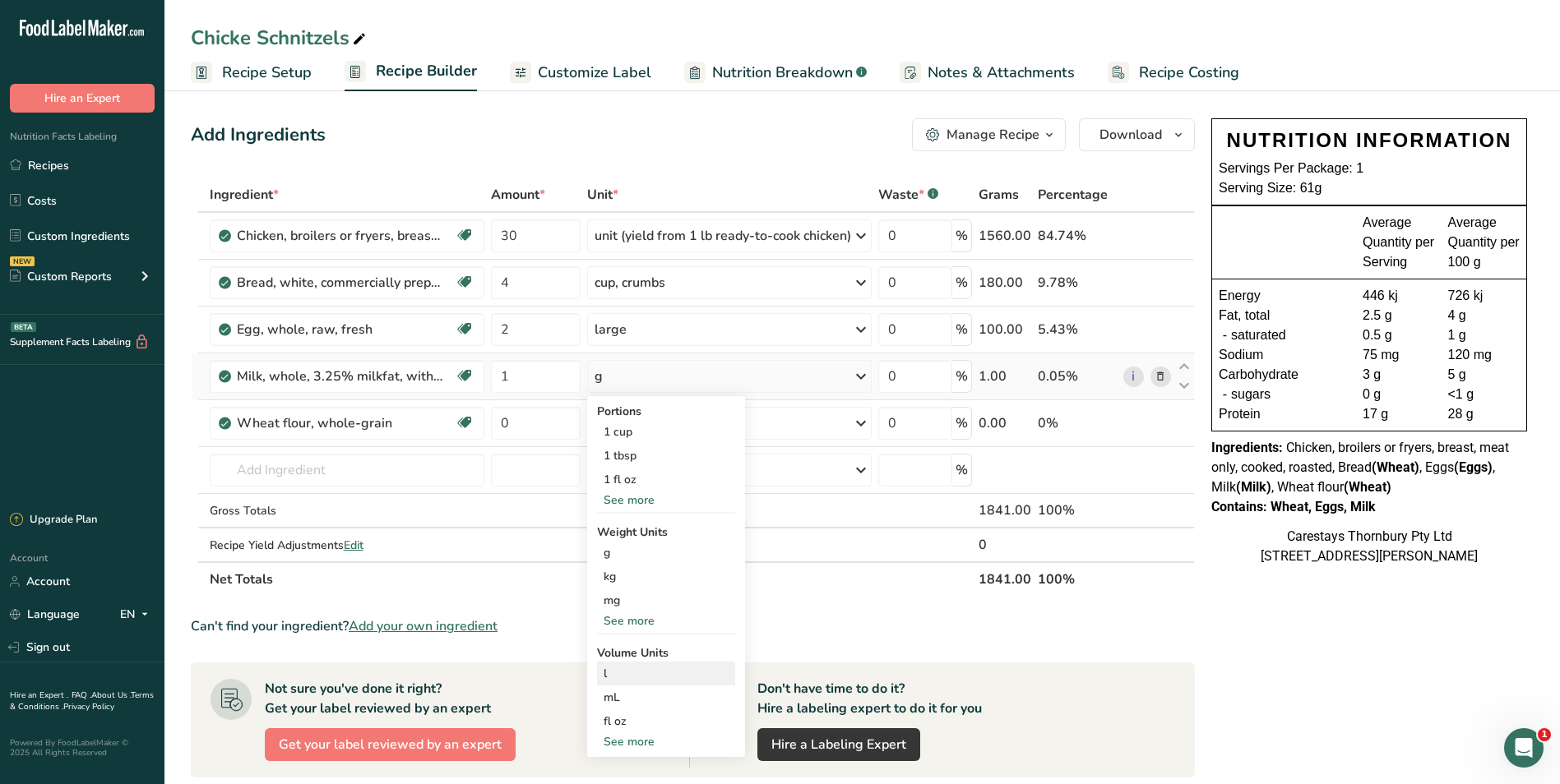
click at [643, 670] on div "l" at bounding box center [667, 674] width 125 height 17
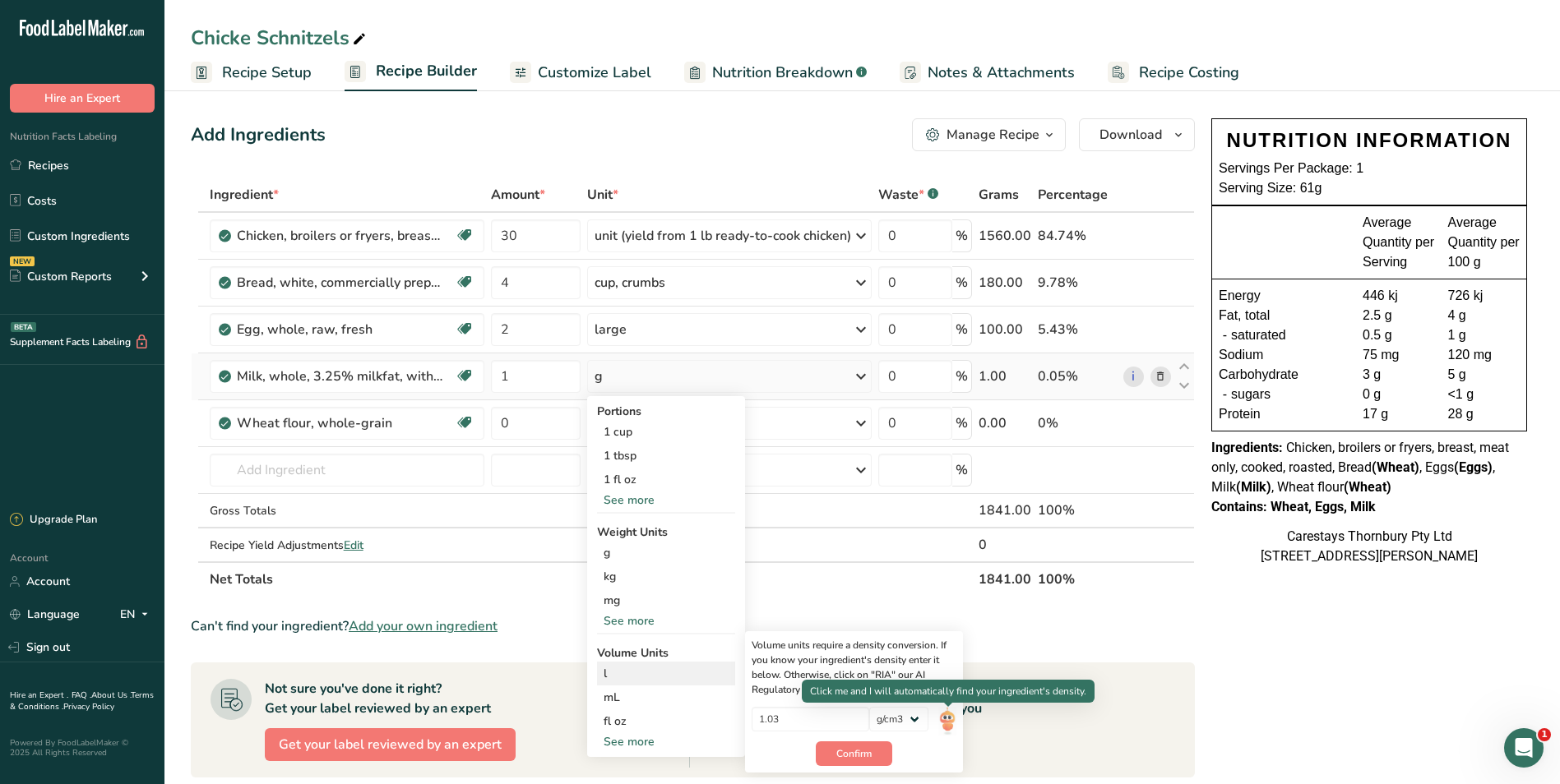
click at [948, 715] on img at bounding box center [947, 721] width 18 height 29
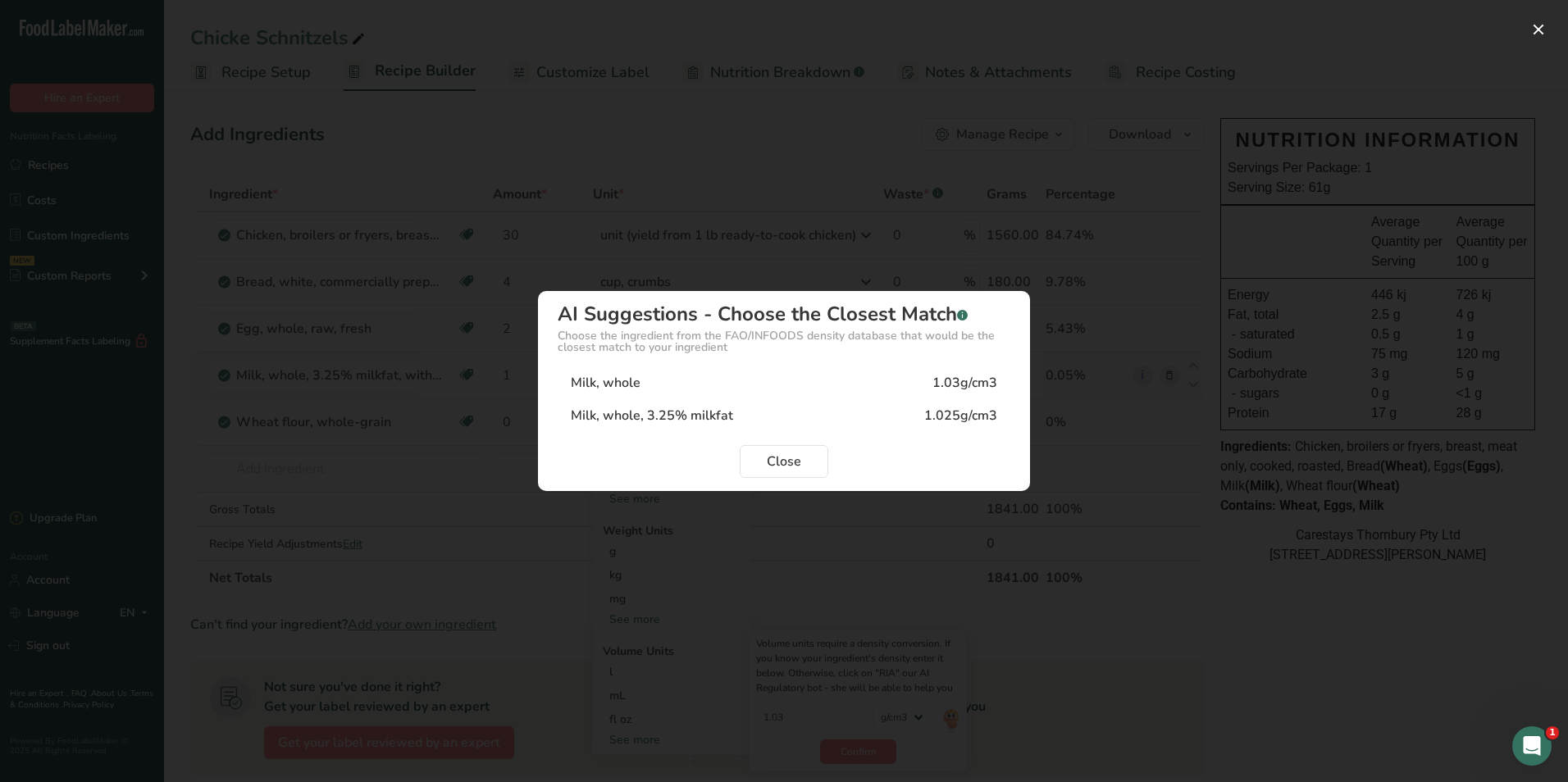
click at [675, 386] on div "Milk, whole 1.03g/cm3" at bounding box center [784, 383] width 453 height 33
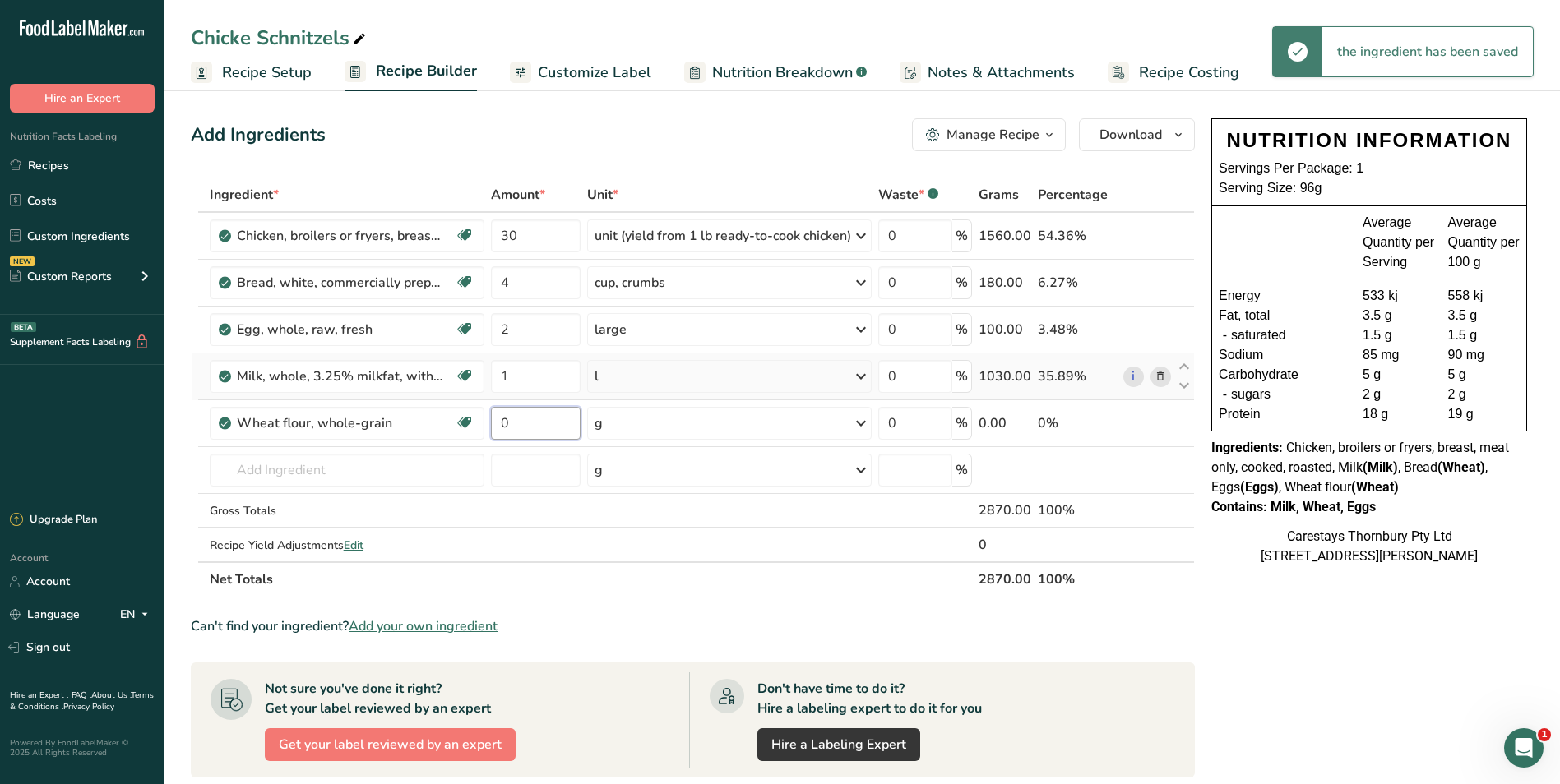
click at [532, 423] on input "0" at bounding box center [535, 423] width 90 height 33
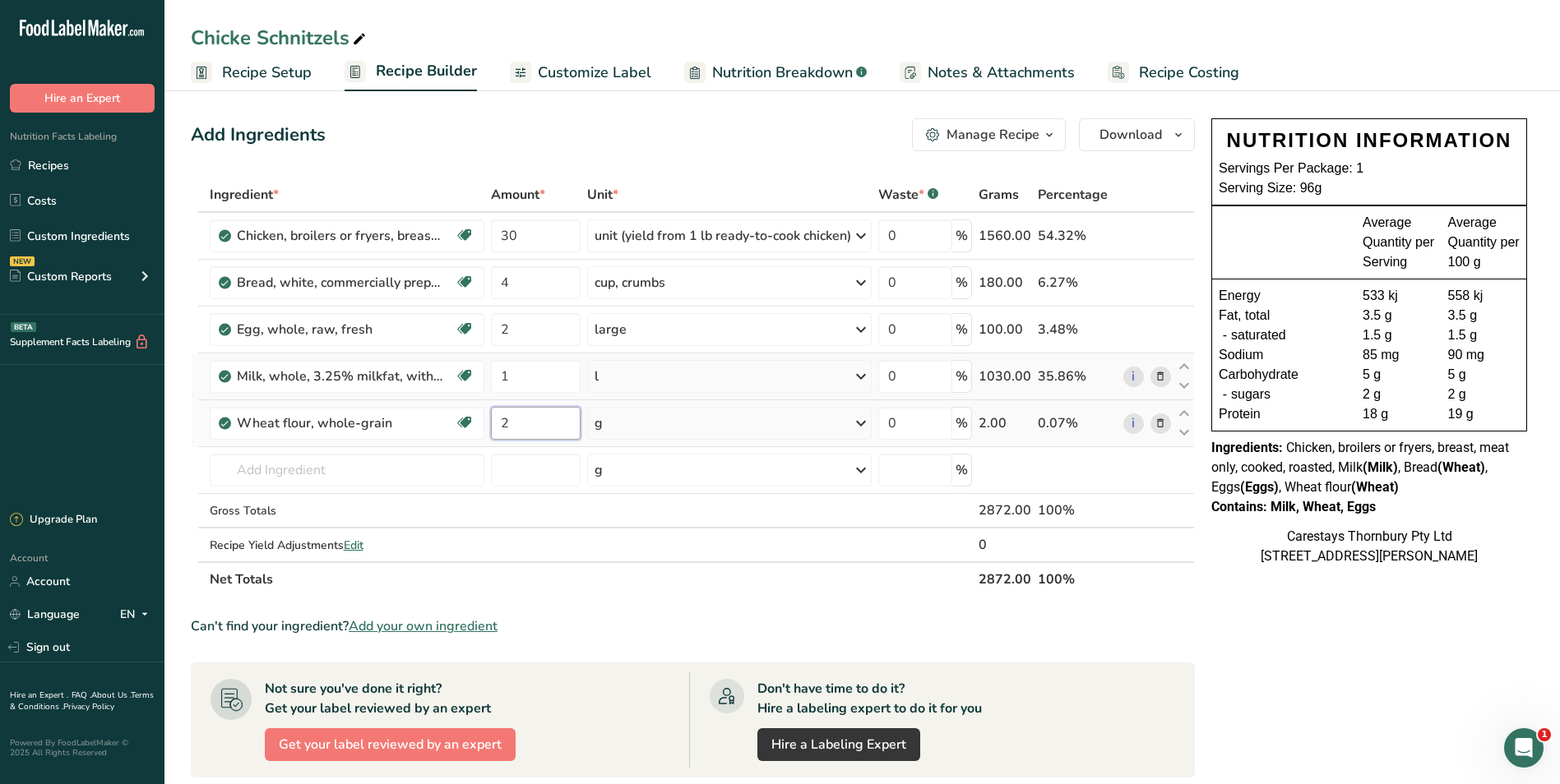
type input "2"
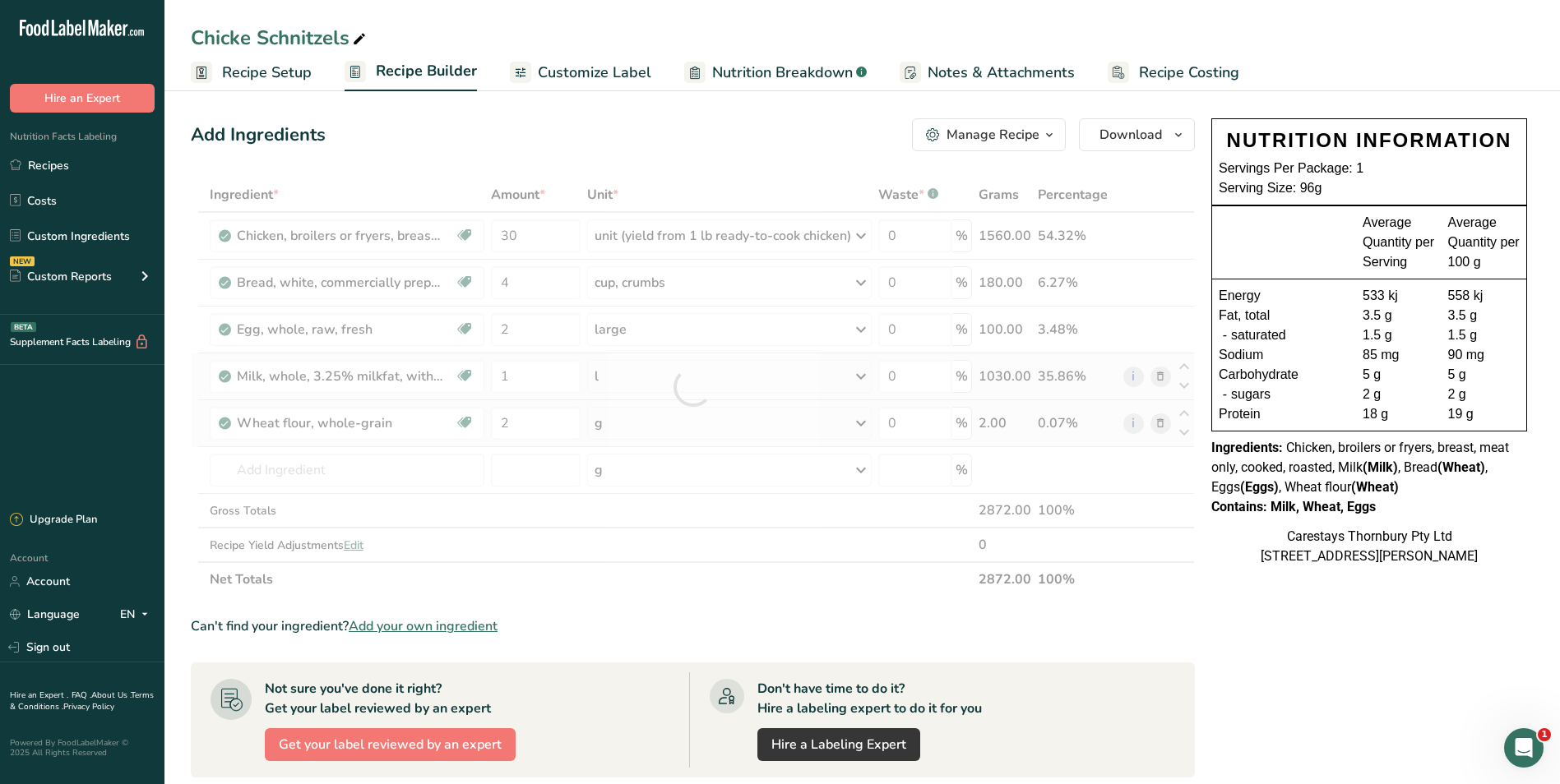
click at [865, 421] on div "Ingredient * Amount * Unit * Waste * .a-a{fill:#347362;}.b-a{fill:#fff;} Grams …" at bounding box center [693, 387] width 1004 height 419
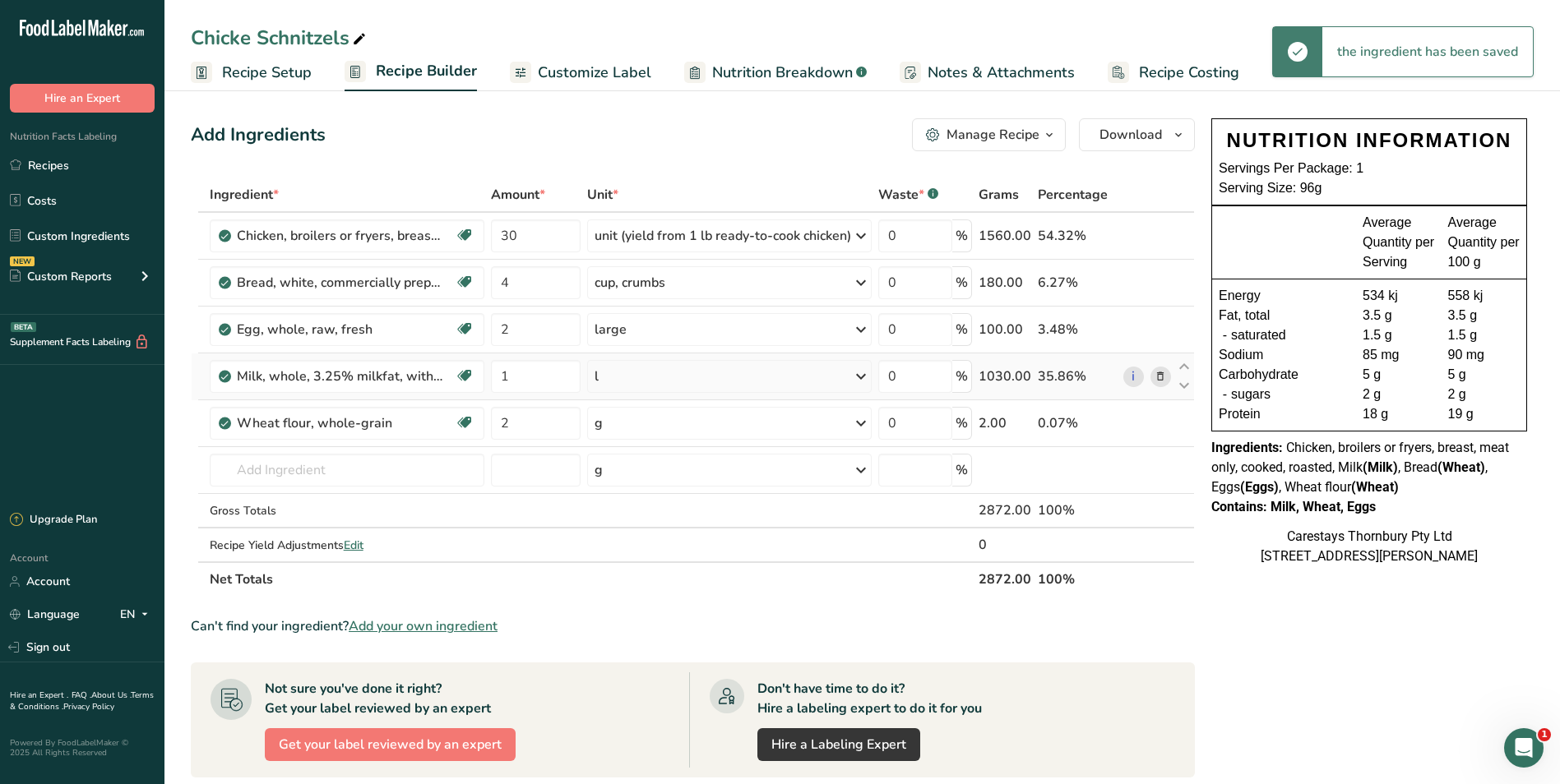
click at [865, 423] on icon at bounding box center [861, 423] width 19 height 30
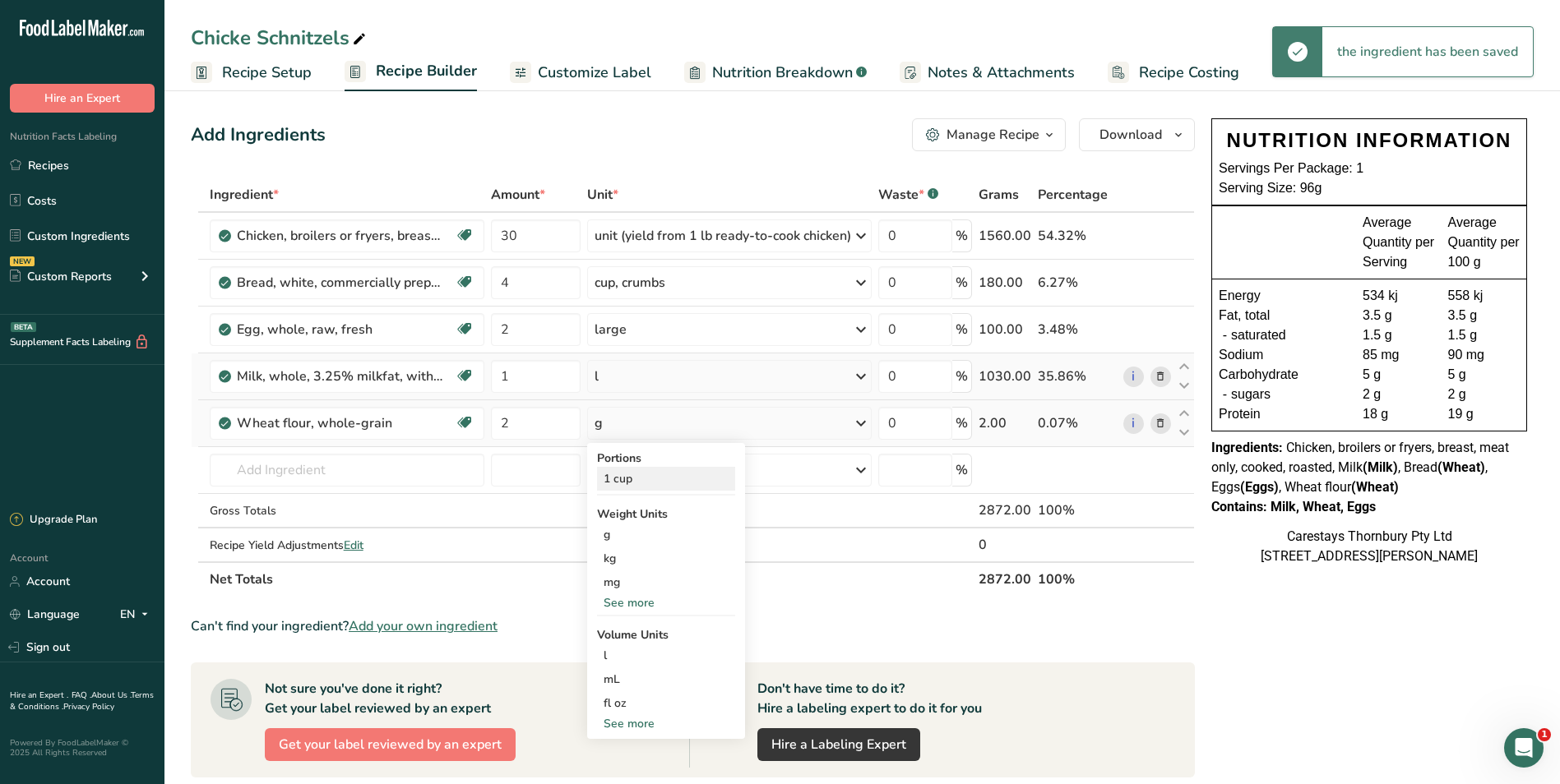
click at [661, 476] on div "1 cup" at bounding box center [666, 478] width 138 height 24
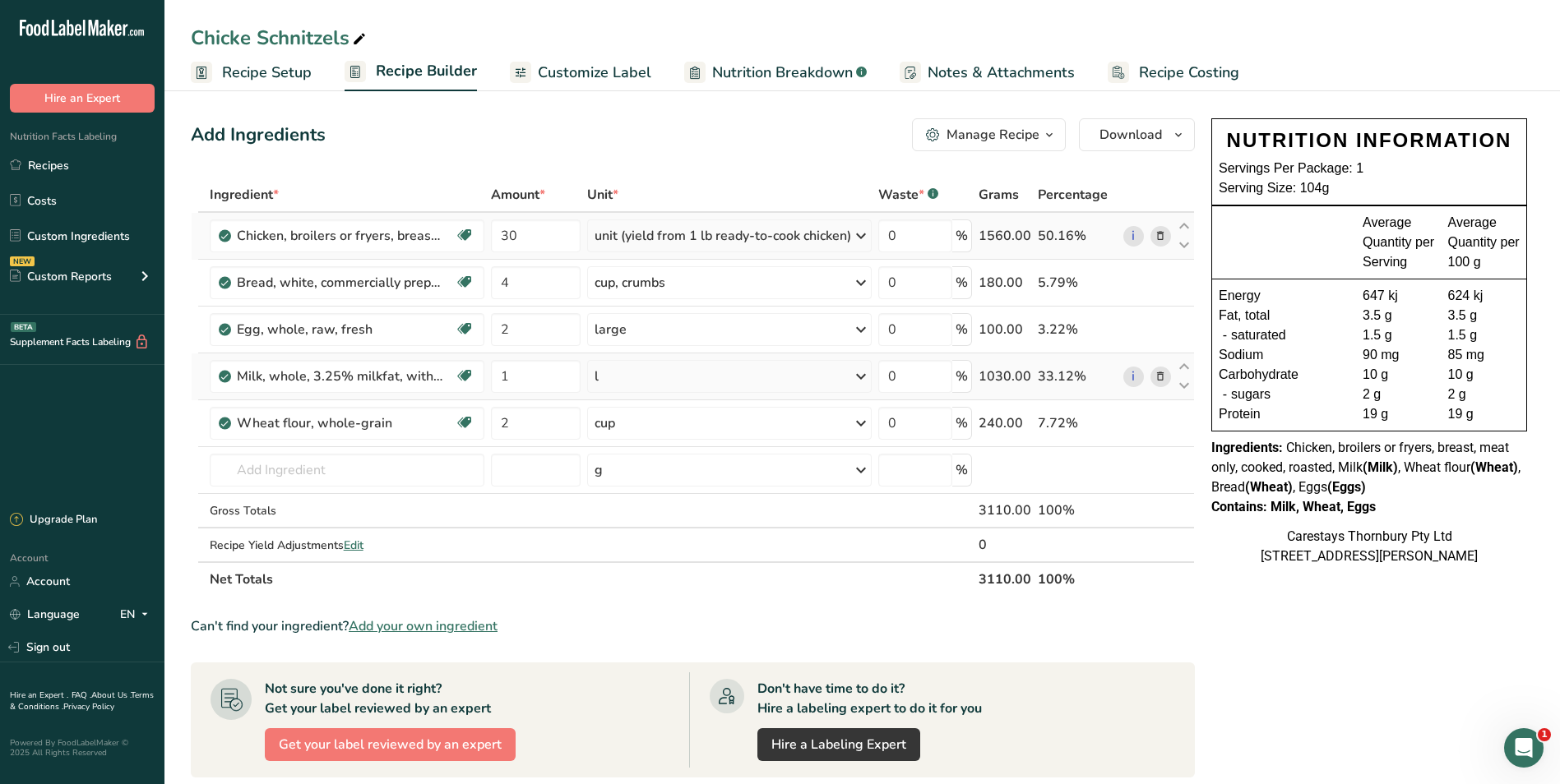
click at [863, 235] on icon at bounding box center [861, 235] width 19 height 30
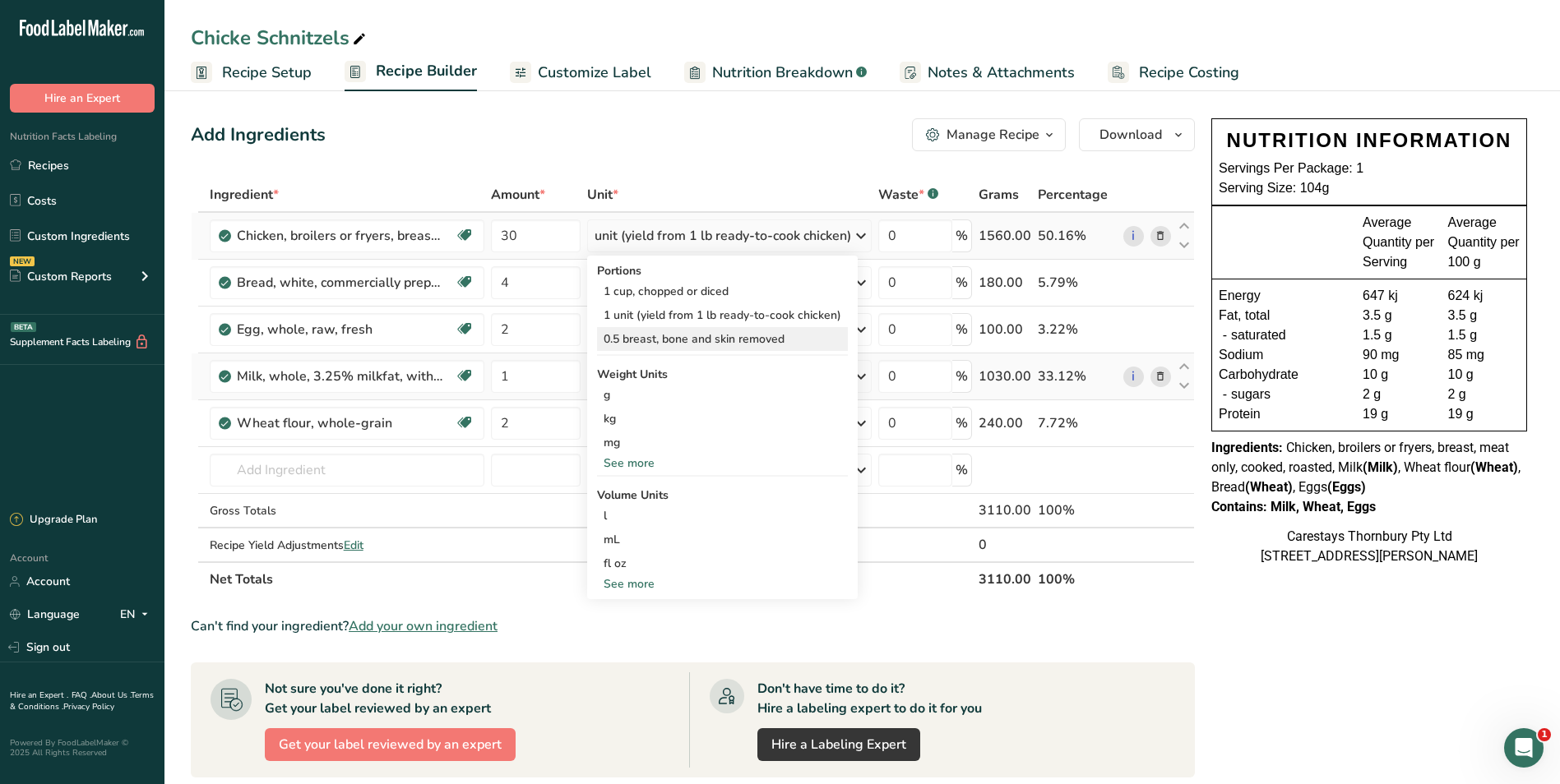
click at [731, 338] on div "0.5 breast, bone and skin removed" at bounding box center [723, 338] width 251 height 24
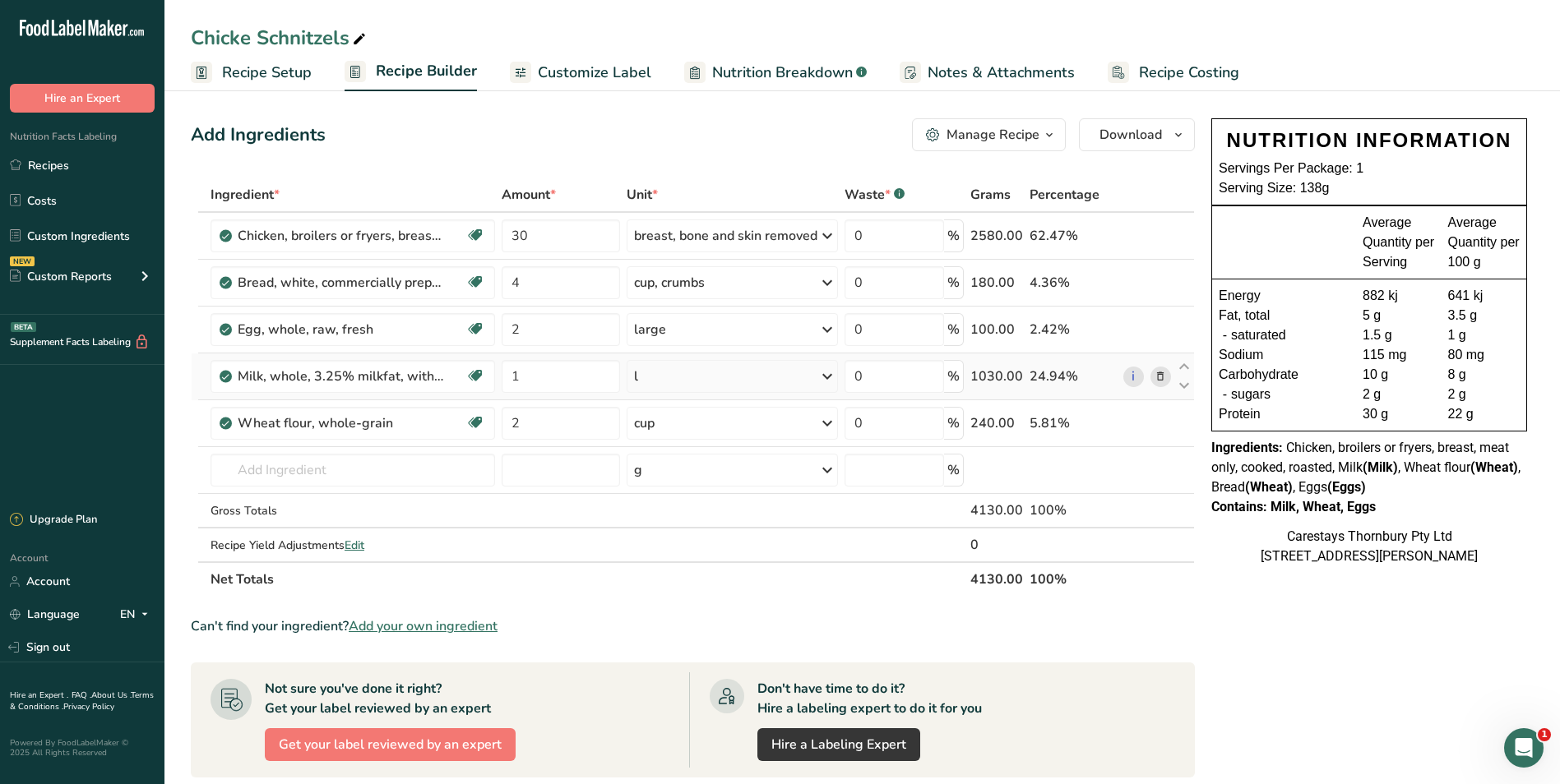
click at [1163, 71] on span "Recipe Costing" at bounding box center [1190, 72] width 100 height 22
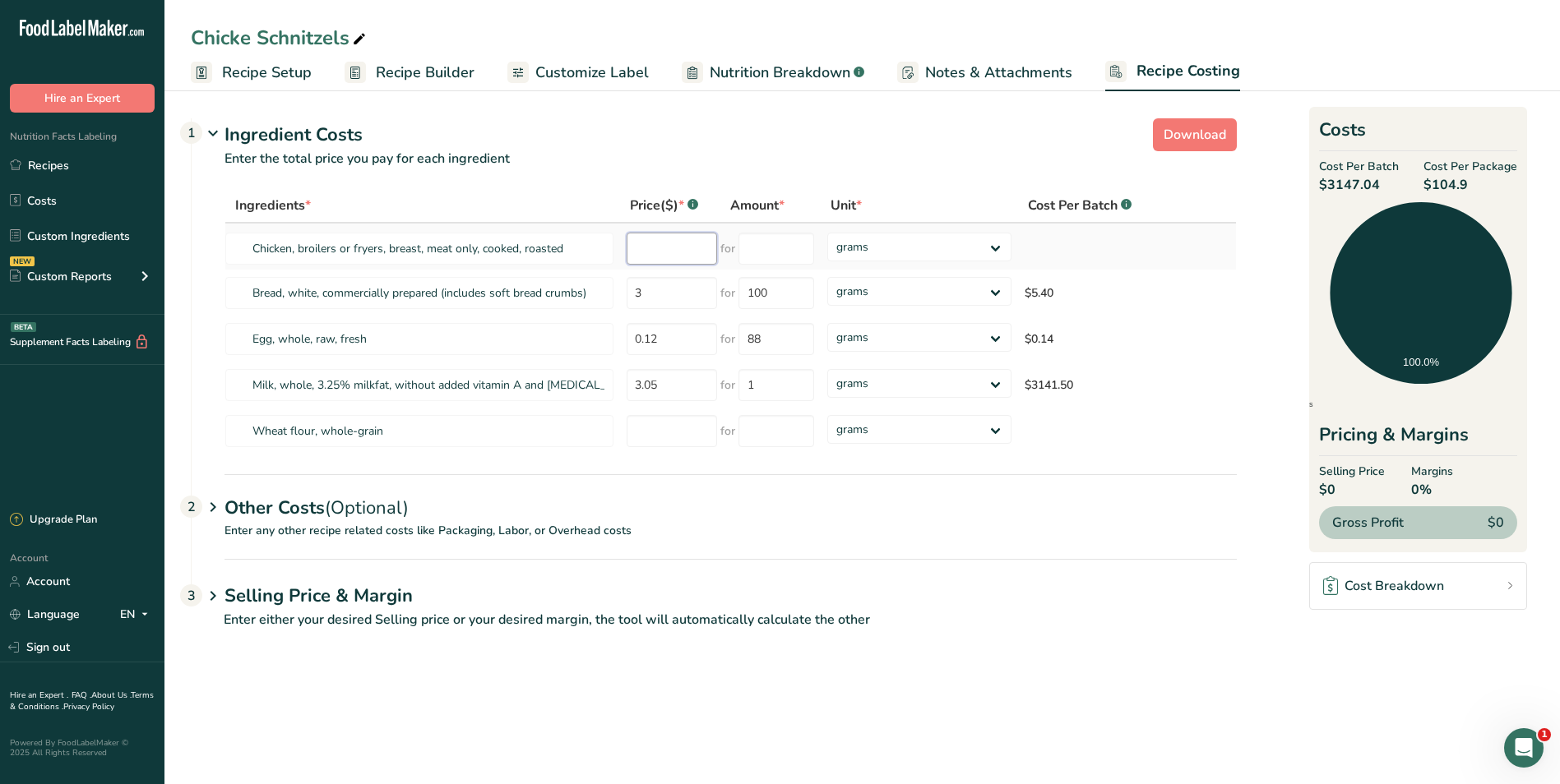
click at [658, 248] on input "number" at bounding box center [672, 248] width 91 height 32
type input "4.70"
click at [770, 248] on input "number" at bounding box center [777, 248] width 75 height 32
type input "1"
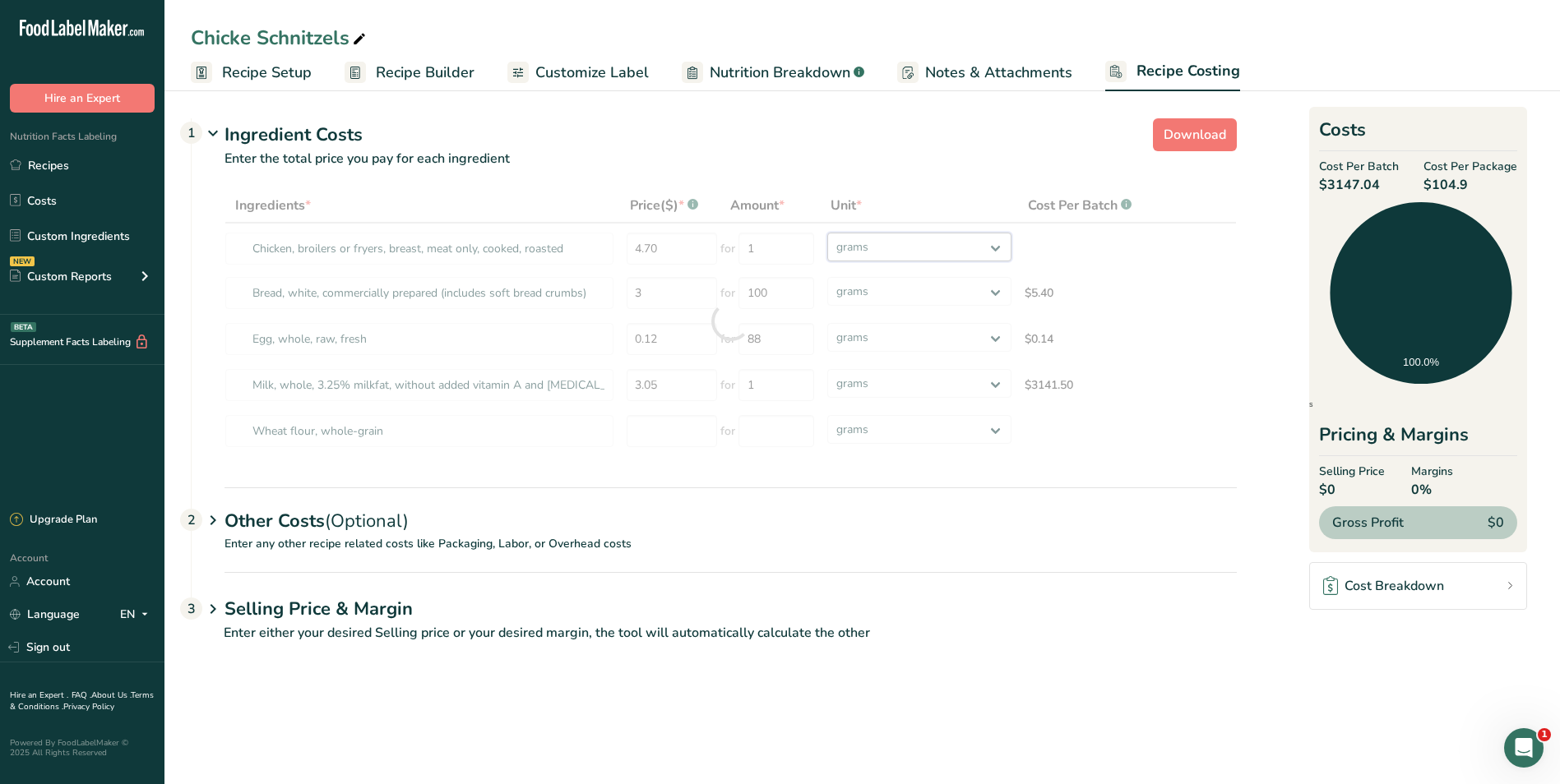
click at [999, 243] on div "Ingredients * Price($) * .a-a{fill:#347362;}.b-a{fill:#fff;} Amount * Unit * Co…" at bounding box center [731, 321] width 1013 height 266
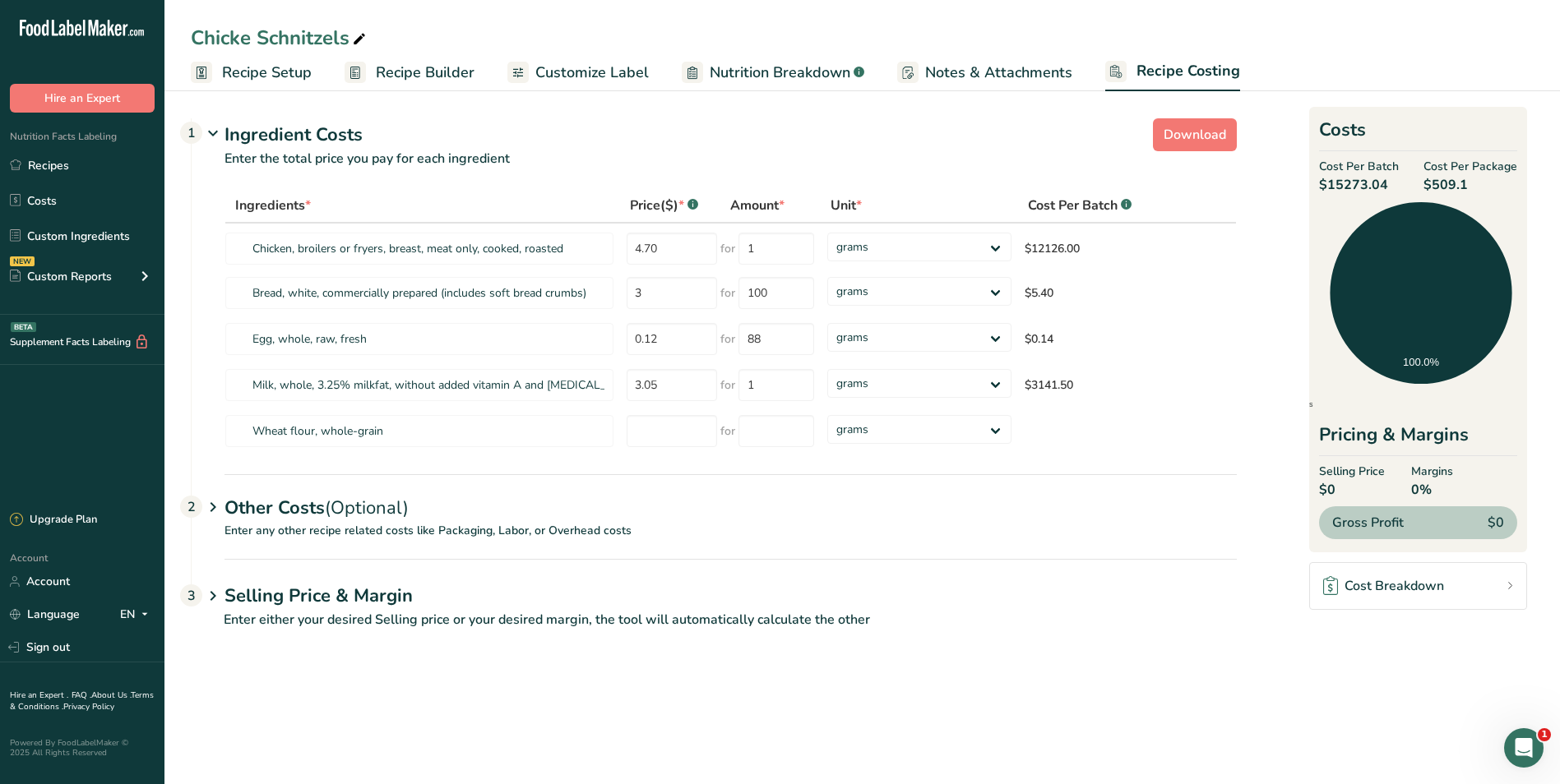
click at [1160, 456] on div "Ingredients * Price($) * .a-a{fill:#347362;}.b-a{fill:#fff;} Amount * Unit * Co…" at bounding box center [715, 331] width 1046 height 286
click at [943, 383] on select "grams kg mg mcg lb oz" at bounding box center [919, 384] width 184 height 29
select select "1"
click at [828, 369] on select "grams kg mg mcg lb oz" at bounding box center [919, 384] width 184 height 29
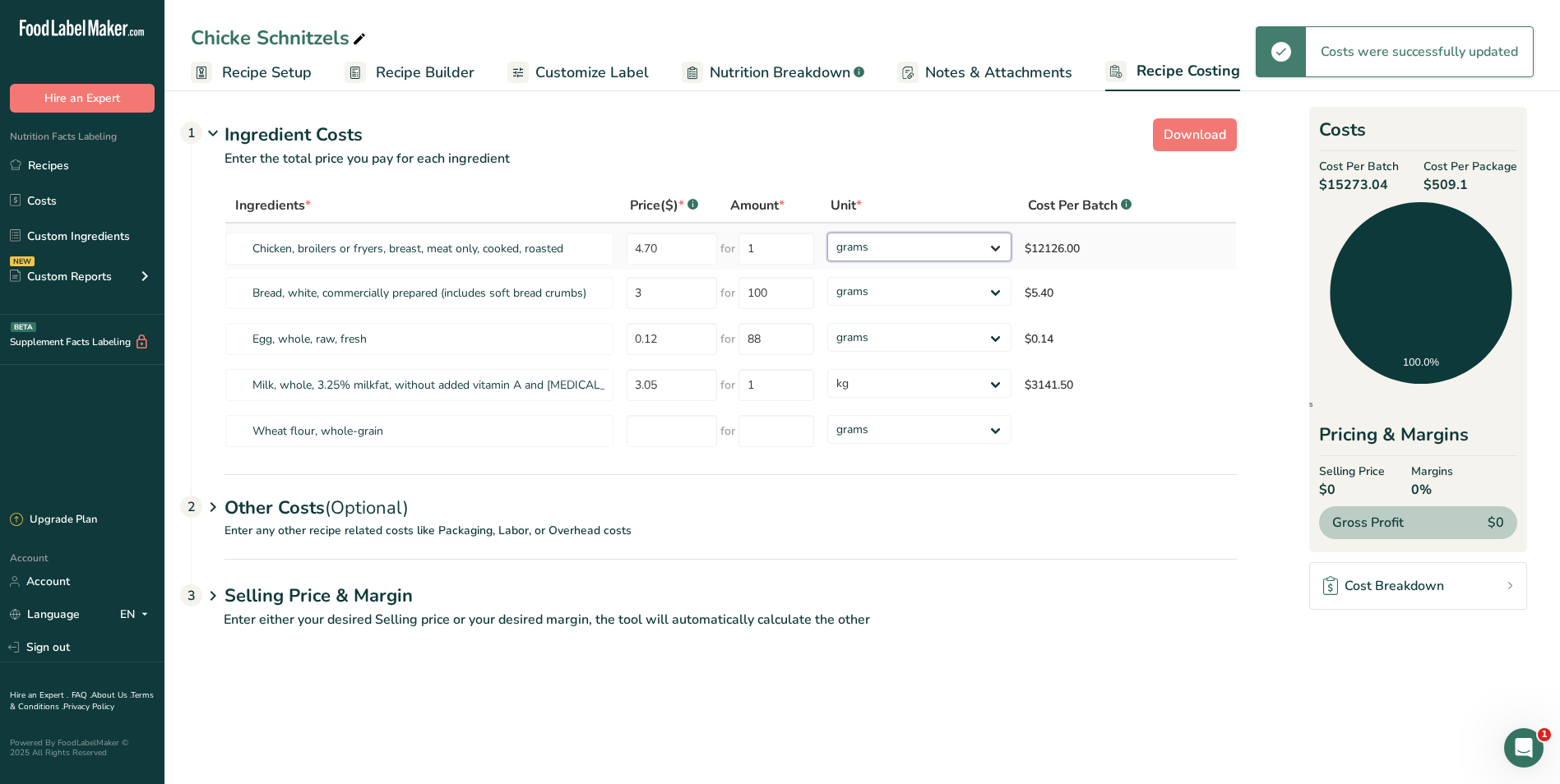
click at [998, 248] on select "grams kg mg mcg lb oz" at bounding box center [919, 247] width 184 height 29
select select "1"
click at [820, 232] on select "grams kg mg mcg lb oz" at bounding box center [911, 247] width 181 height 29
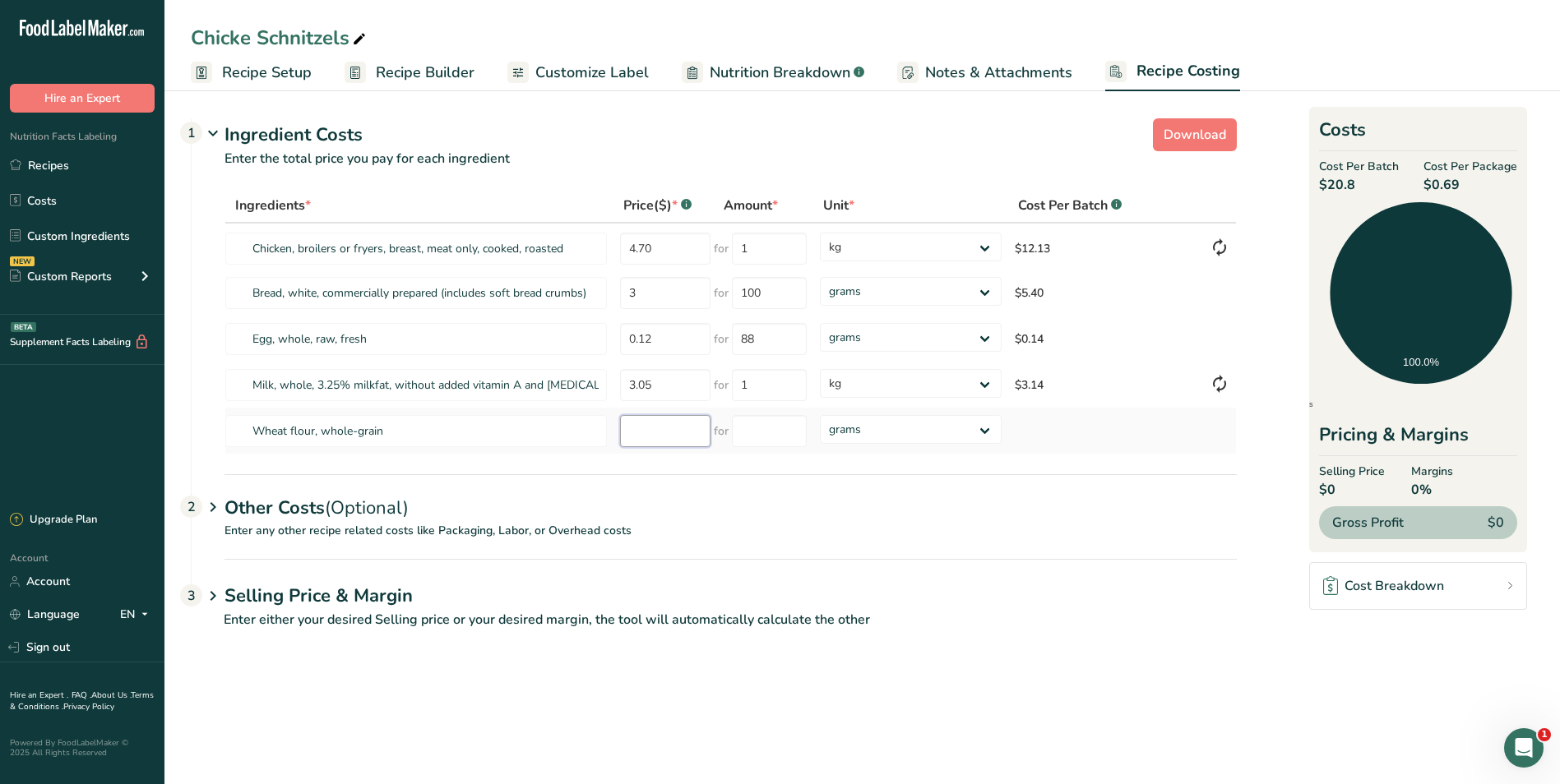
click at [658, 436] on input "number" at bounding box center [666, 431] width 91 height 32
click at [660, 428] on input "number" at bounding box center [666, 431] width 91 height 32
type input "18.50"
click at [748, 432] on input "number" at bounding box center [770, 431] width 75 height 32
type input "12.5"
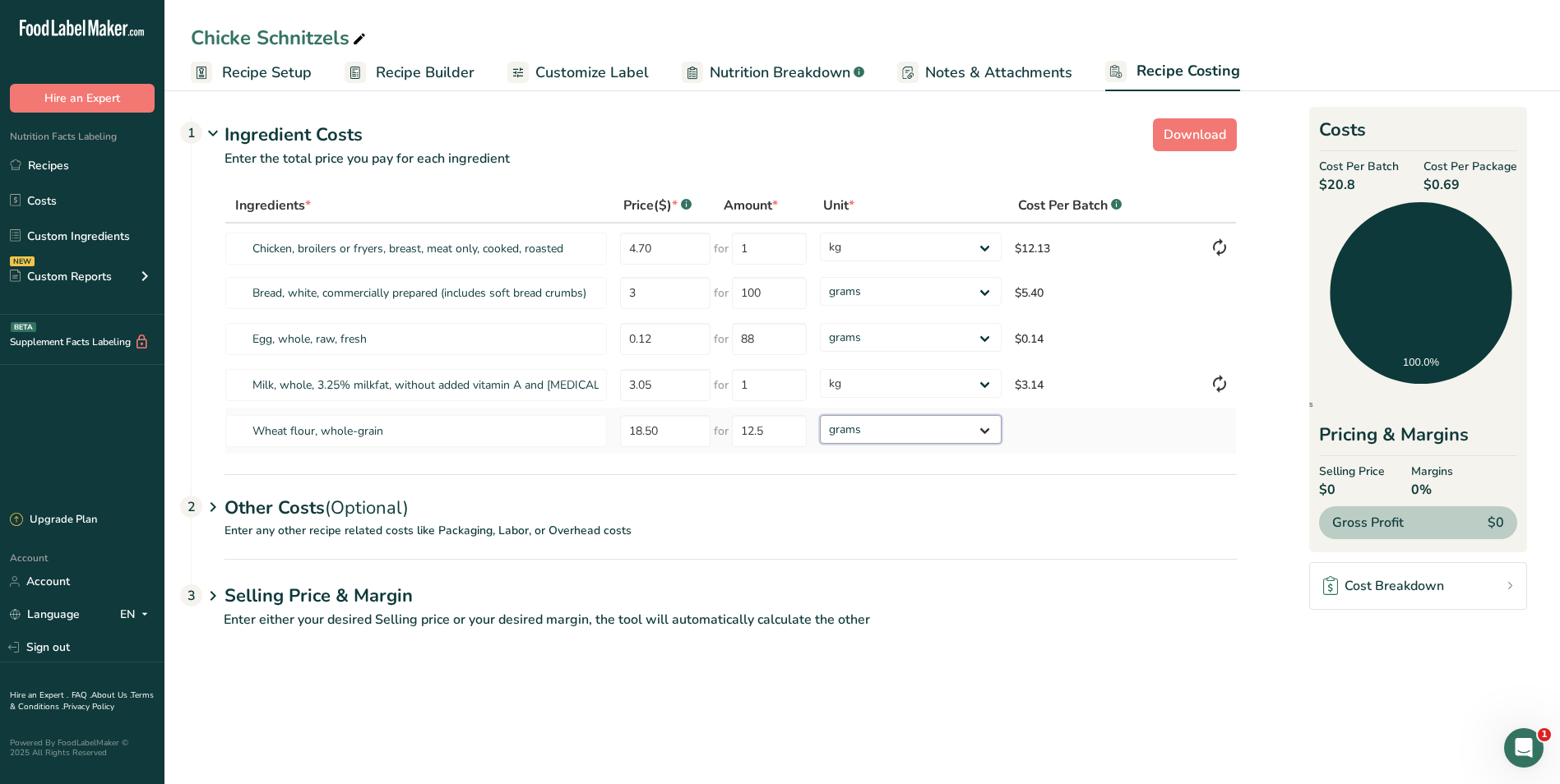
click at [985, 429] on div "Ingredients * Price($) * .a-a{fill:#347362;}.b-a{fill:#fff;} Amount * Unit * Co…" at bounding box center [731, 321] width 1013 height 266
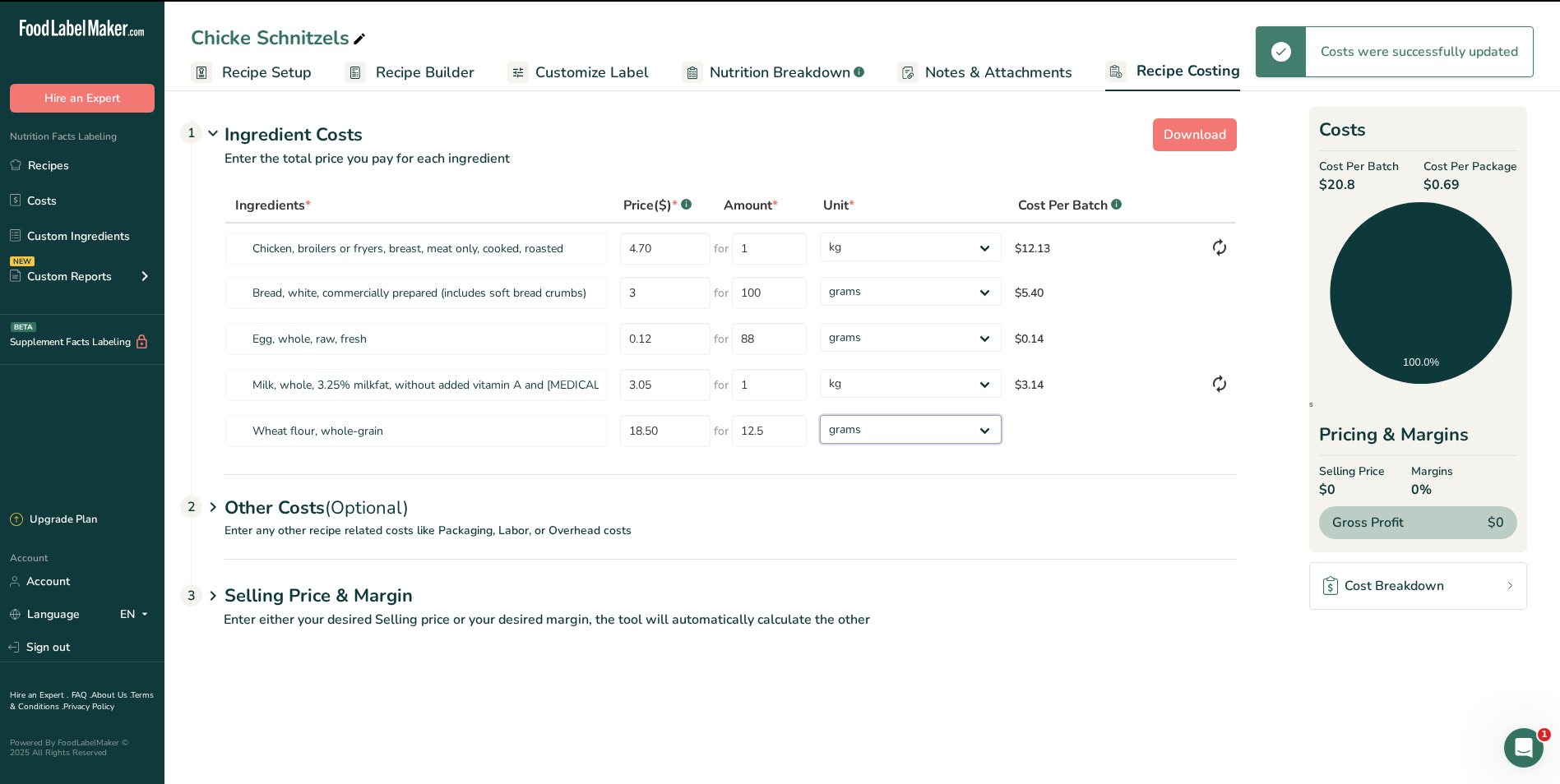
select select "1"
drag, startPoint x: 985, startPoint y: 429, endPoint x: 957, endPoint y: 446, distance: 32.8
click at [820, 416] on select "grams kg mg mcg lb oz" at bounding box center [911, 430] width 181 height 29
type input "13"
select select "1"
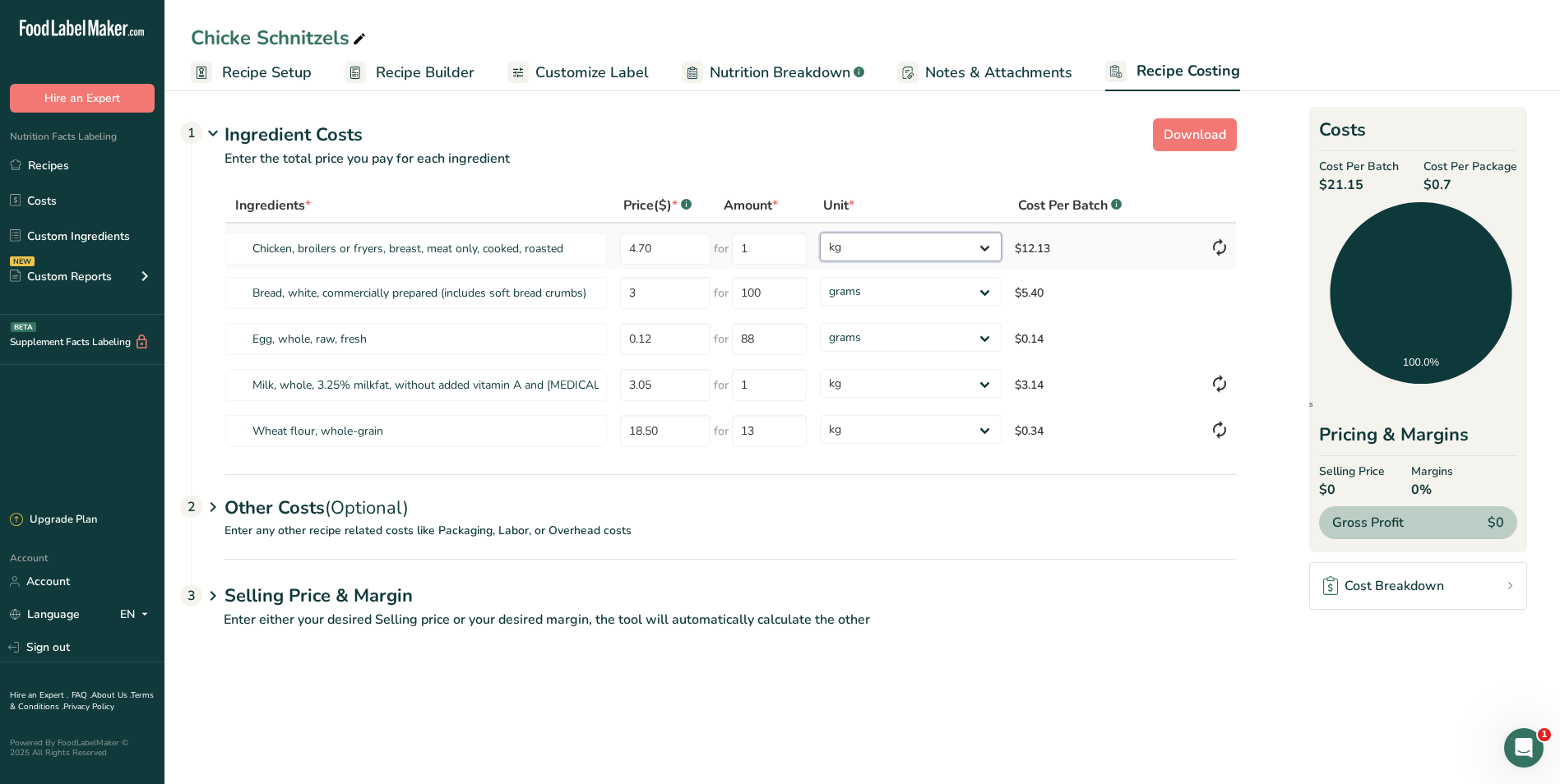
click at [988, 245] on select "grams kg mg mcg lb oz" at bounding box center [911, 247] width 181 height 29
click at [820, 232] on select "grams kg mg mcg lb oz" at bounding box center [911, 247] width 181 height 29
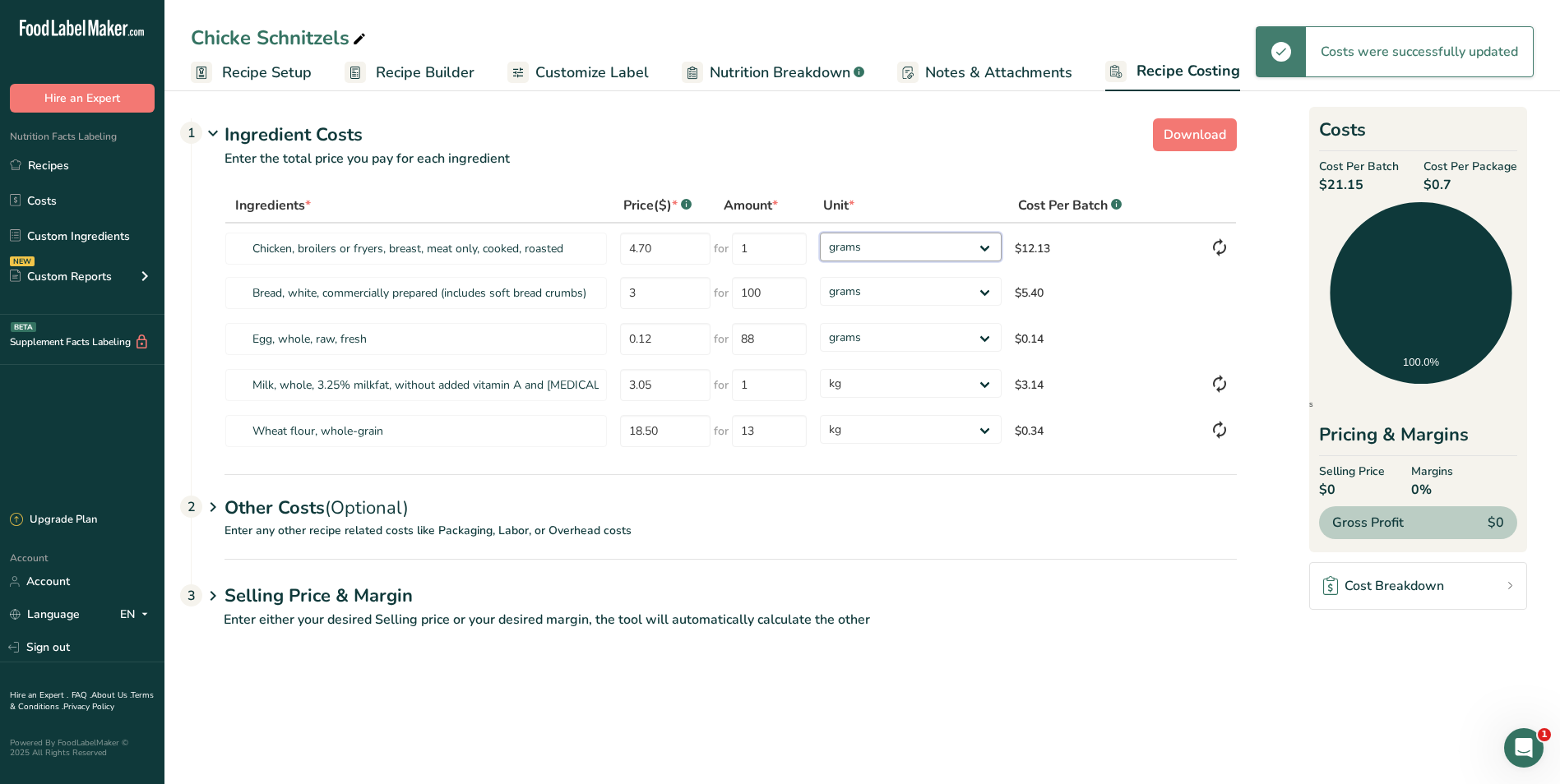
select select "1"
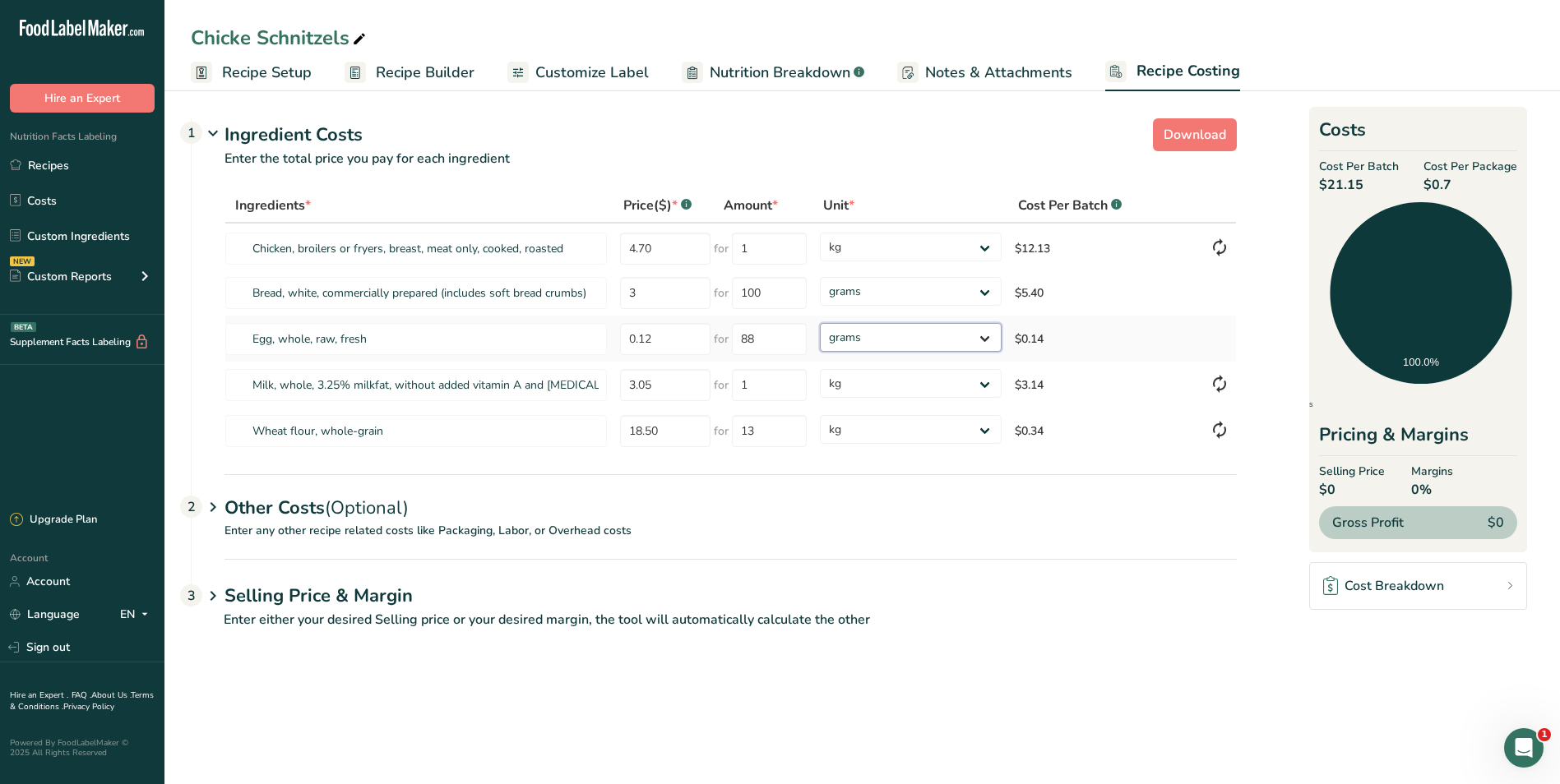
click at [945, 330] on select "grams kg mg mcg lb oz" at bounding box center [911, 338] width 181 height 29
click at [946, 518] on div "Other Costs (Optional) 2" at bounding box center [731, 498] width 1013 height 47
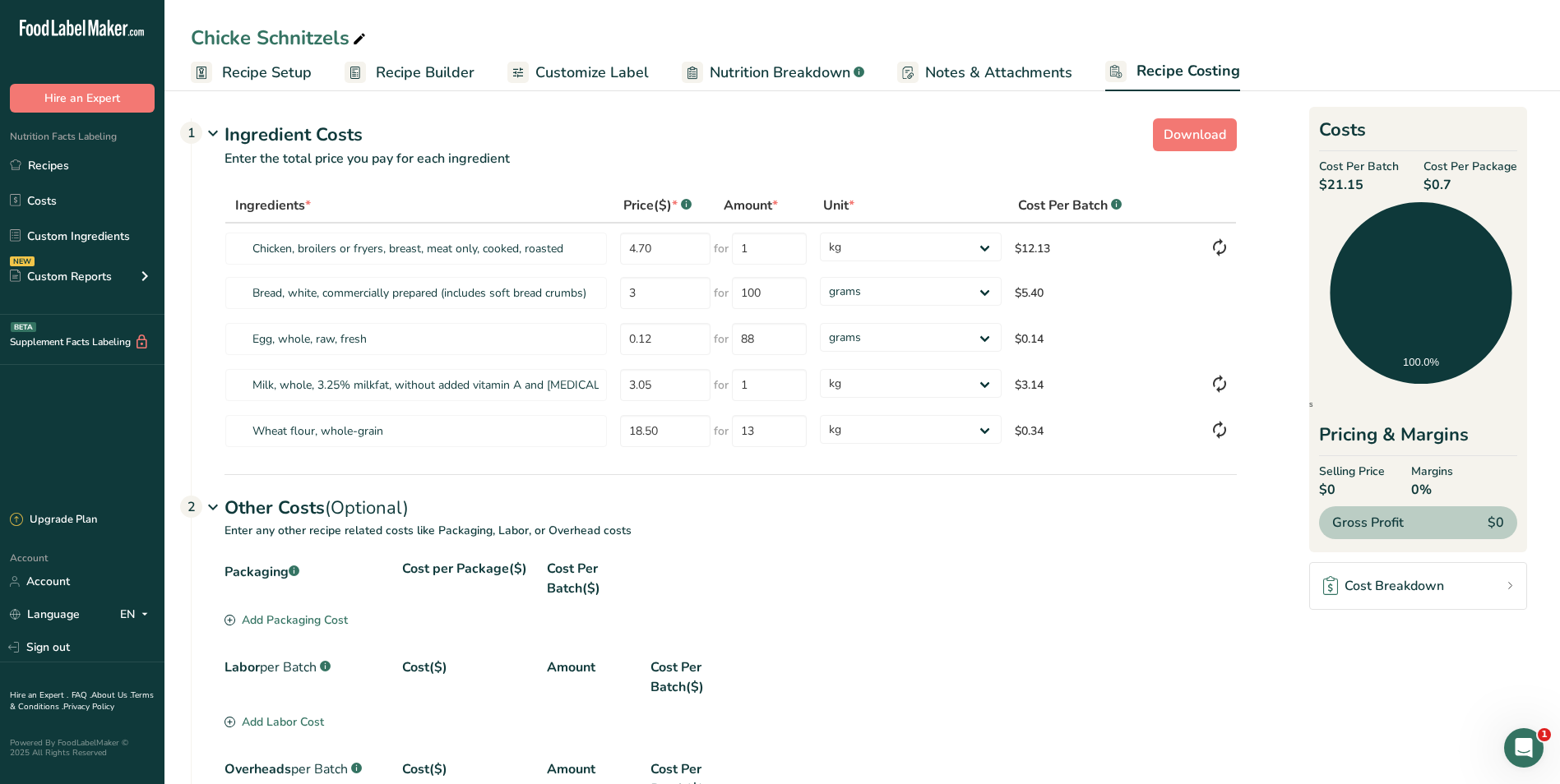
click at [254, 41] on div "Chicke Schnitzels" at bounding box center [280, 38] width 178 height 30
click at [264, 41] on input "Chicke Schnitzels" at bounding box center [862, 38] width 1343 height 30
click at [254, 33] on input "Chicke Schnitzels" at bounding box center [862, 38] width 1343 height 30
type input "Chicken Schnitzels"
click at [805, 247] on input "1" at bounding box center [770, 248] width 75 height 32
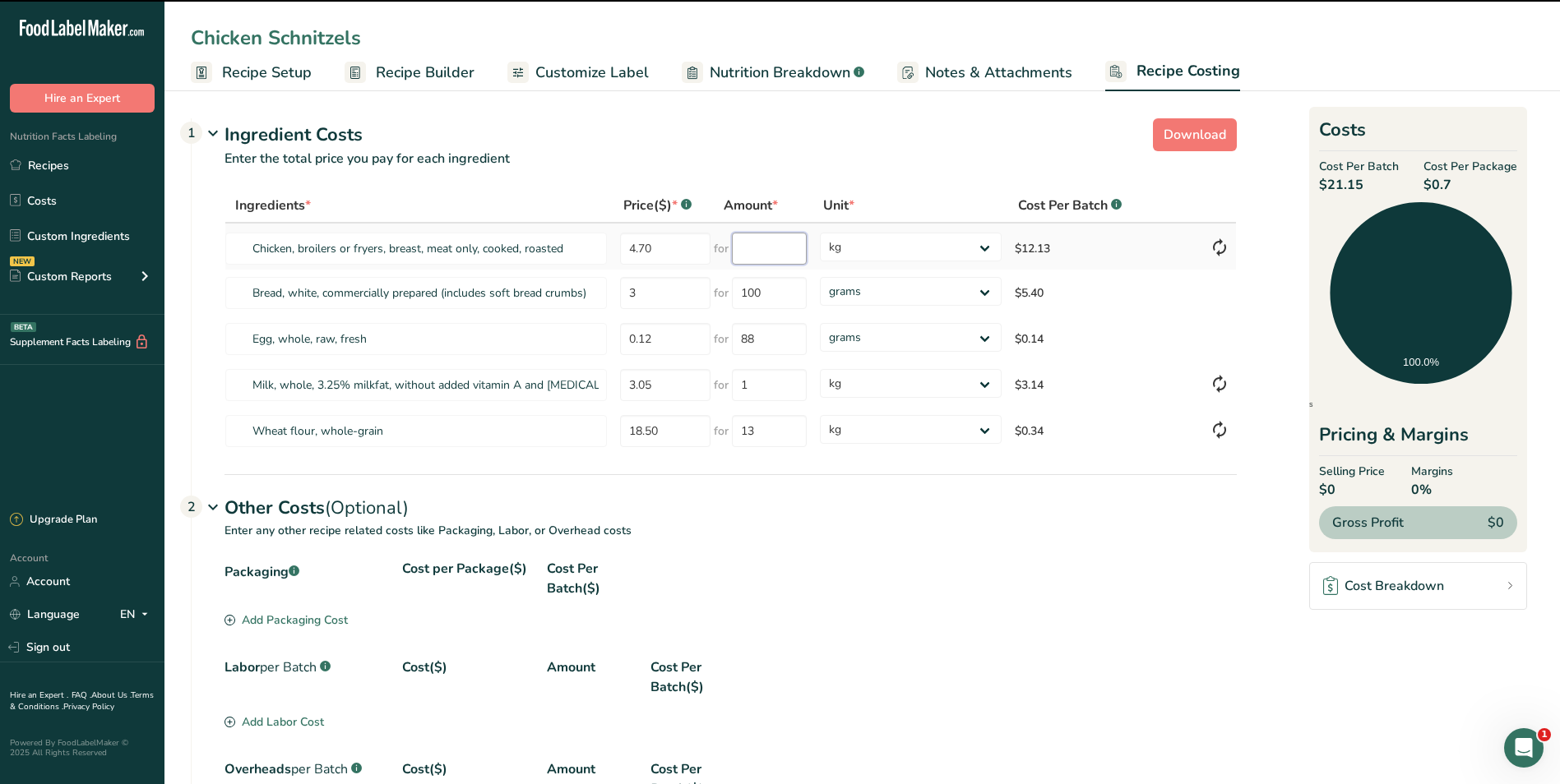
type input "1"
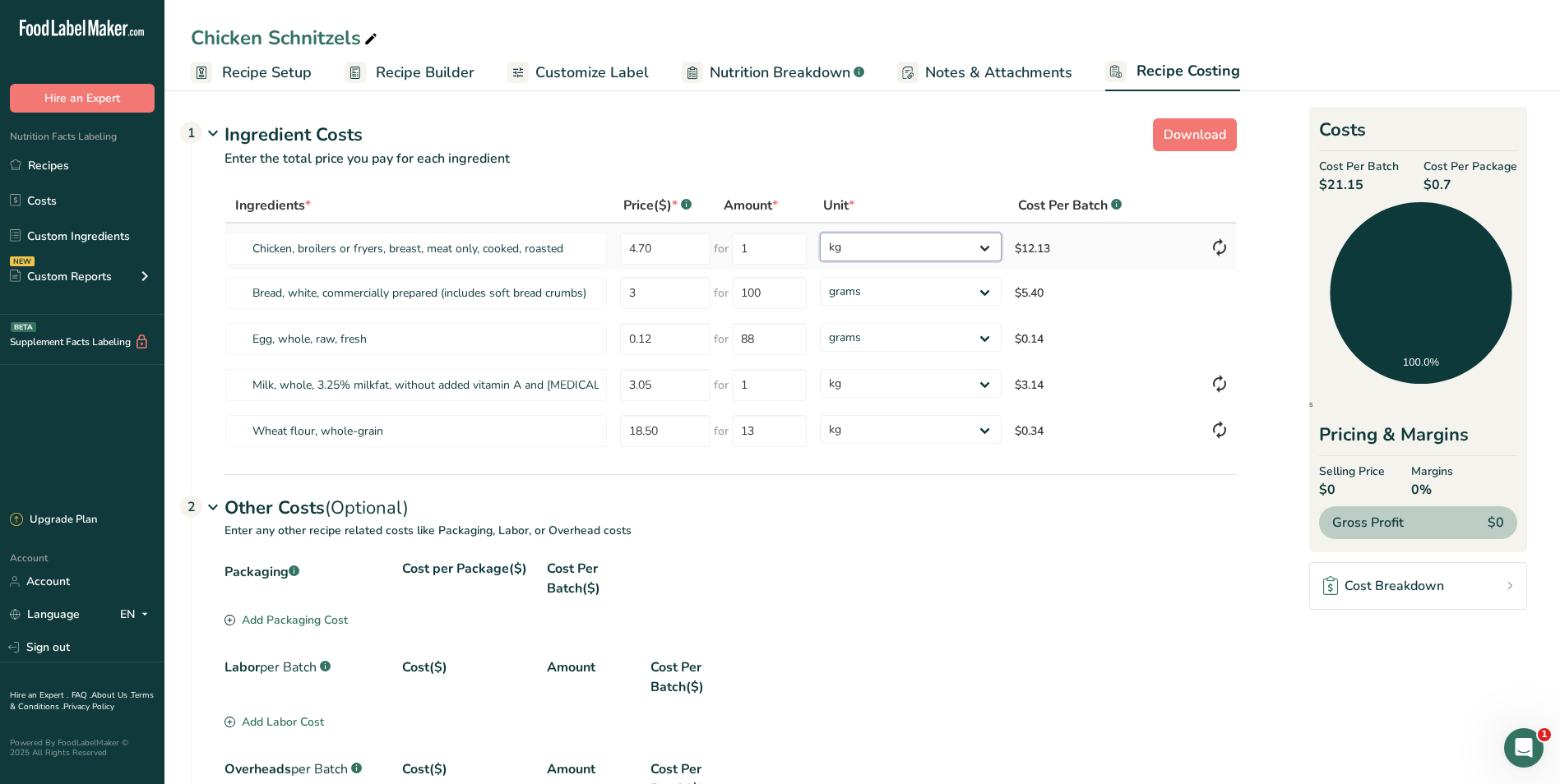
click at [986, 245] on select "grams kg mg mcg lb oz" at bounding box center [911, 247] width 181 height 29
click at [820, 232] on select "grams kg mg mcg lb oz" at bounding box center [911, 247] width 181 height 29
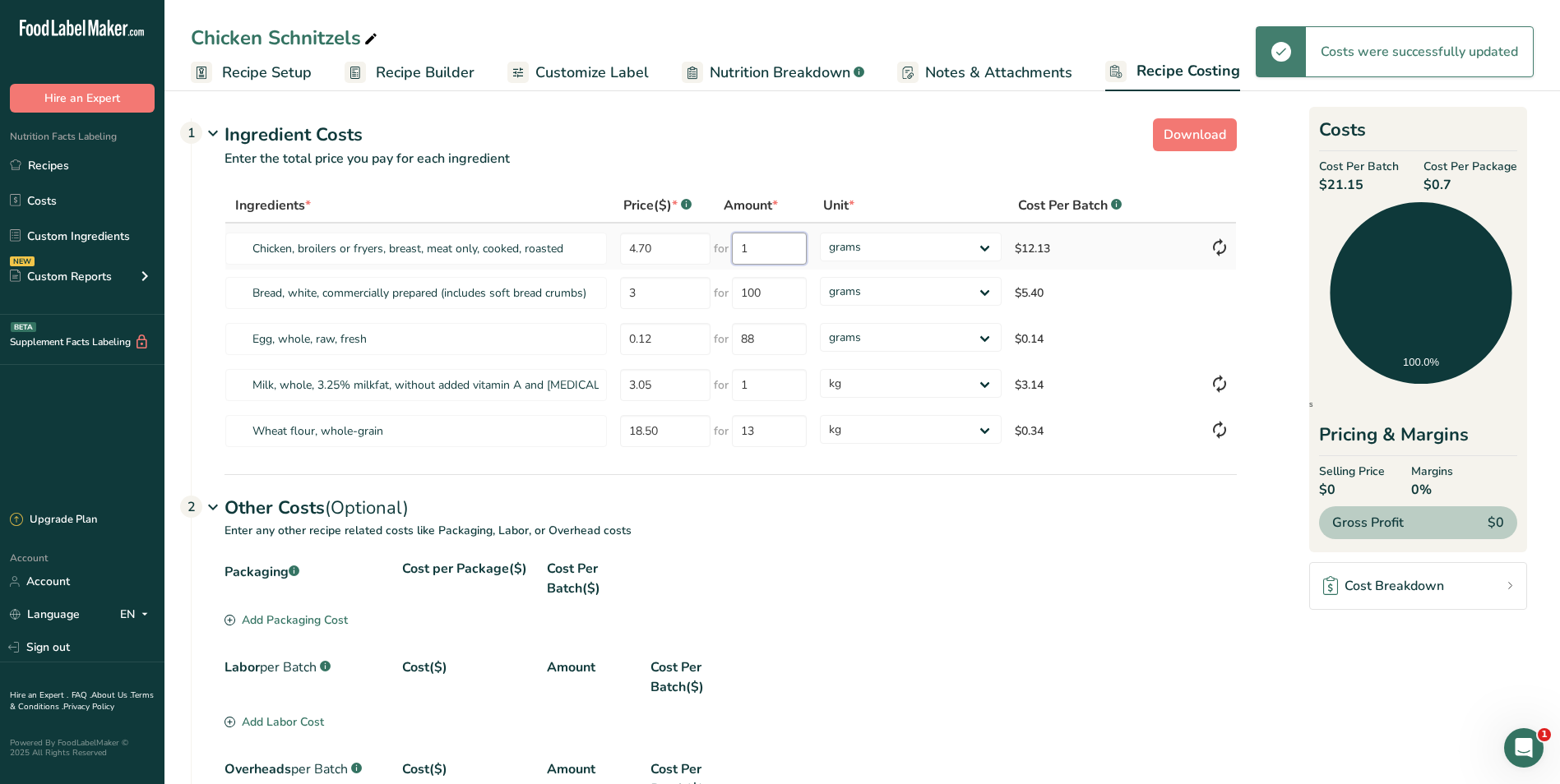
click at [764, 248] on input "1" at bounding box center [770, 248] width 75 height 32
select select "1"
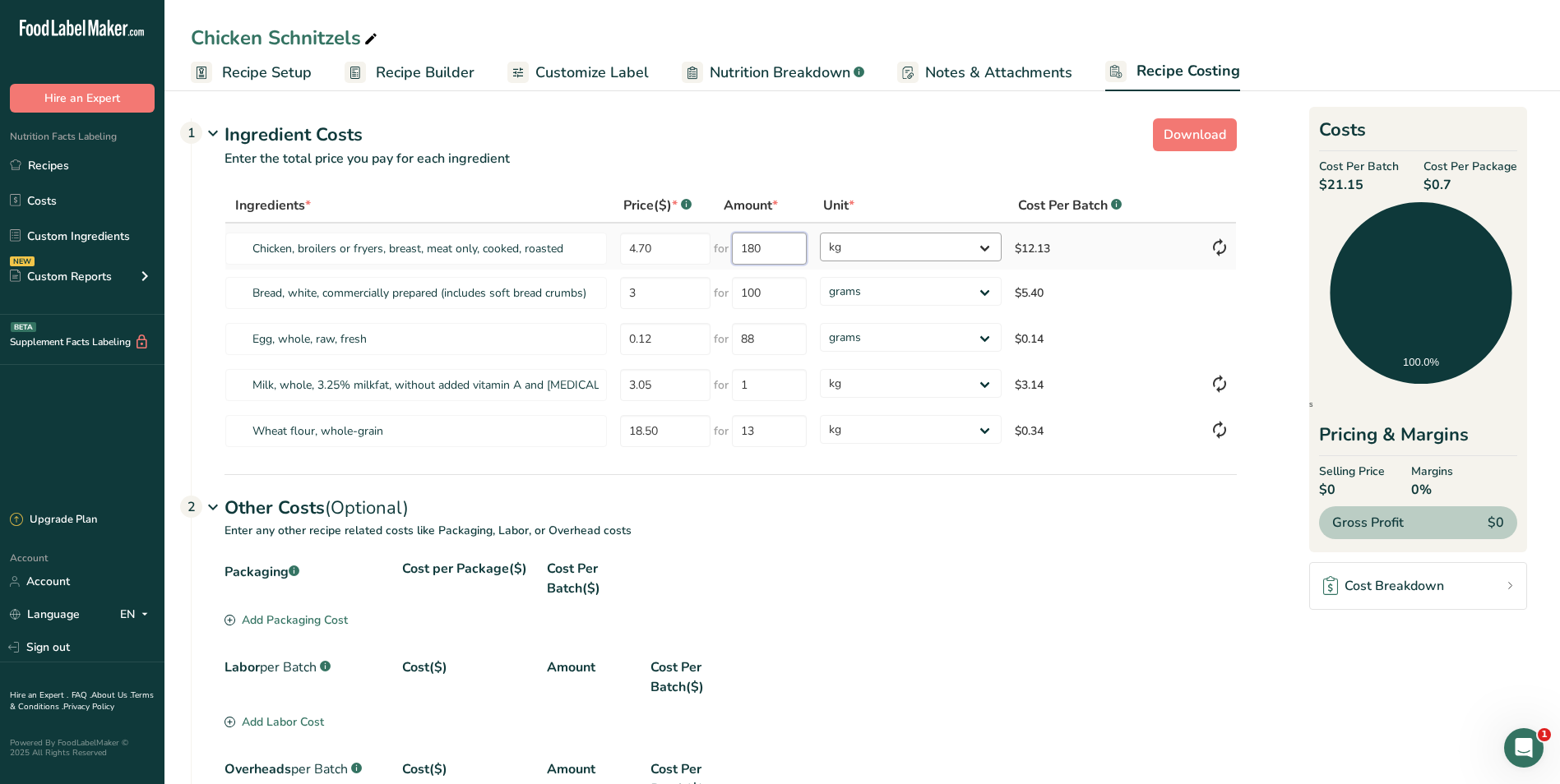
type input "180"
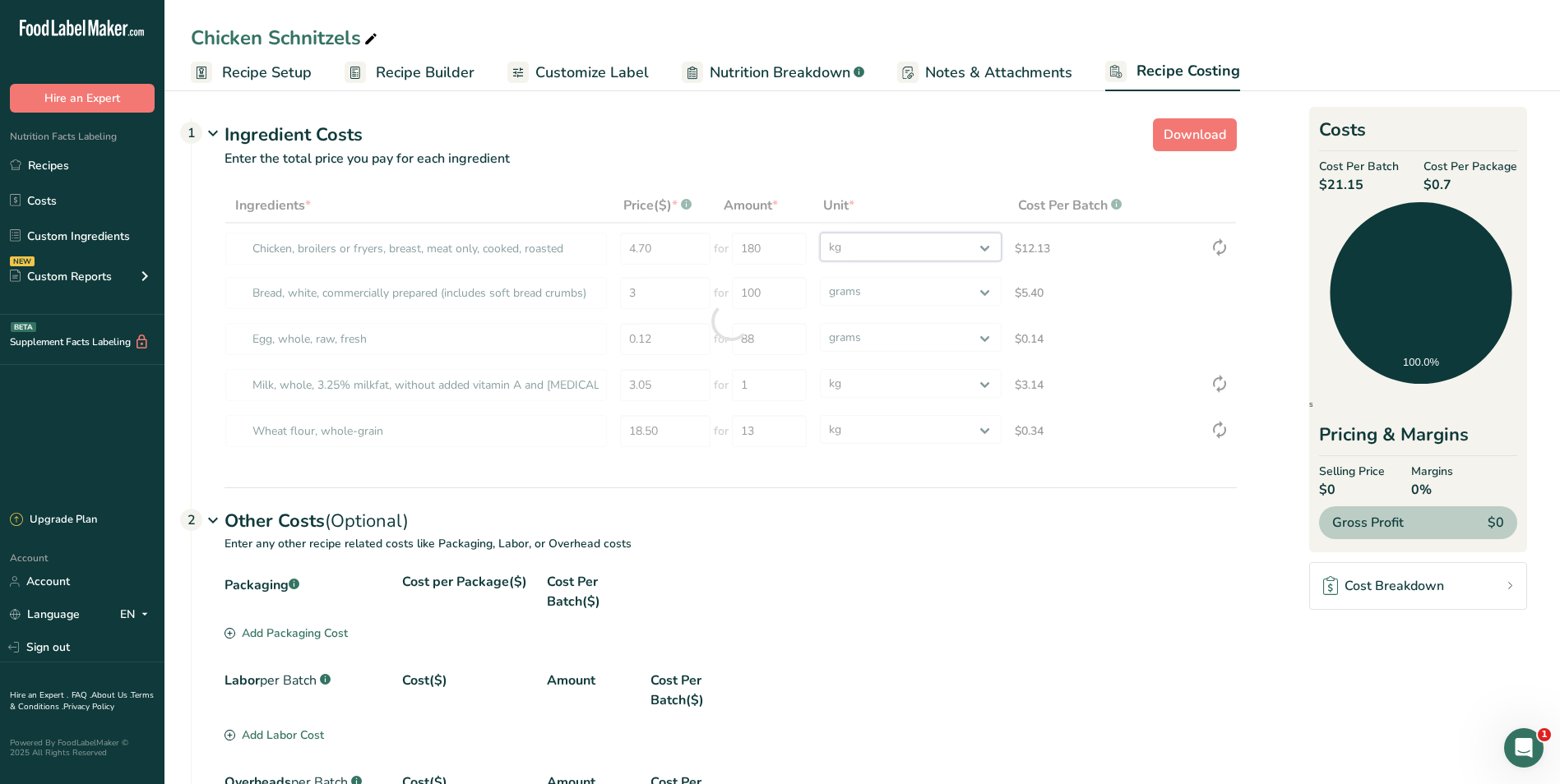
click at [985, 245] on div "Ingredients * Price($) * .a-a{fill:#347362;}.b-a{fill:#fff;} Amount * Unit * Co…" at bounding box center [731, 321] width 1013 height 266
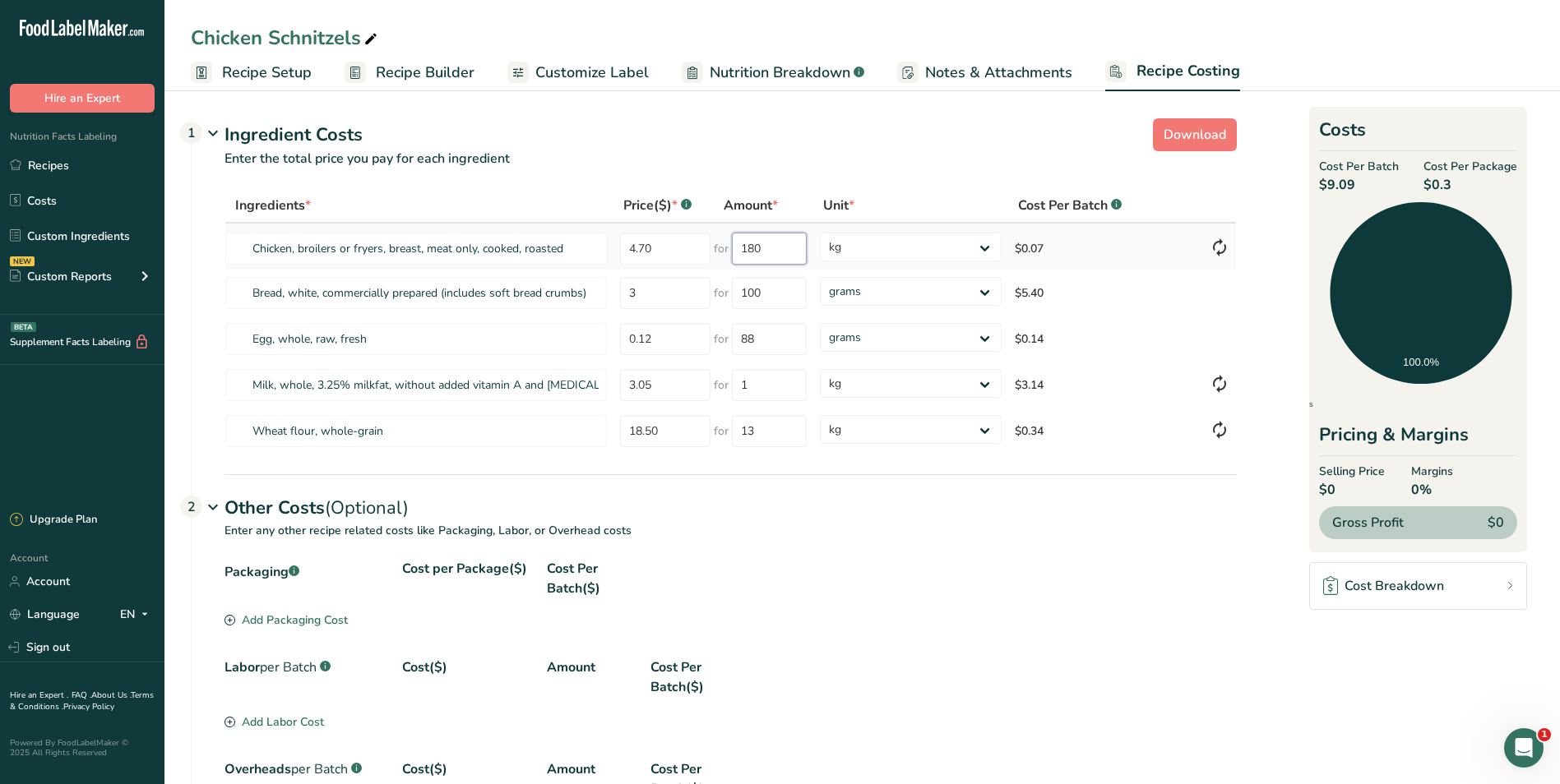
click at [789, 248] on input "180" at bounding box center [770, 248] width 75 height 32
click at [987, 246] on select "grams kg mg mcg lb oz" at bounding box center [911, 247] width 181 height 29
select select
click at [820, 232] on select "grams kg mg mcg lb oz" at bounding box center [911, 247] width 181 height 29
click at [121, 154] on link "Recipes" at bounding box center [82, 165] width 165 height 31
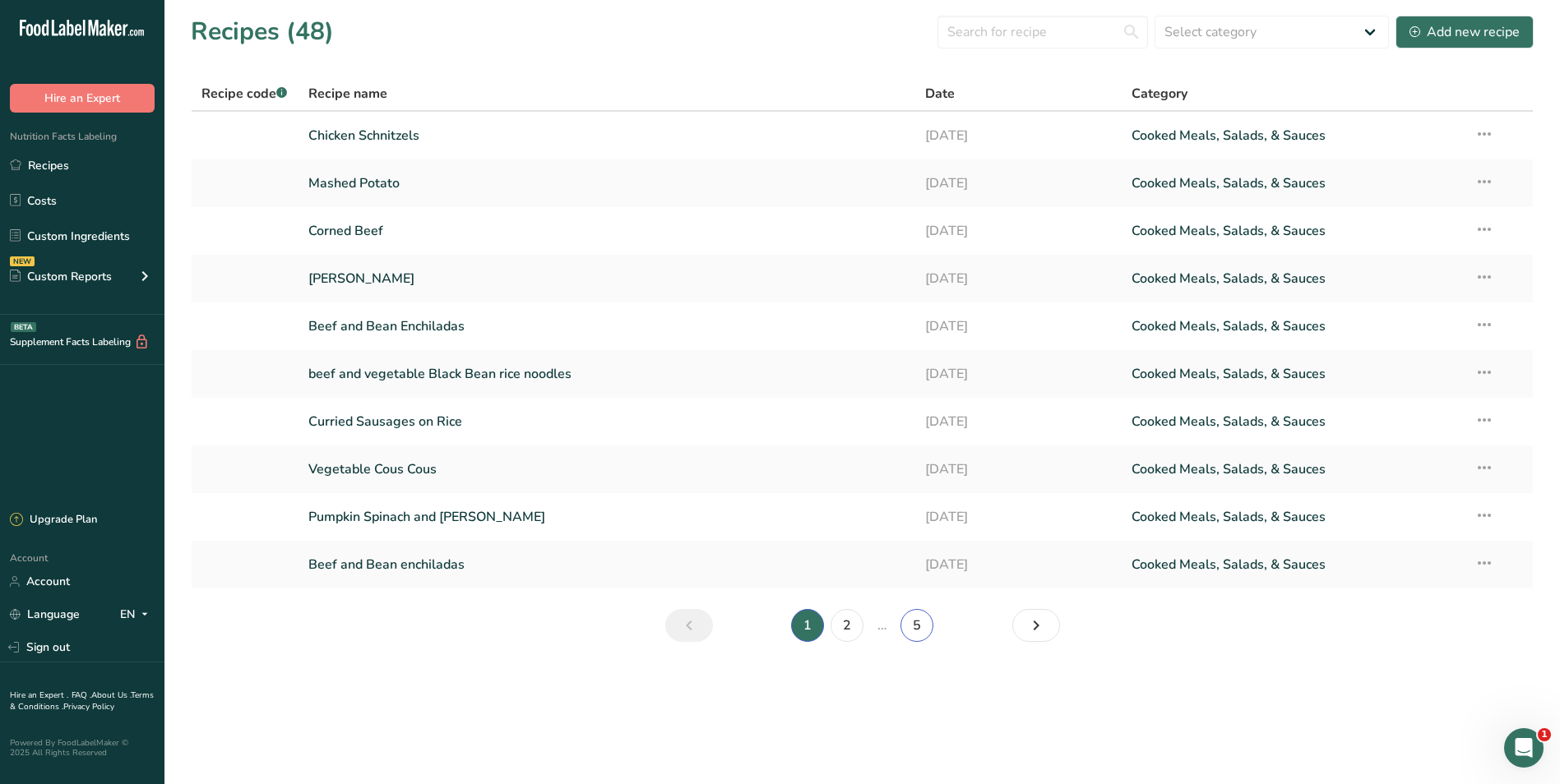
click at [923, 622] on link "5" at bounding box center [917, 626] width 33 height 33
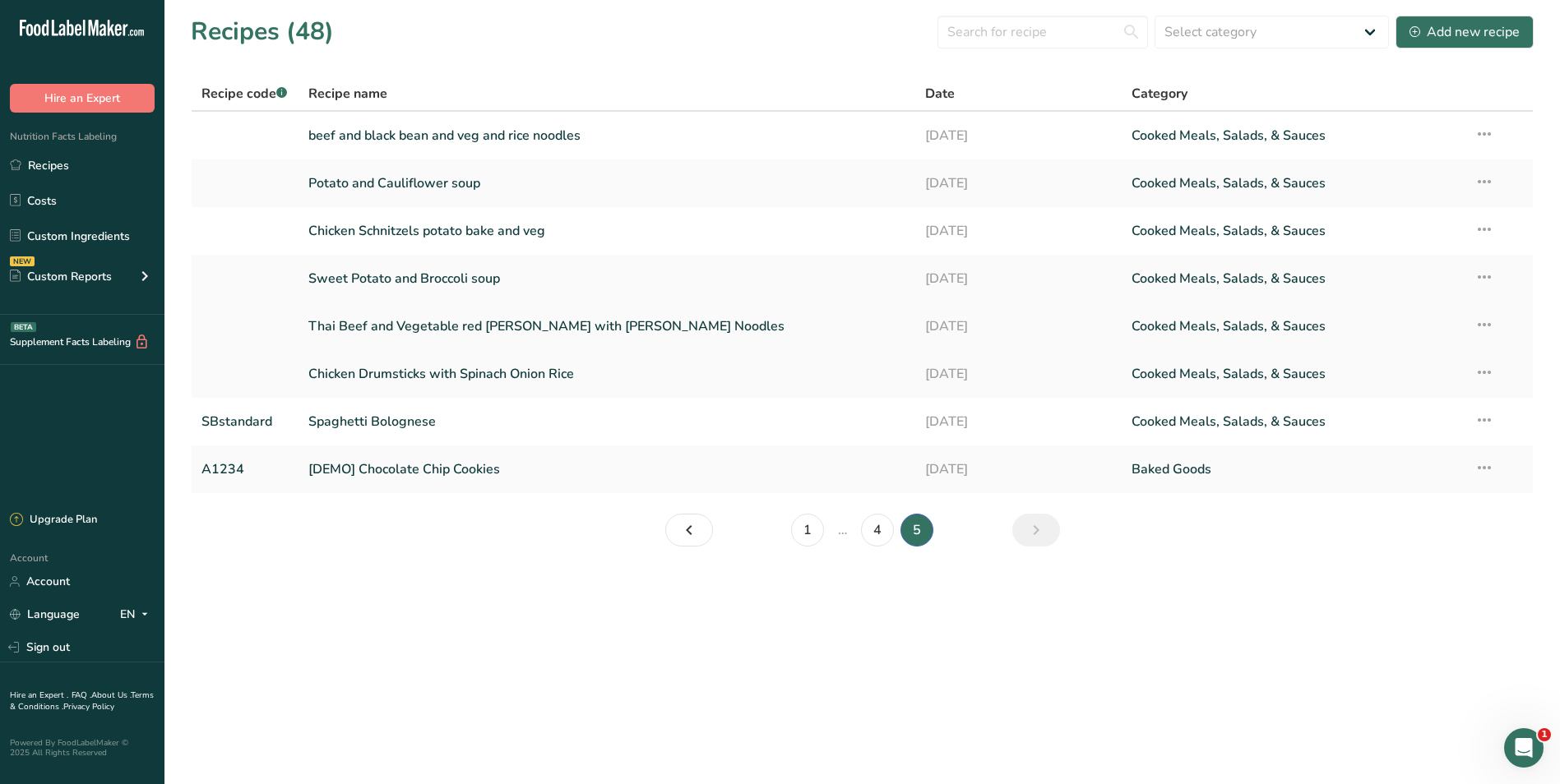
click at [514, 323] on link "Thai Beef and Vegetable red [PERSON_NAME] with [PERSON_NAME] Noodles" at bounding box center [608, 327] width 598 height 35
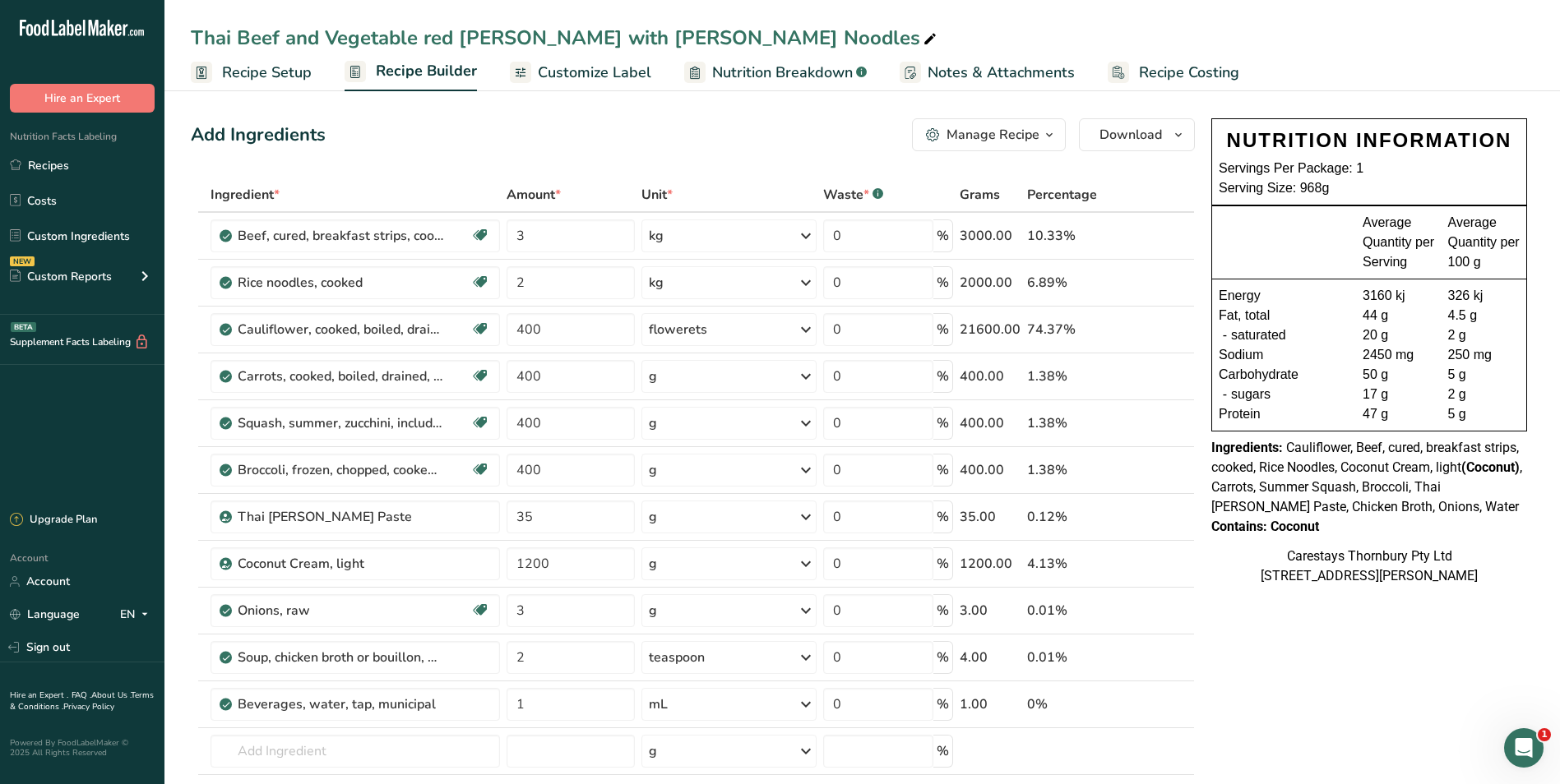
click at [1179, 68] on span "Recipe Costing" at bounding box center [1190, 72] width 100 height 22
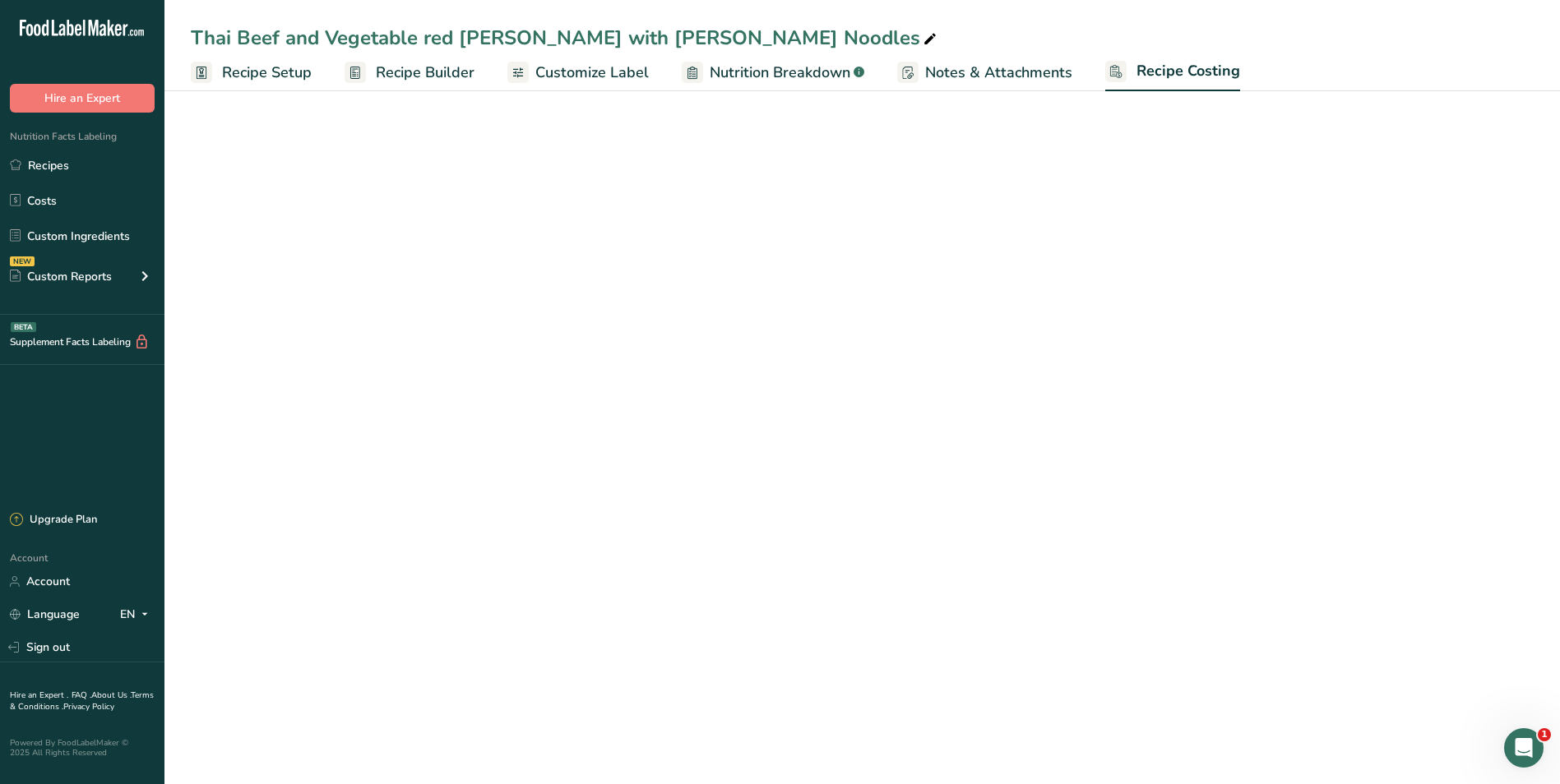
select select "1"
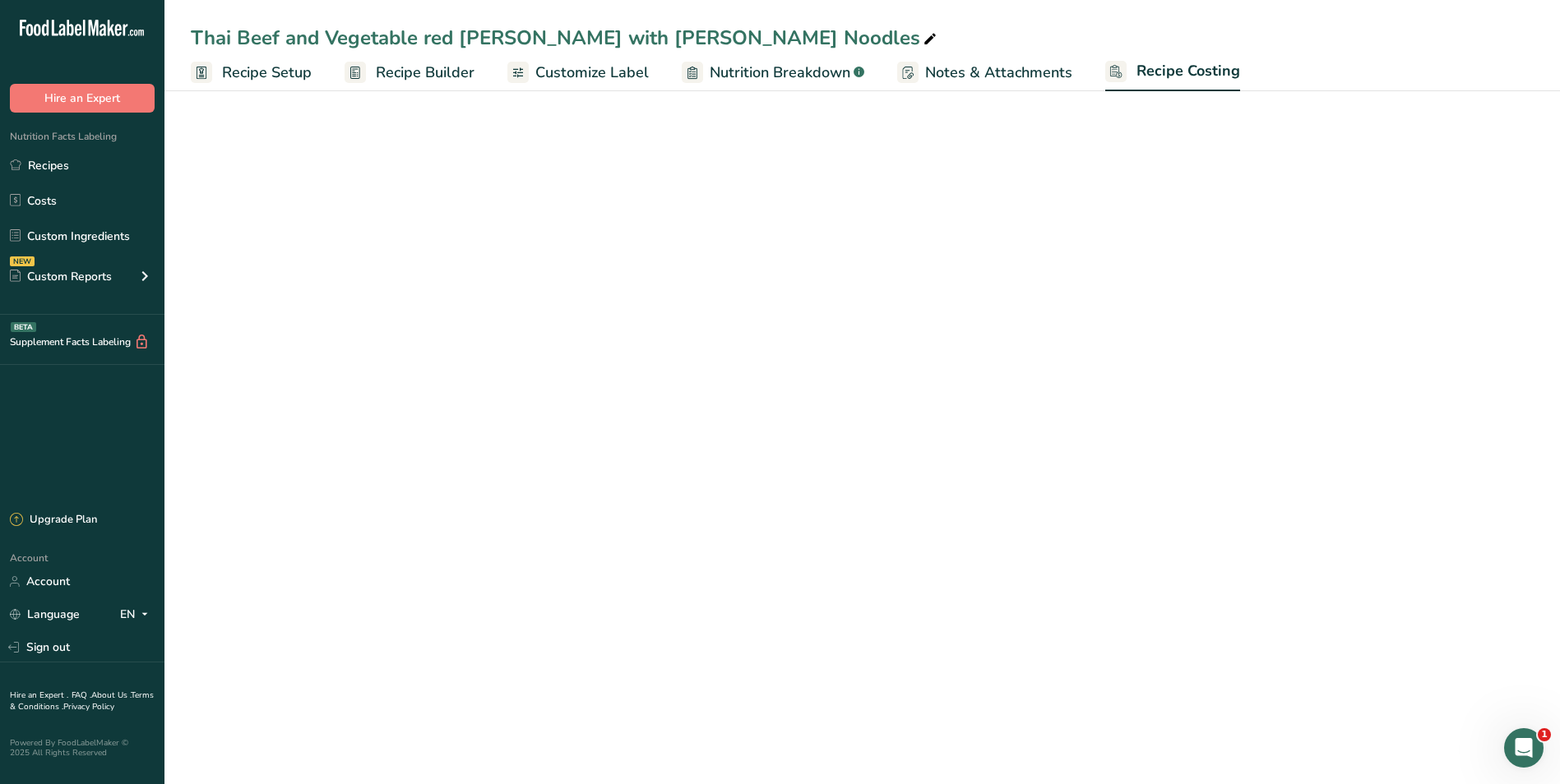
select select "1"
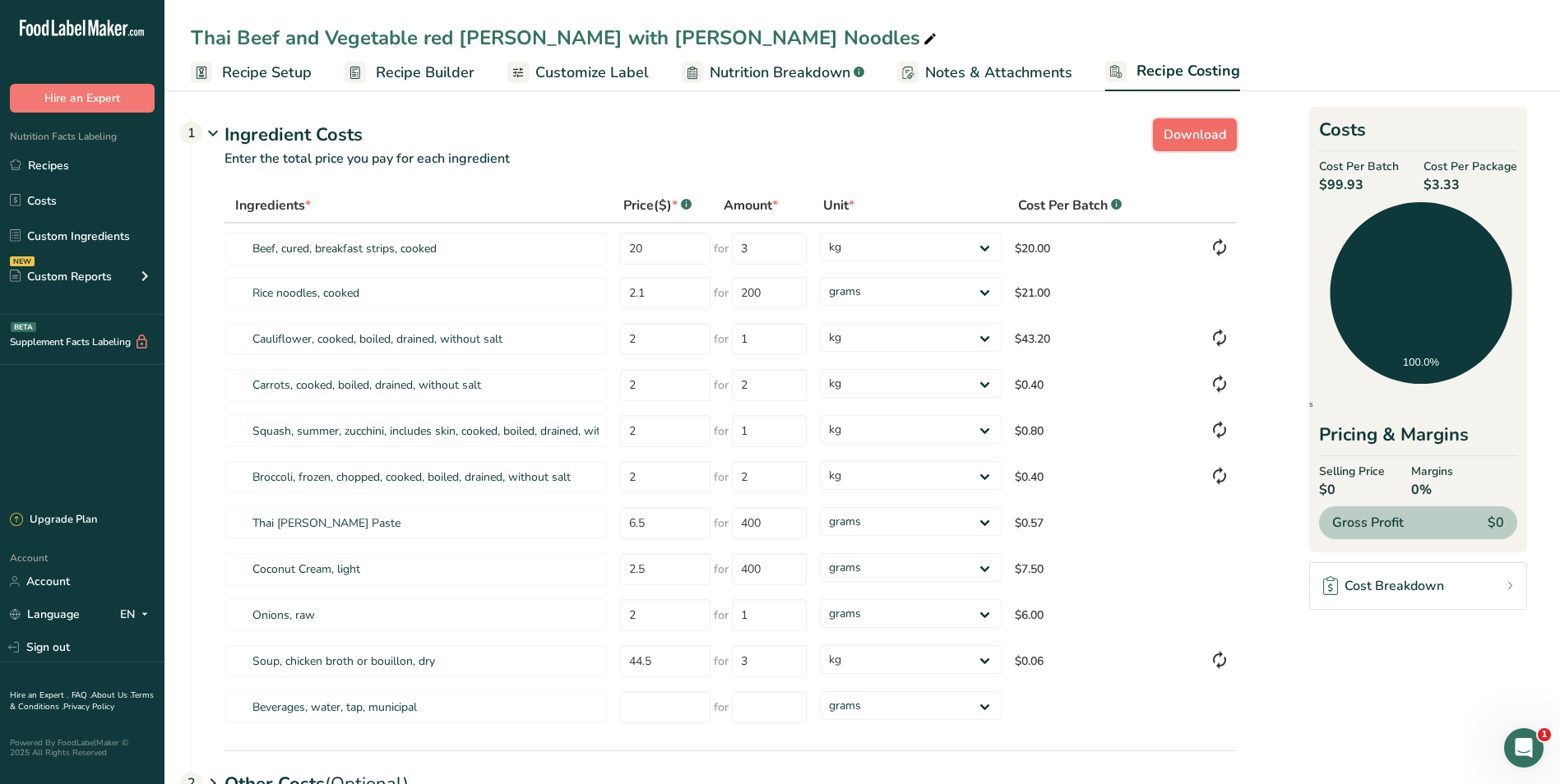
click at [1187, 134] on span "Download" at bounding box center [1194, 135] width 63 height 19
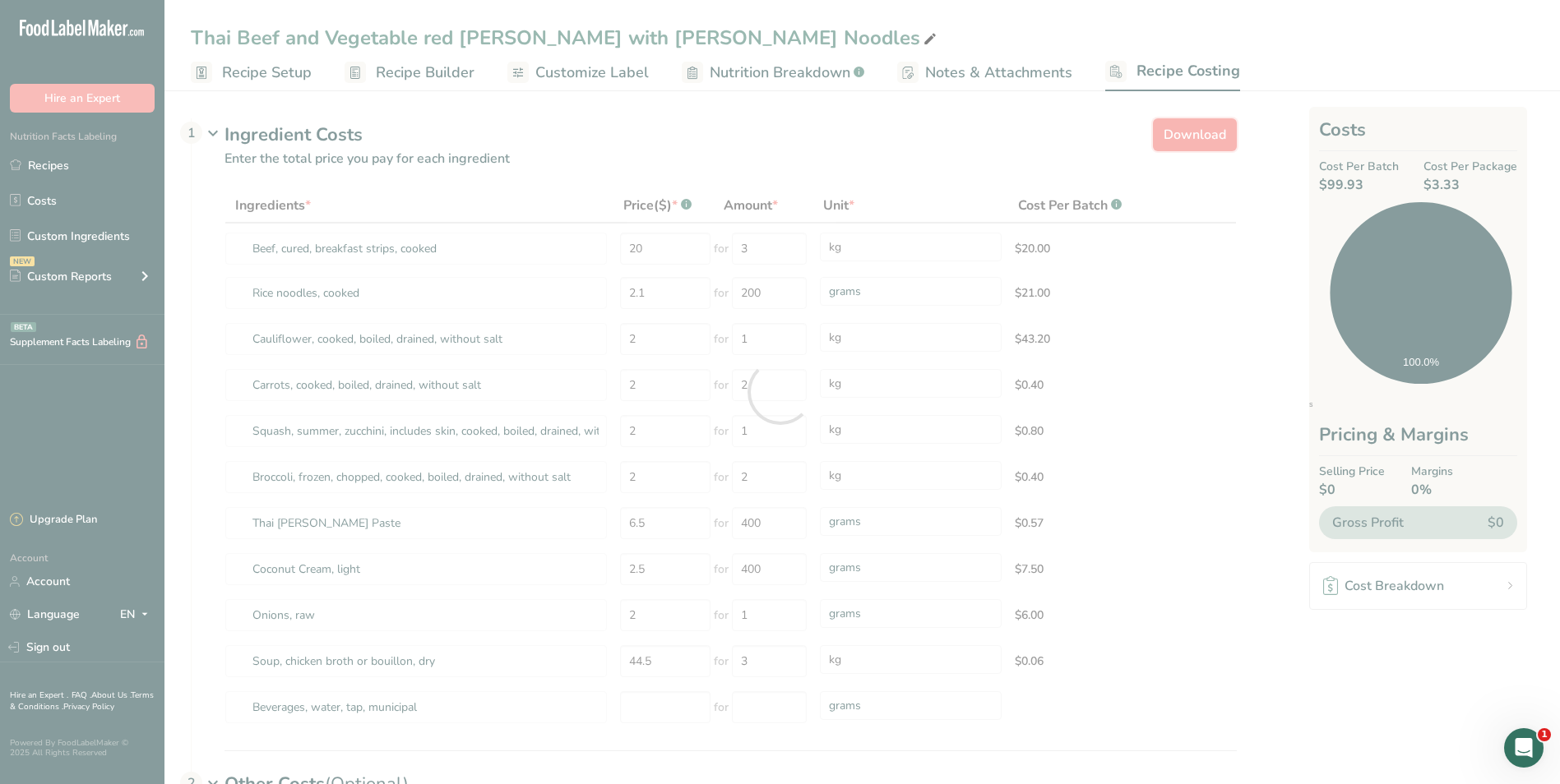
select select "1"
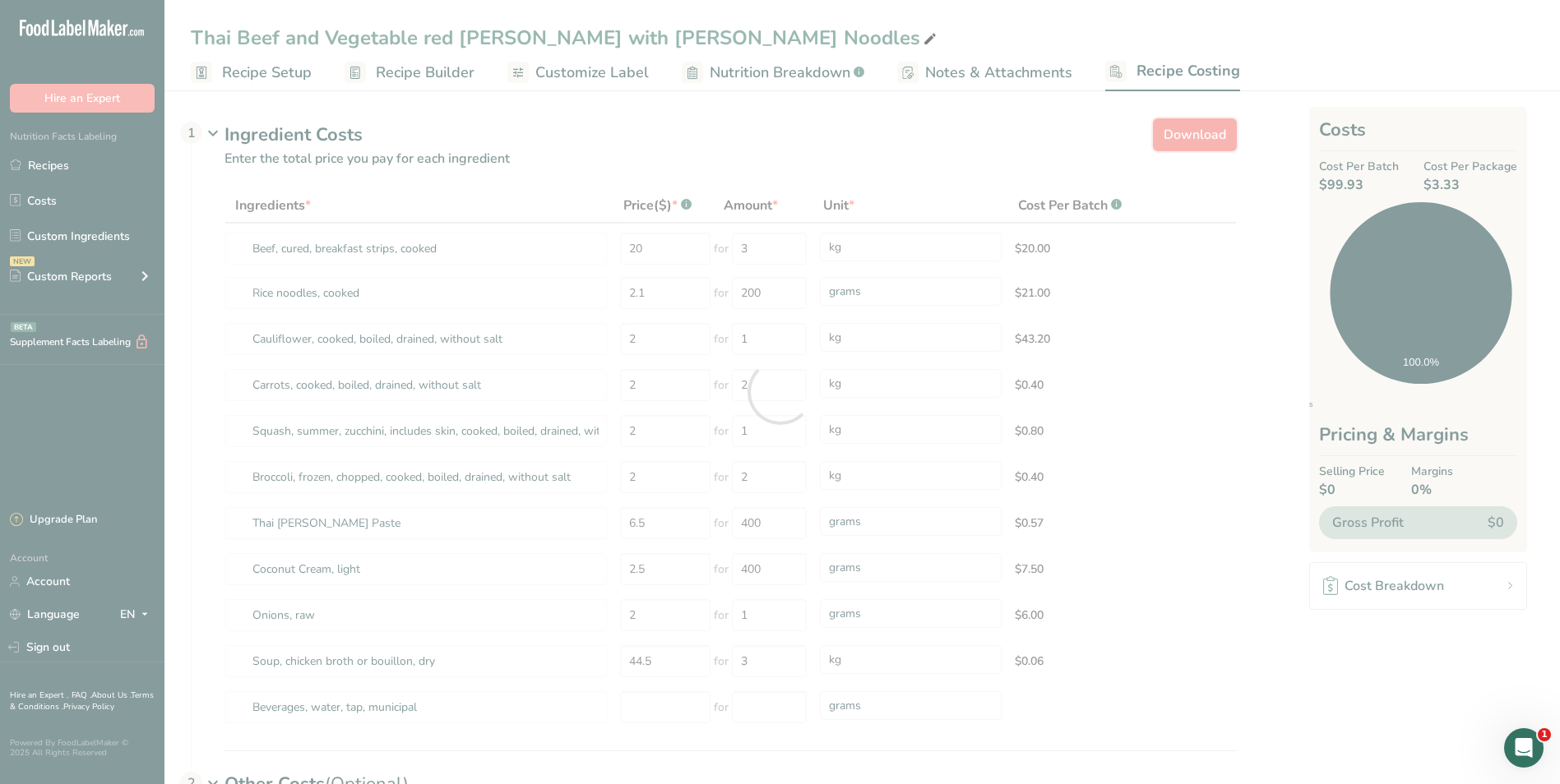
select select "1"
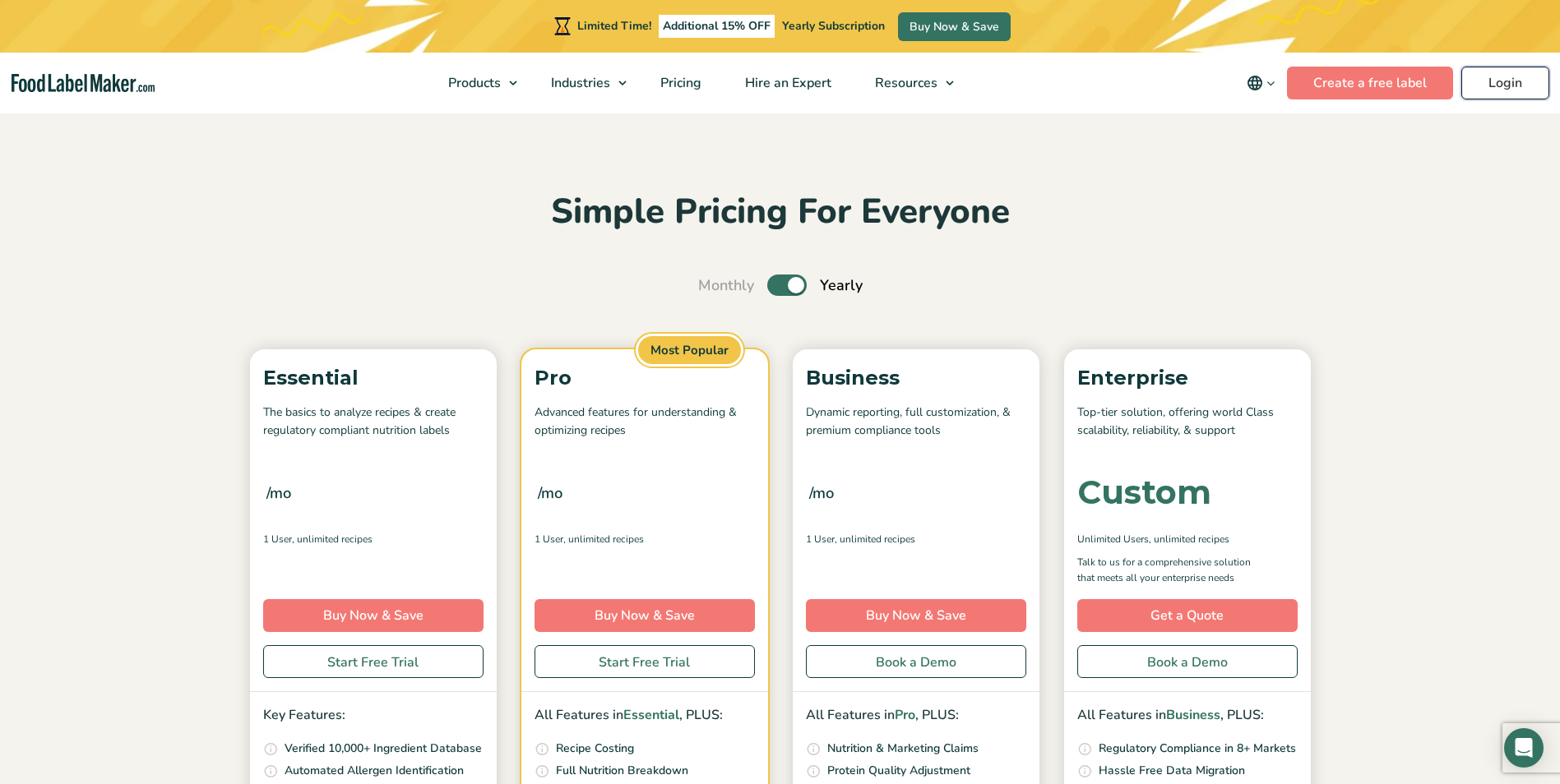
click at [1507, 77] on link "Login" at bounding box center [1505, 83] width 88 height 33
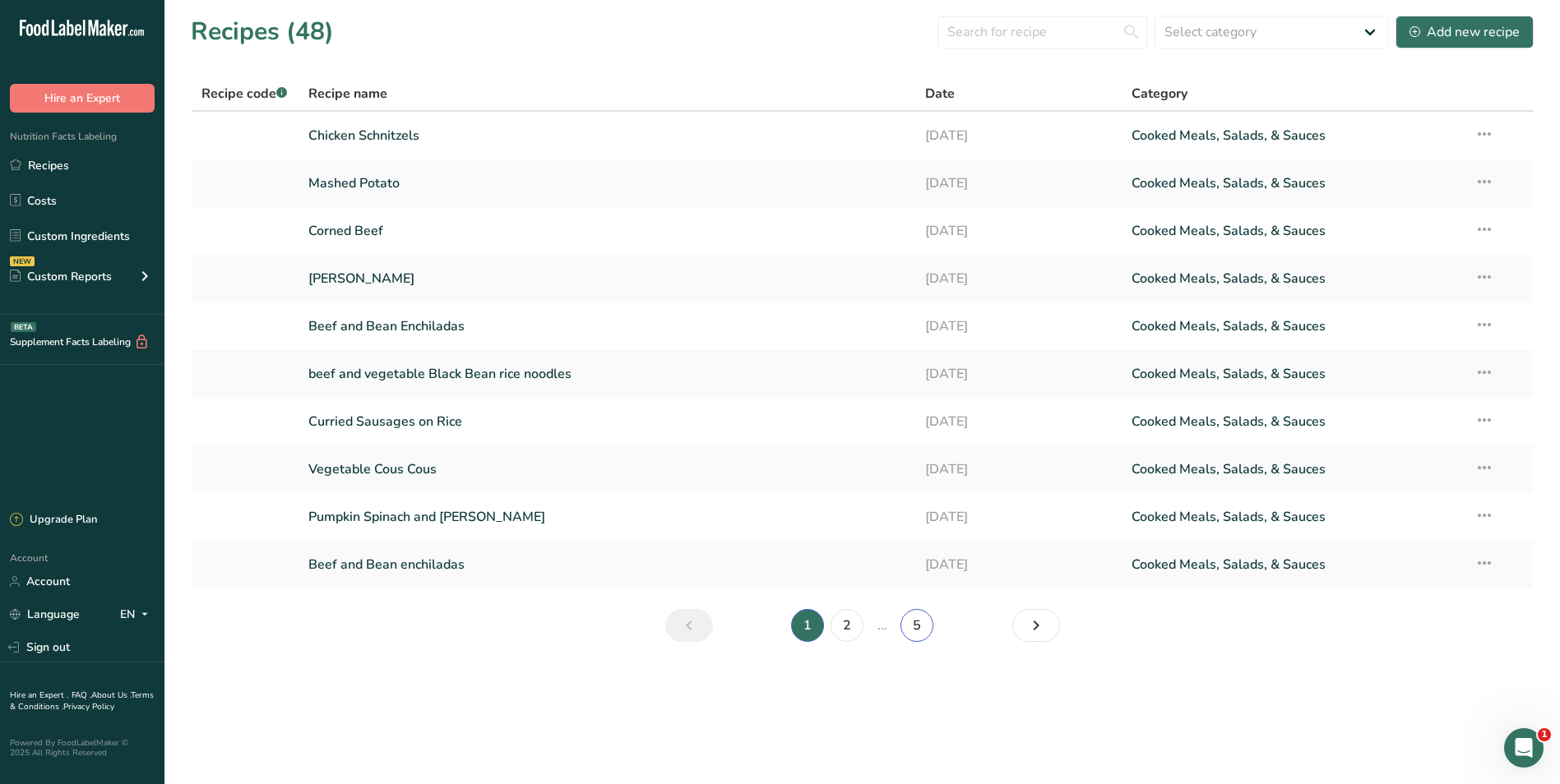
click at [919, 628] on link "5" at bounding box center [917, 626] width 33 height 33
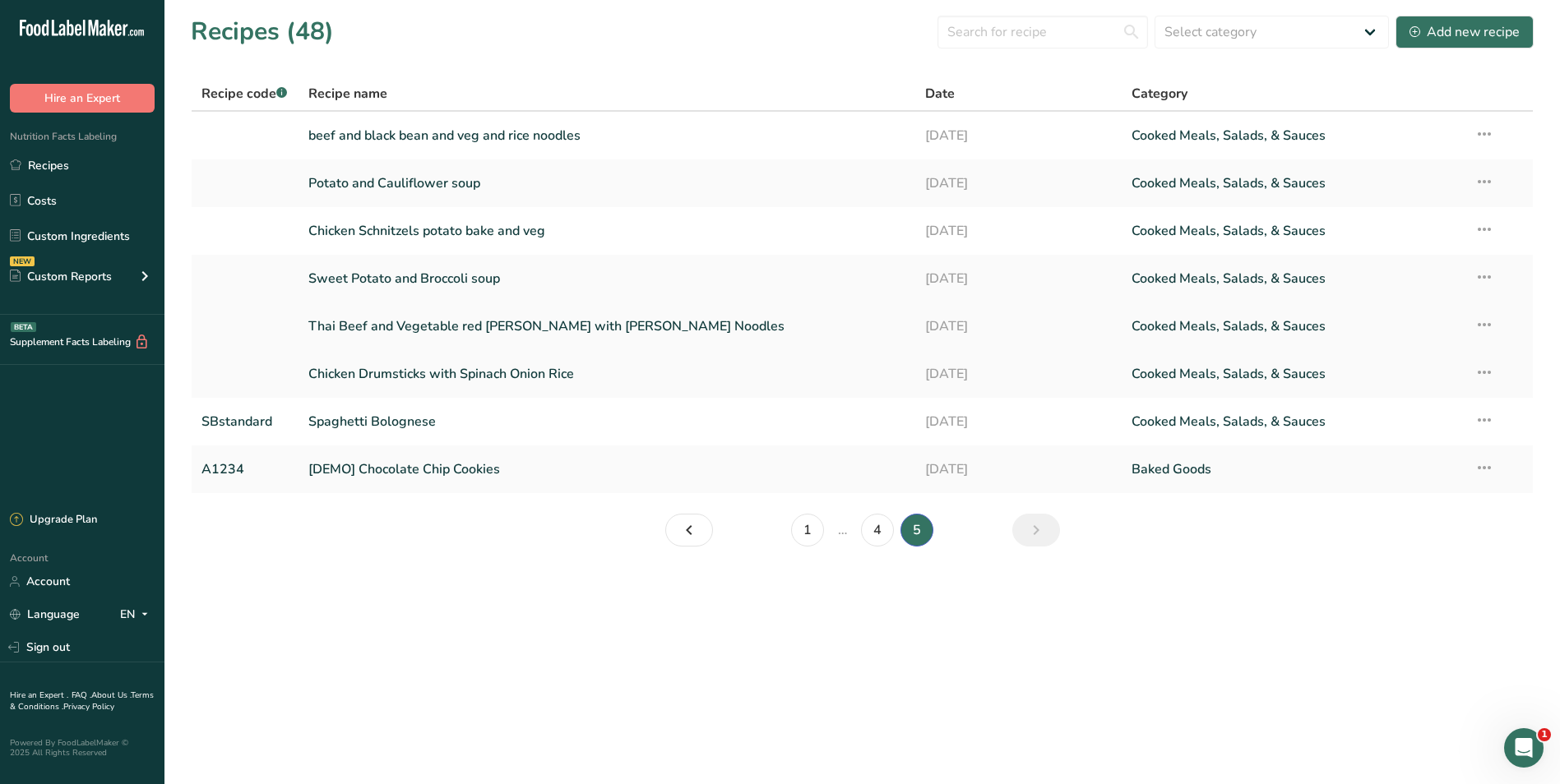
click at [464, 333] on link "Thai Beef and Vegetable red [PERSON_NAME] with [PERSON_NAME] Noodles" at bounding box center [608, 327] width 598 height 35
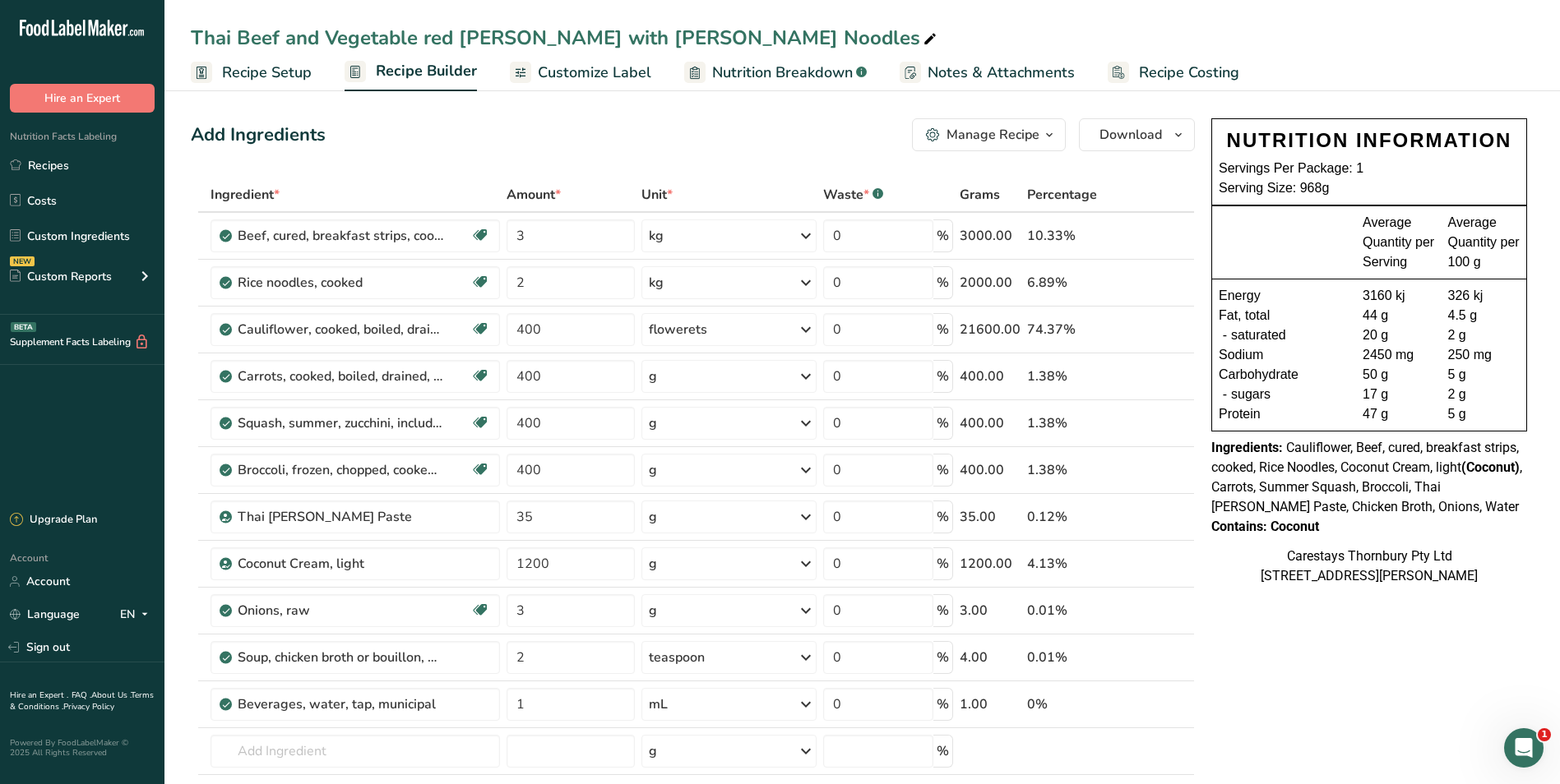
click at [430, 41] on div "Thai Beef and Vegetable red [PERSON_NAME] with [PERSON_NAME] Noodles" at bounding box center [565, 38] width 750 height 30
click at [428, 37] on input "Thai Beef and Vegetable red [PERSON_NAME] with [PERSON_NAME] Noodles" at bounding box center [862, 38] width 1343 height 30
click at [473, 39] on input "Thai Beef and Vegetable Red [PERSON_NAME] with [PERSON_NAME] Noodles" at bounding box center [862, 38] width 1343 height 30
type input "Thai Beef and Vegetable Red [PERSON_NAME] with [PERSON_NAME] Noodles"
click at [572, 71] on span "Customize Label" at bounding box center [595, 72] width 114 height 22
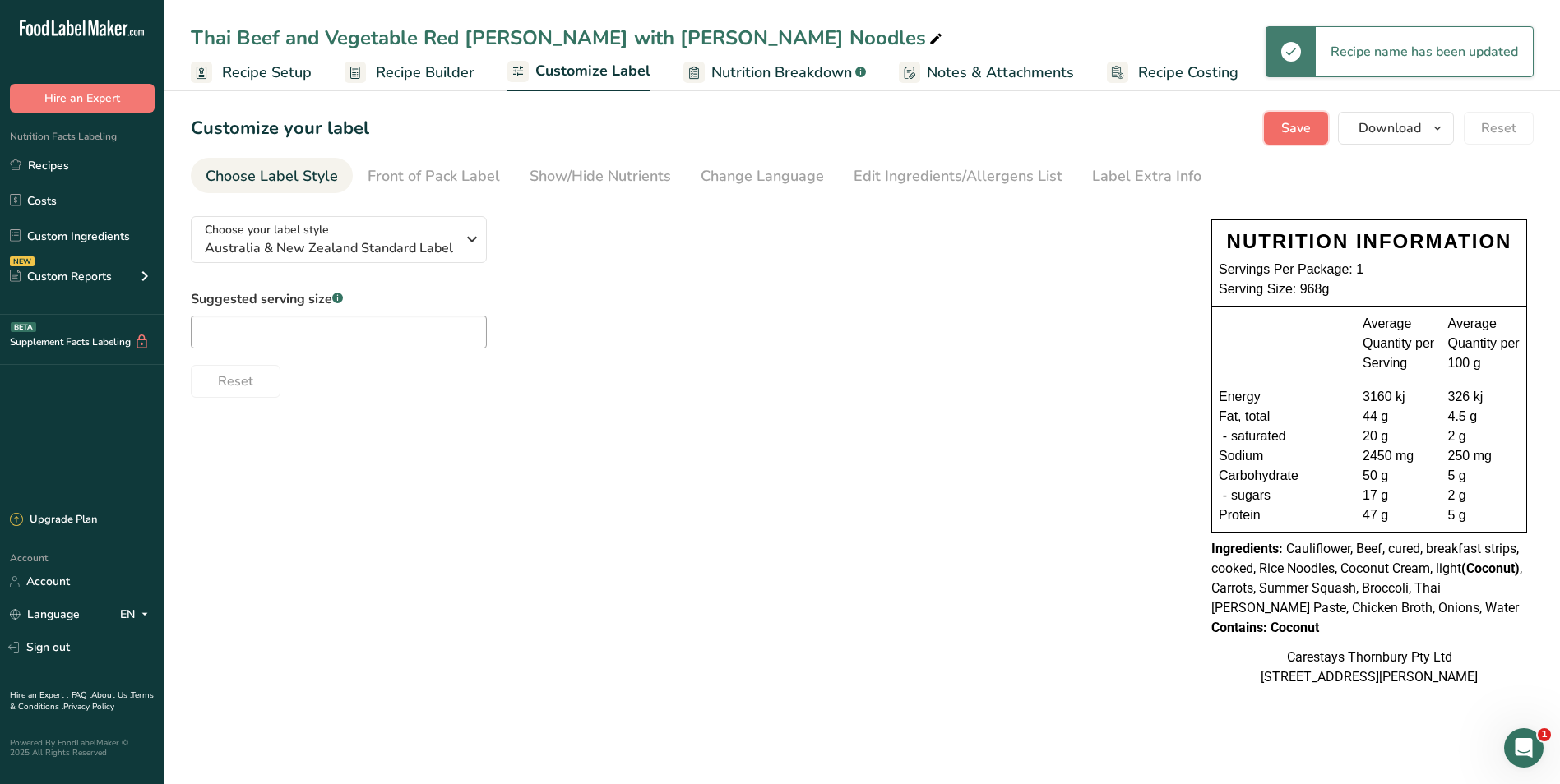
click at [1287, 126] on span "Save" at bounding box center [1296, 128] width 30 height 19
click at [1419, 129] on span "Download" at bounding box center [1389, 128] width 63 height 19
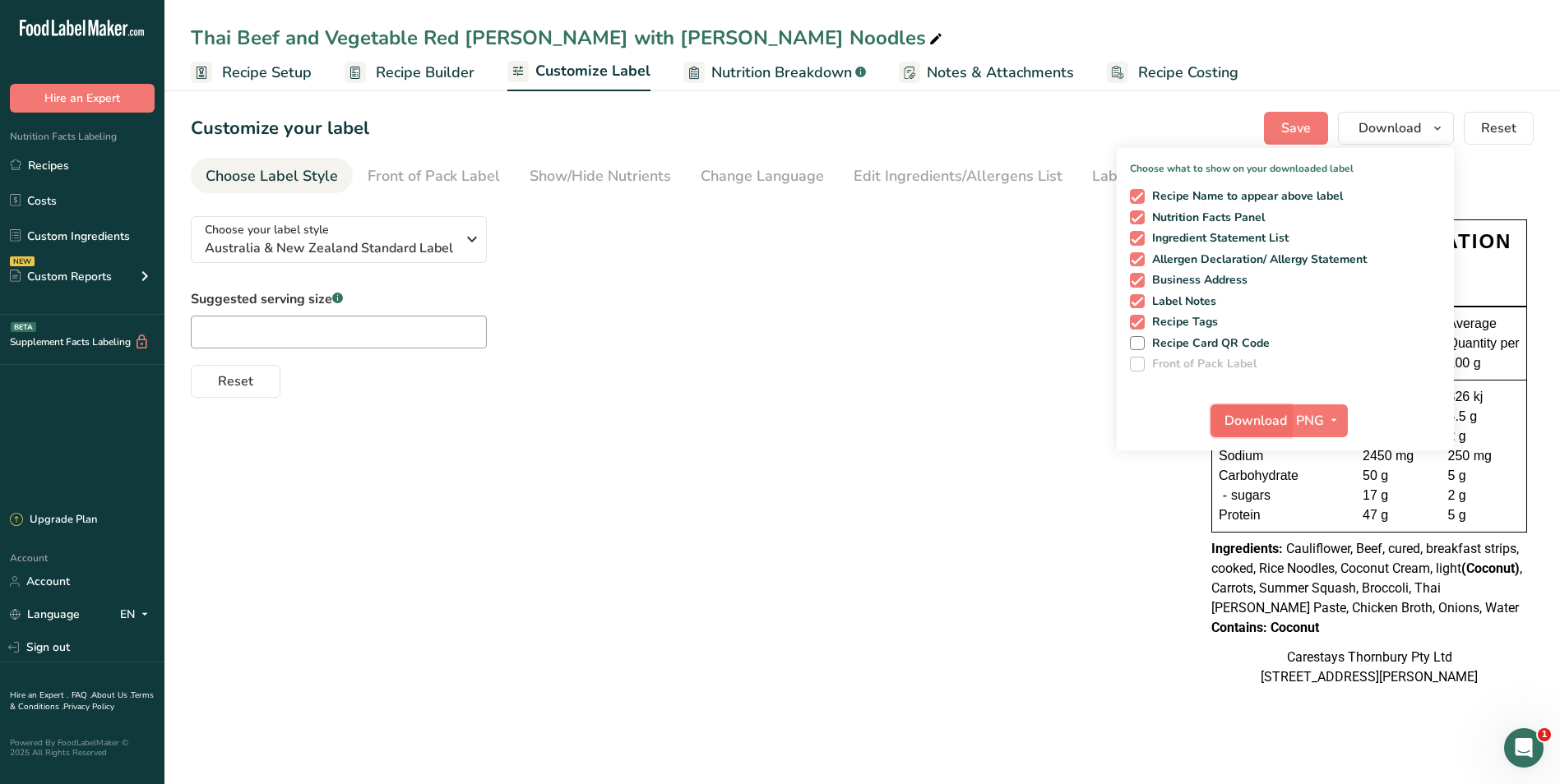
click at [1273, 419] on span "Download" at bounding box center [1256, 420] width 63 height 19
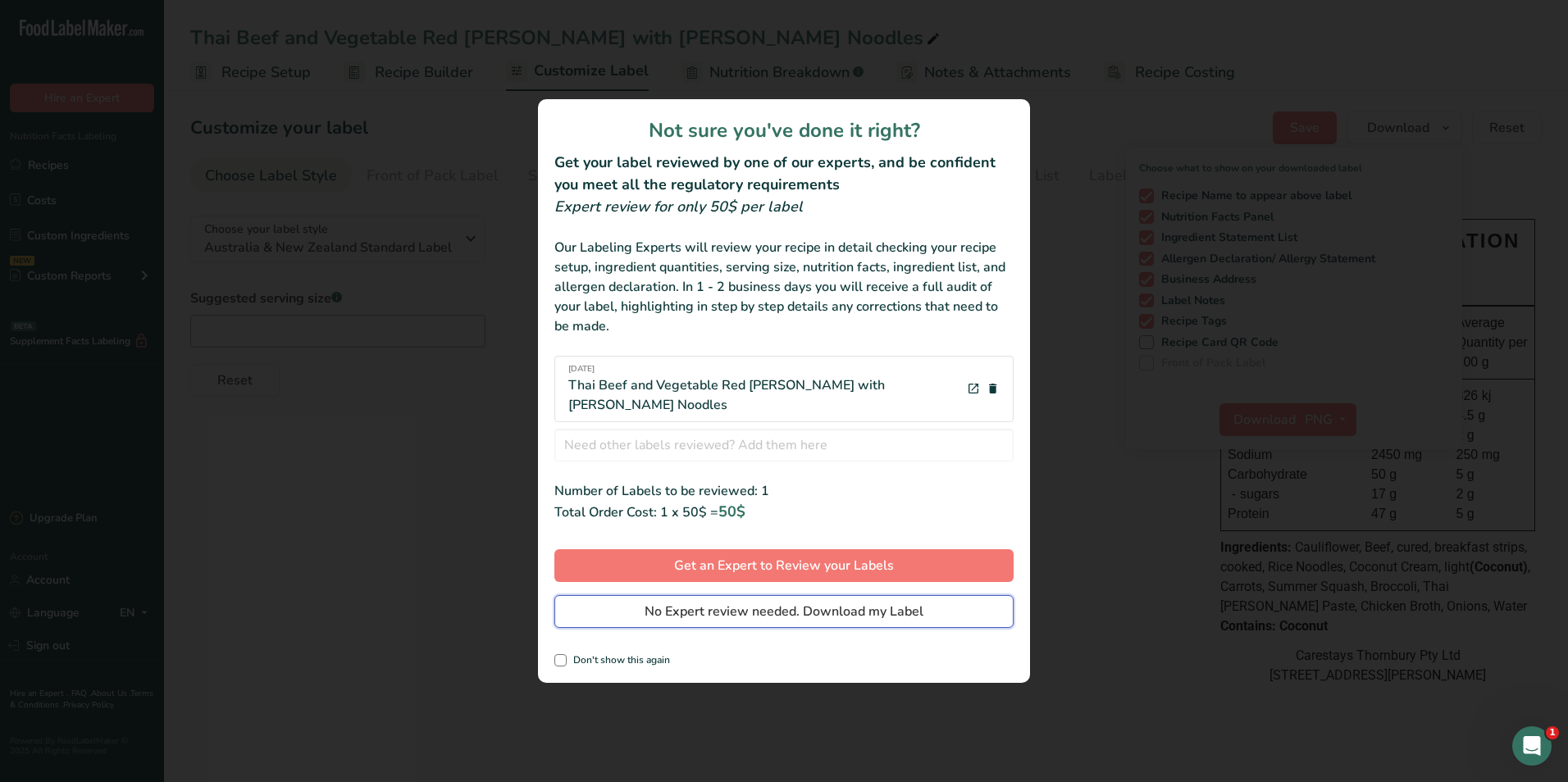
click at [932, 603] on button "No Expert review needed. Download my Label" at bounding box center [783, 612] width 459 height 33
